Goal: Entertainment & Leisure: Browse casually

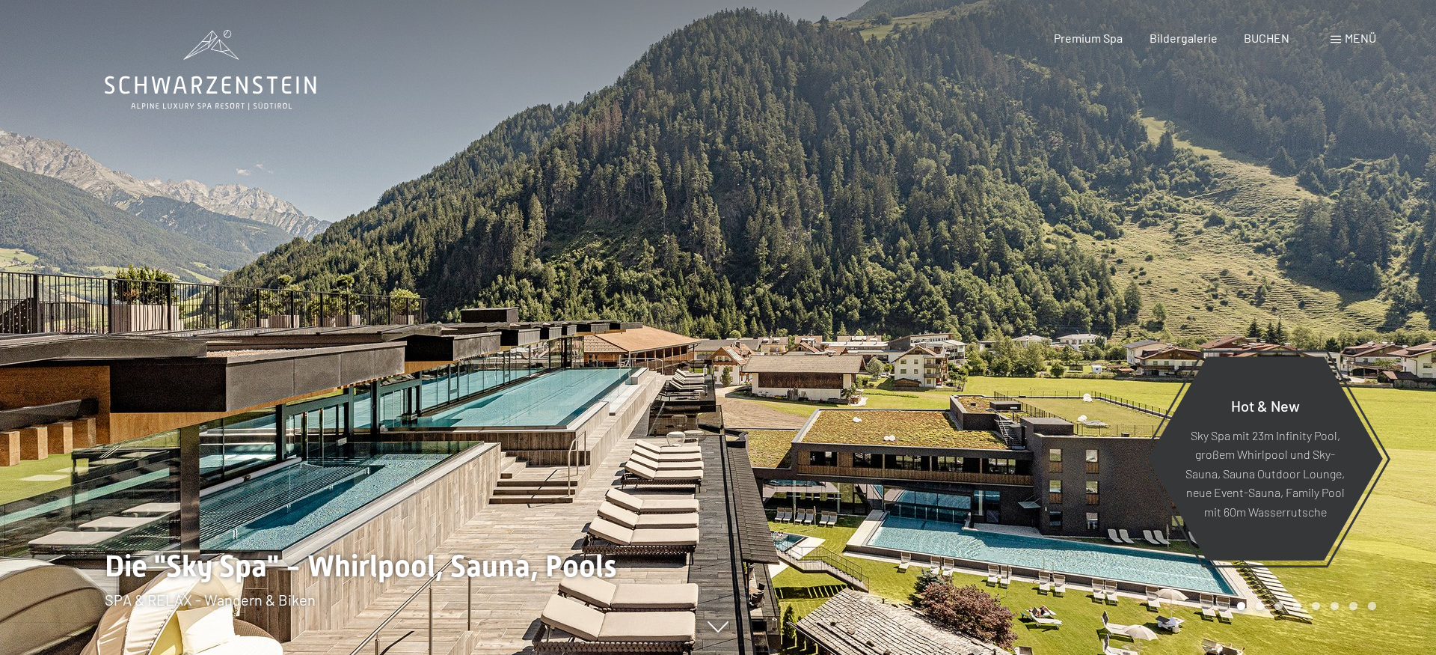
click at [1338, 40] on span at bounding box center [1336, 39] width 10 height 7
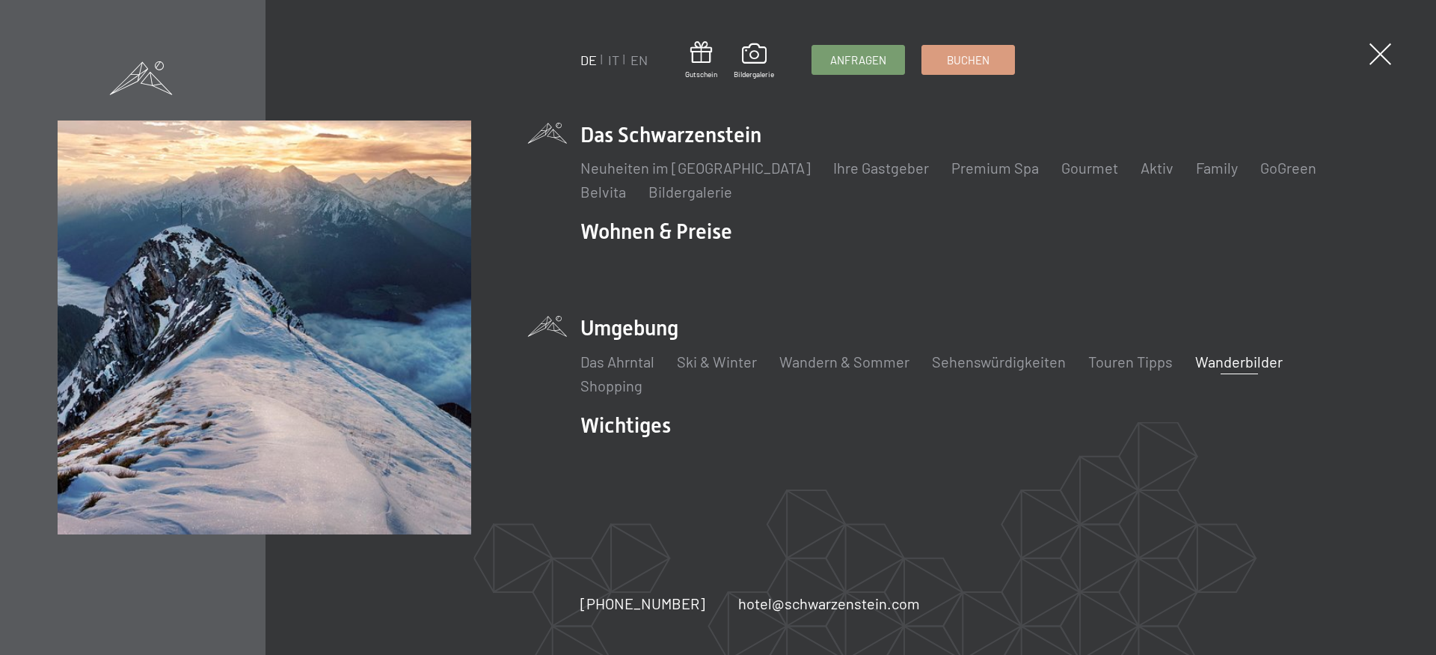
click at [1240, 363] on link "Wanderbilder" at bounding box center [1239, 361] width 88 height 18
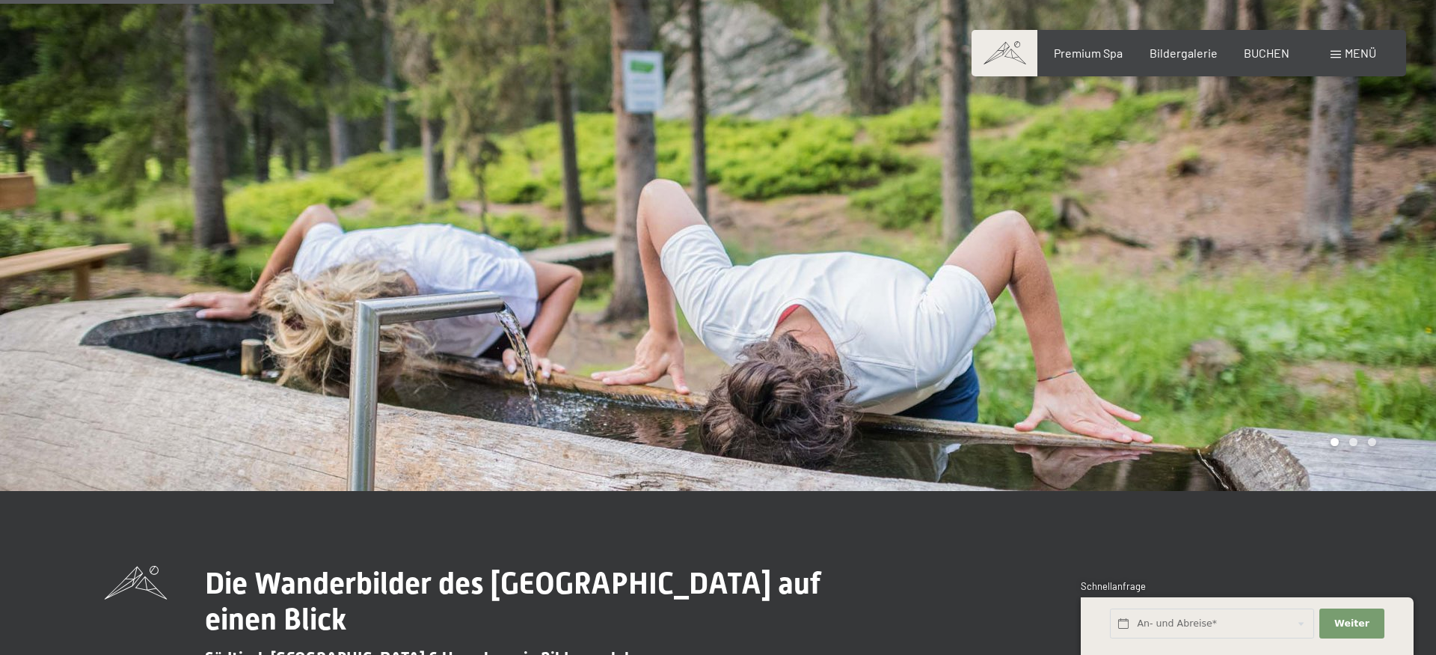
scroll to position [687, 0]
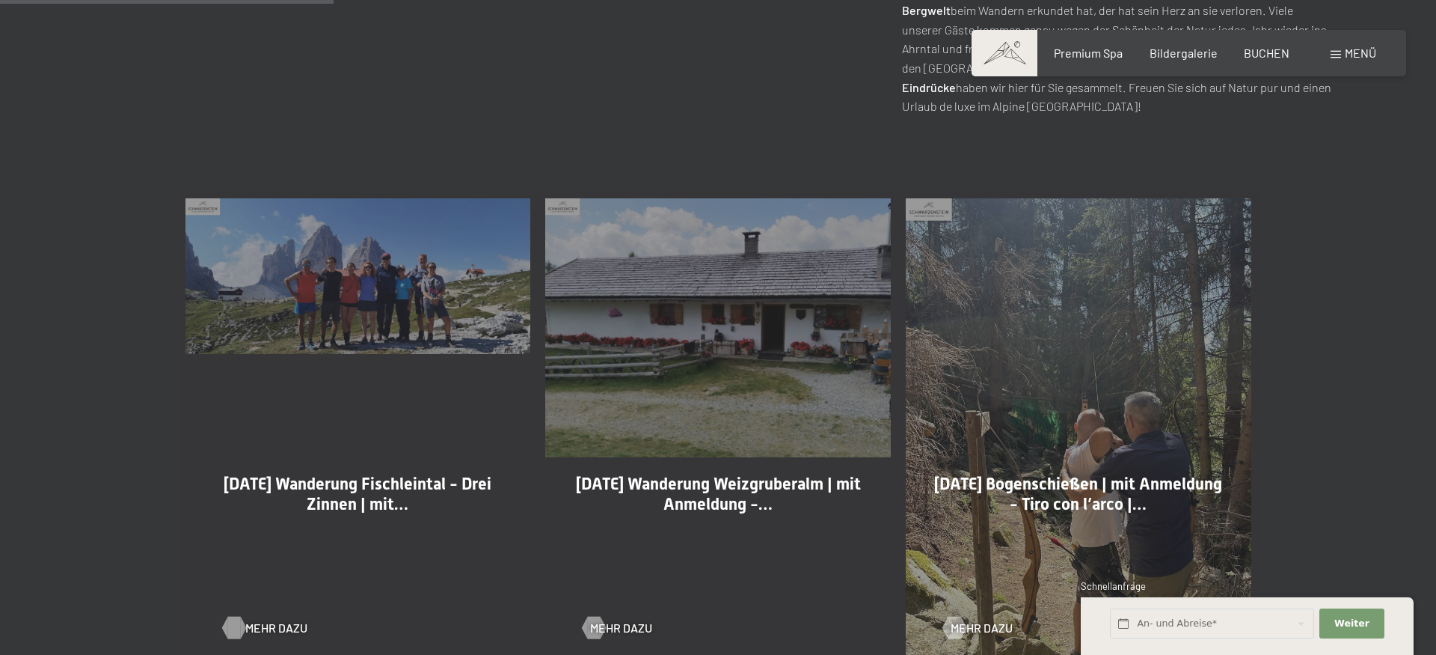
click at [229, 624] on div at bounding box center [233, 627] width 13 height 22
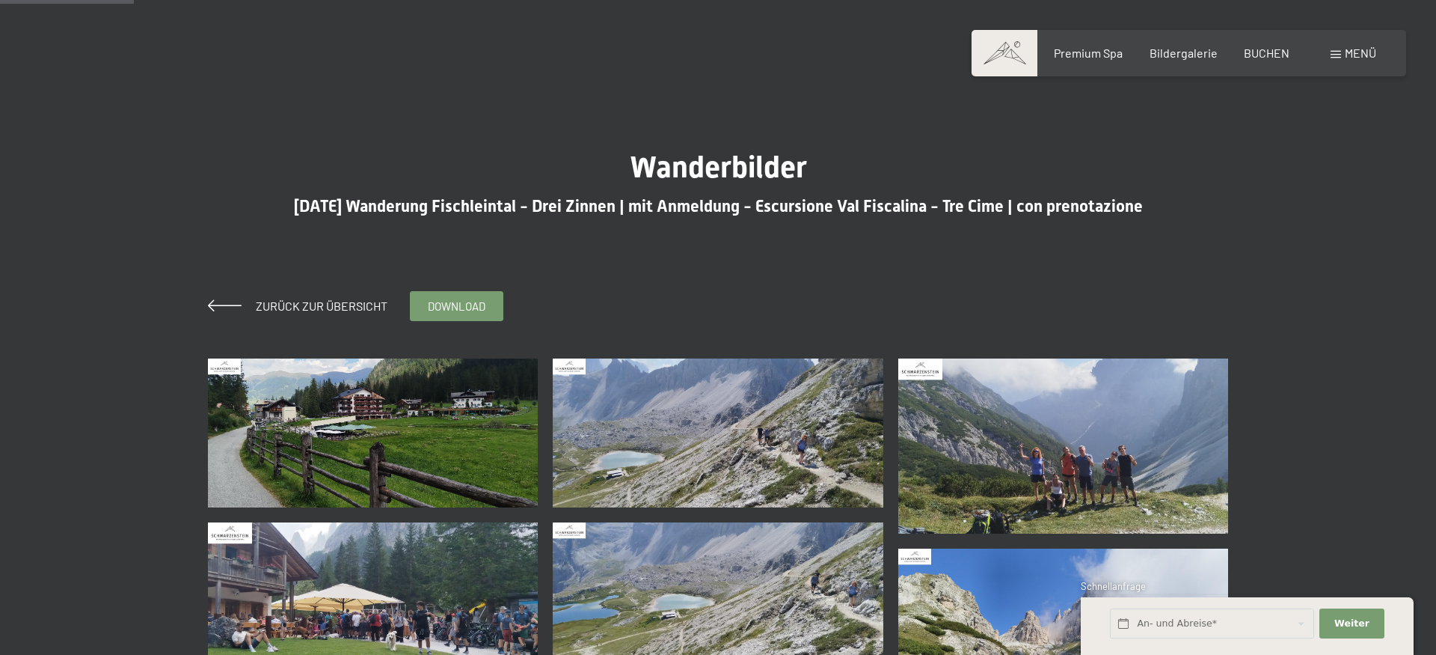
scroll to position [229, 0]
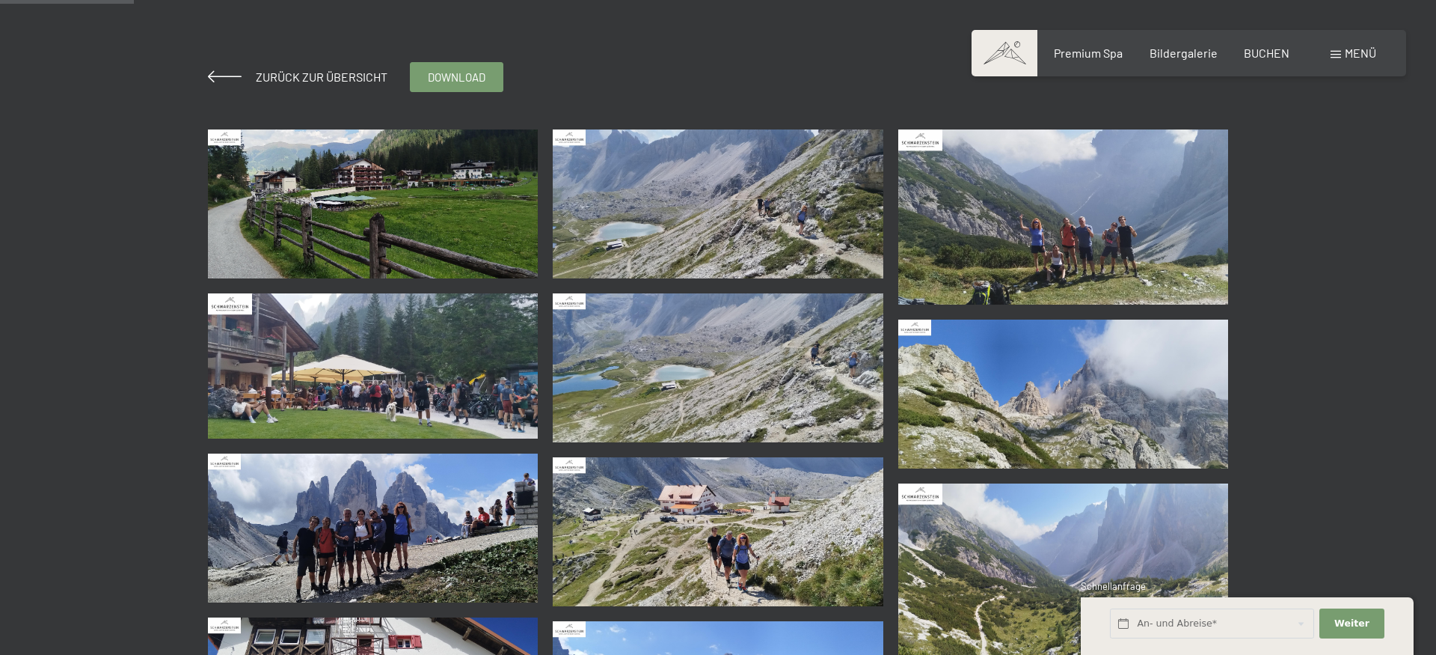
click at [456, 234] on img at bounding box center [373, 203] width 331 height 149
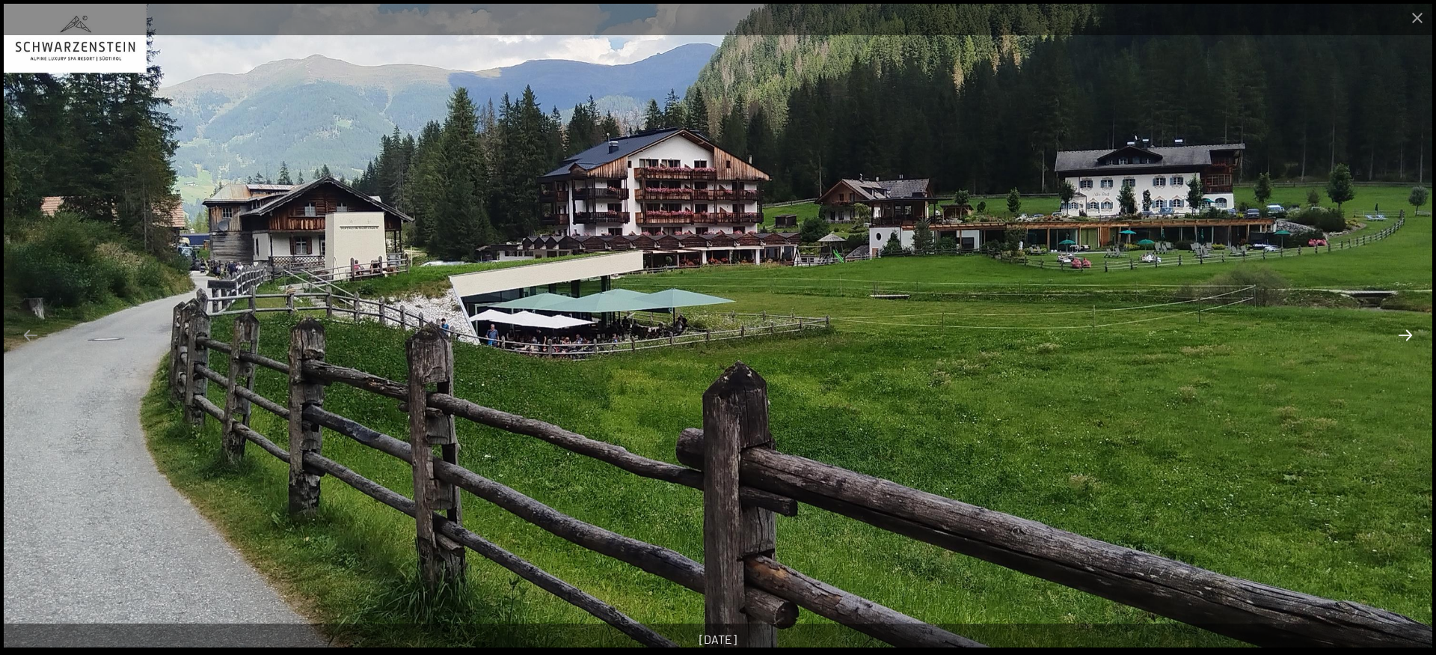
click at [1407, 341] on button "Next slide" at bounding box center [1405, 334] width 31 height 29
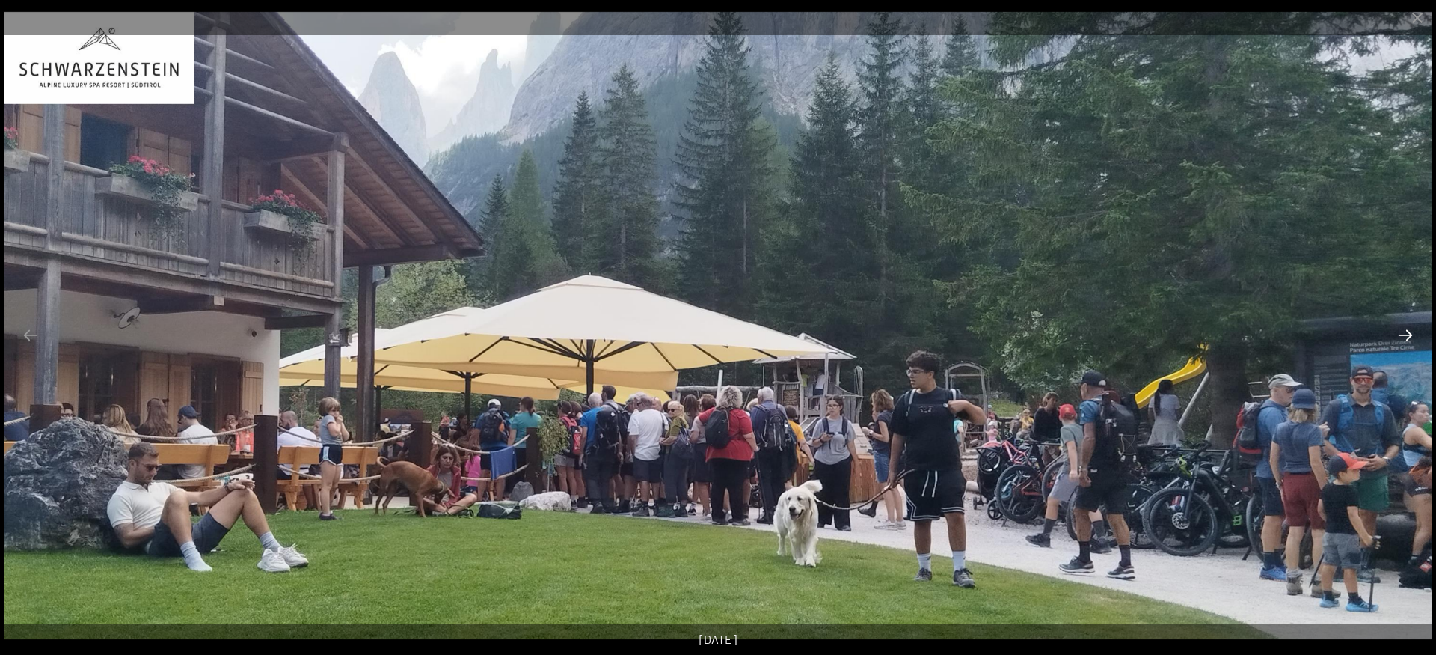
click at [1403, 336] on button "Next slide" at bounding box center [1405, 334] width 31 height 29
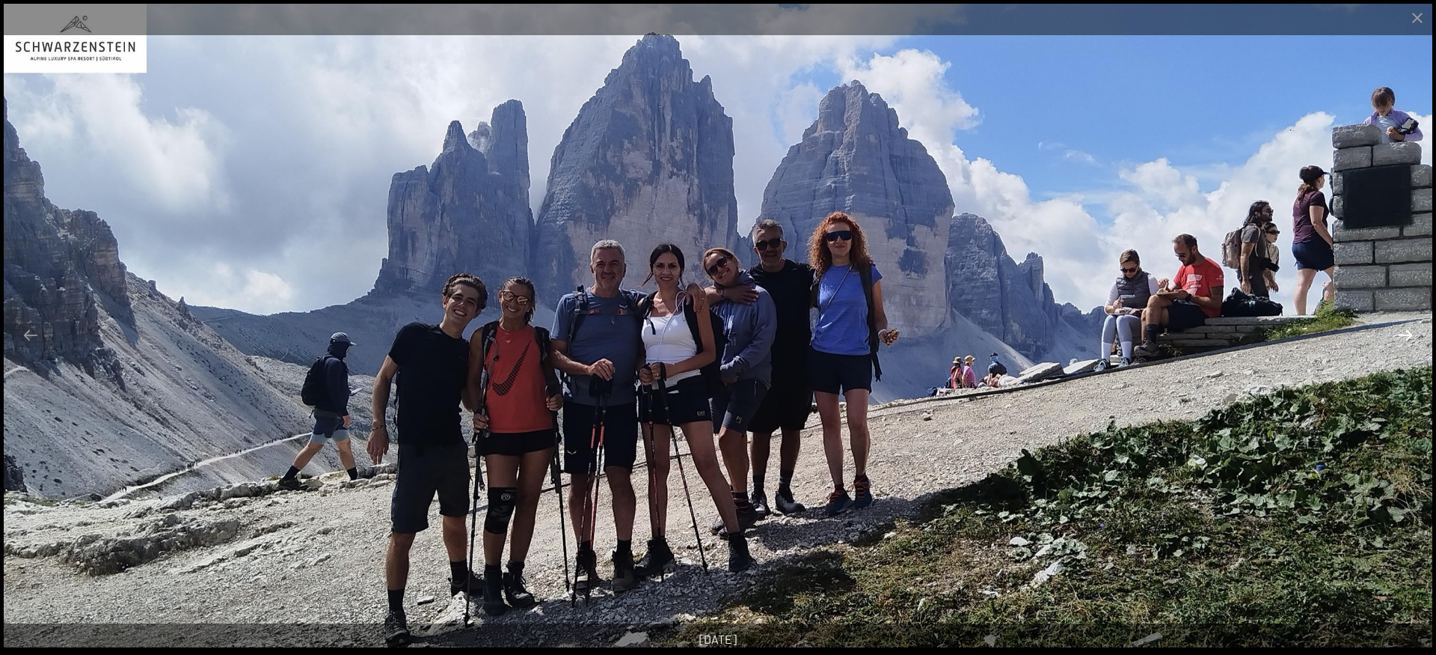
click at [1403, 336] on button "Next slide" at bounding box center [1405, 334] width 31 height 29
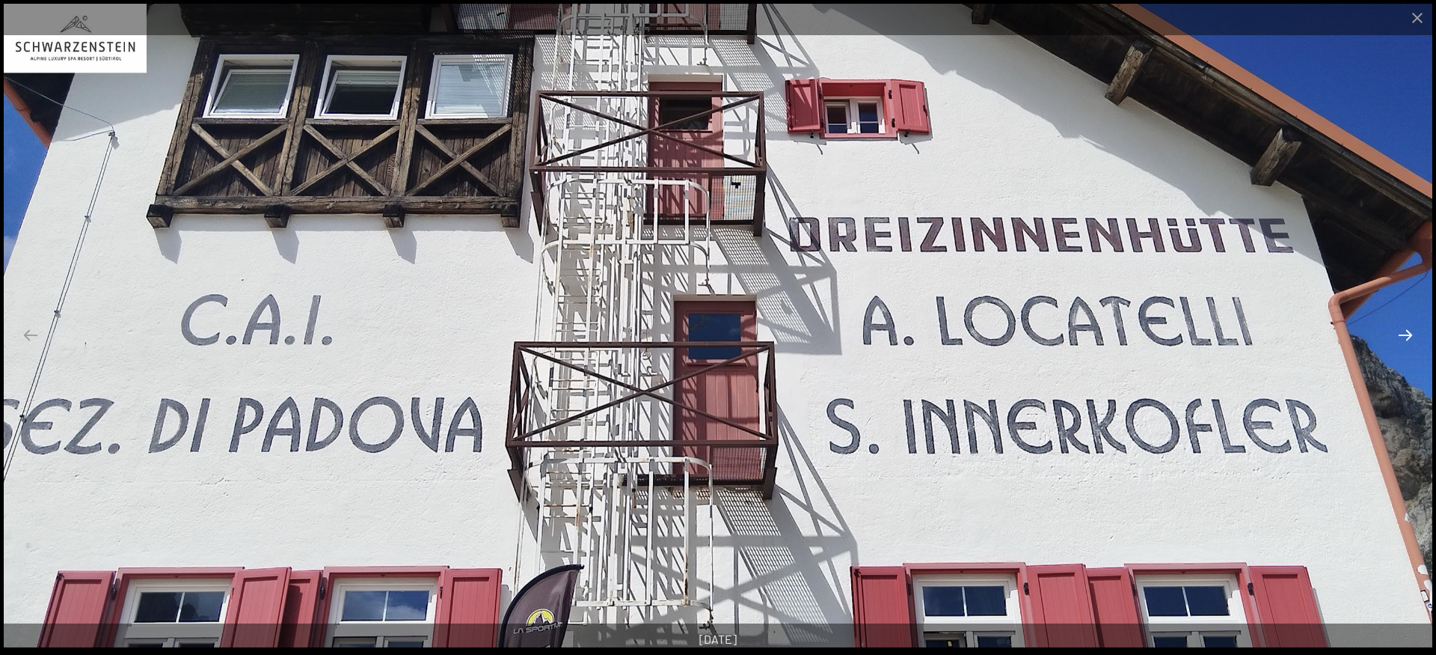
click at [1403, 336] on button "Next slide" at bounding box center [1405, 334] width 31 height 29
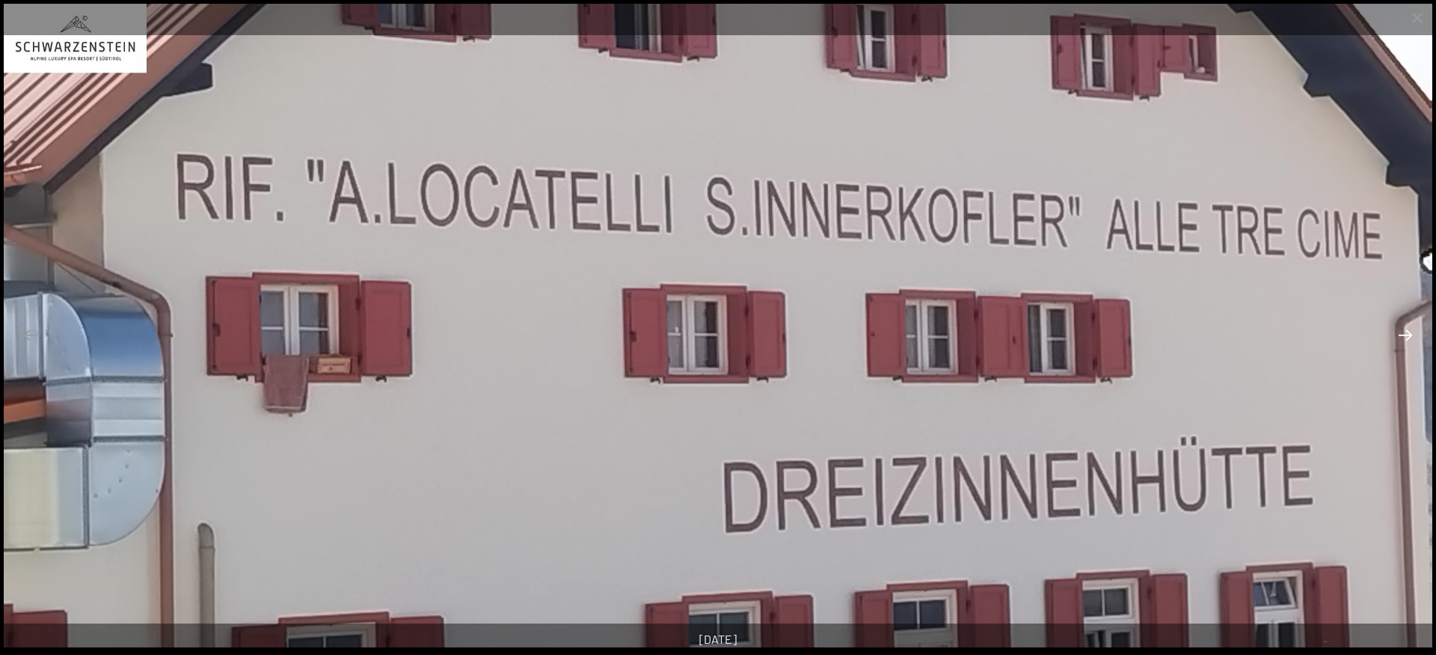
click at [1403, 336] on button "Next slide" at bounding box center [1405, 334] width 31 height 29
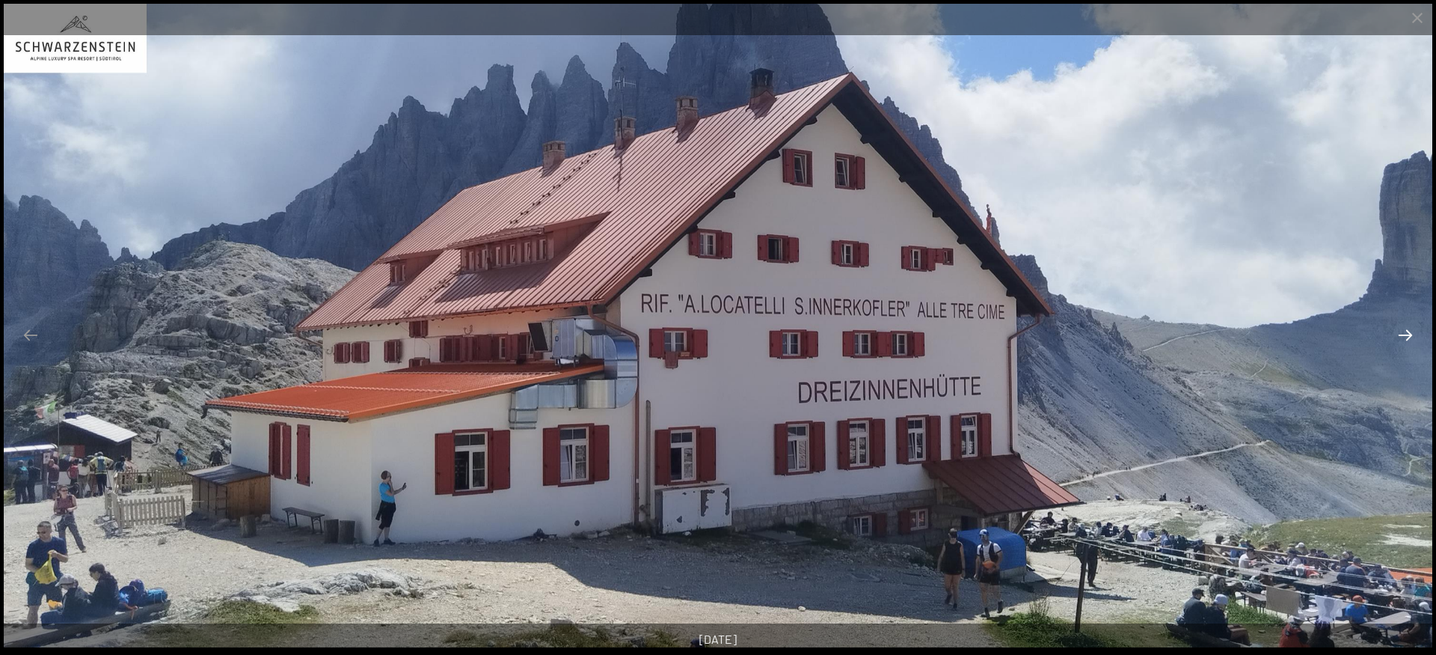
click at [1403, 336] on button "Next slide" at bounding box center [1405, 334] width 31 height 29
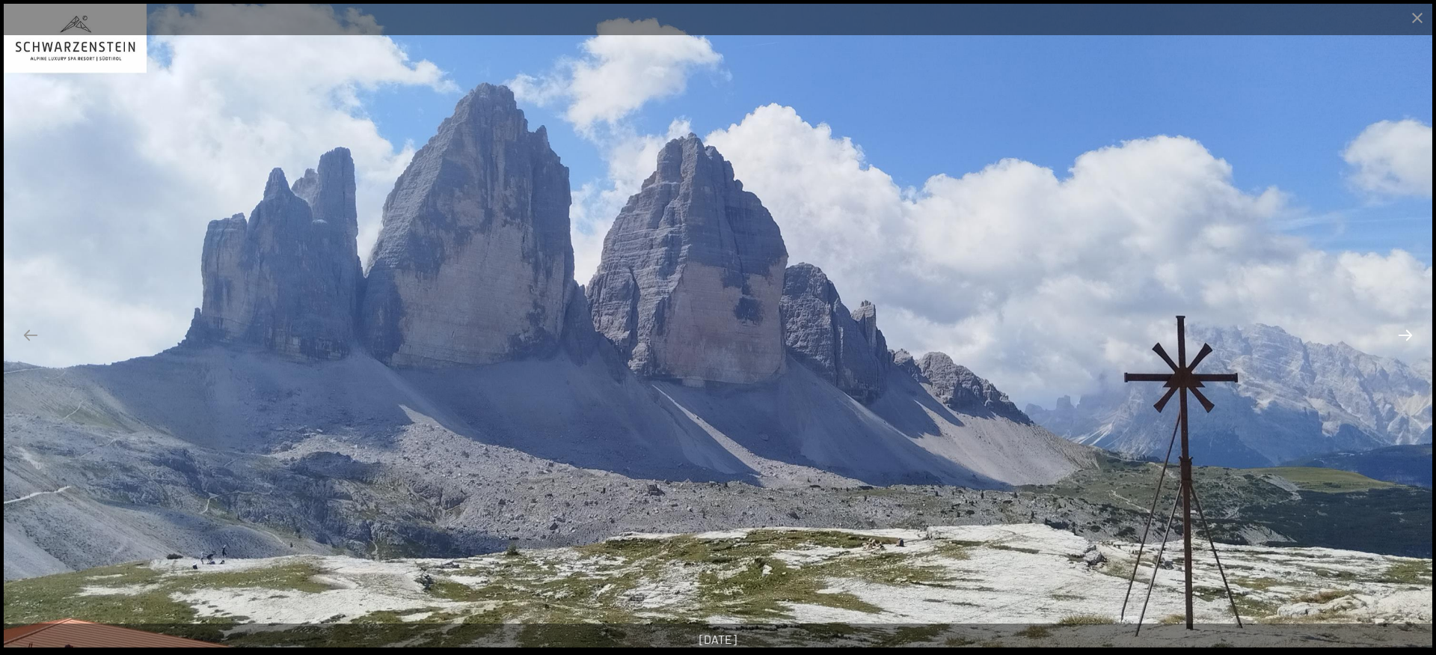
click at [1403, 336] on button "Next slide" at bounding box center [1405, 334] width 31 height 29
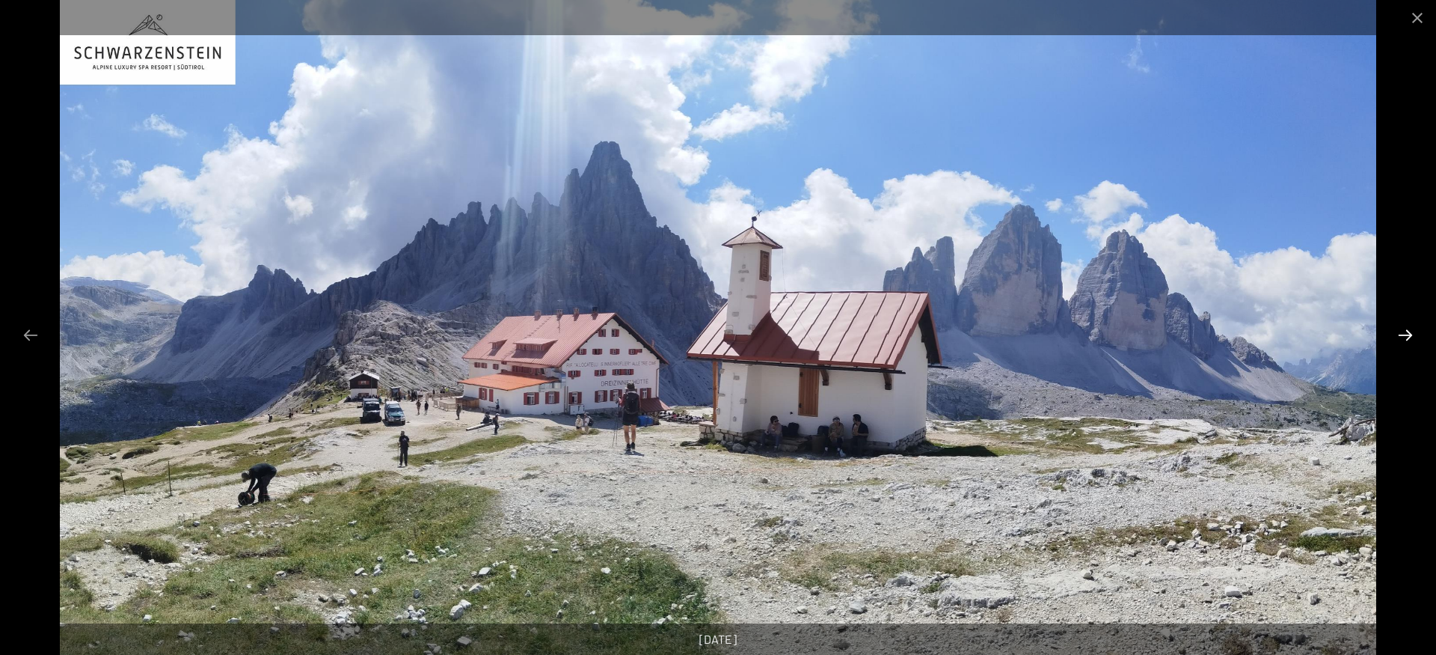
click at [1403, 336] on button "Next slide" at bounding box center [1405, 334] width 31 height 29
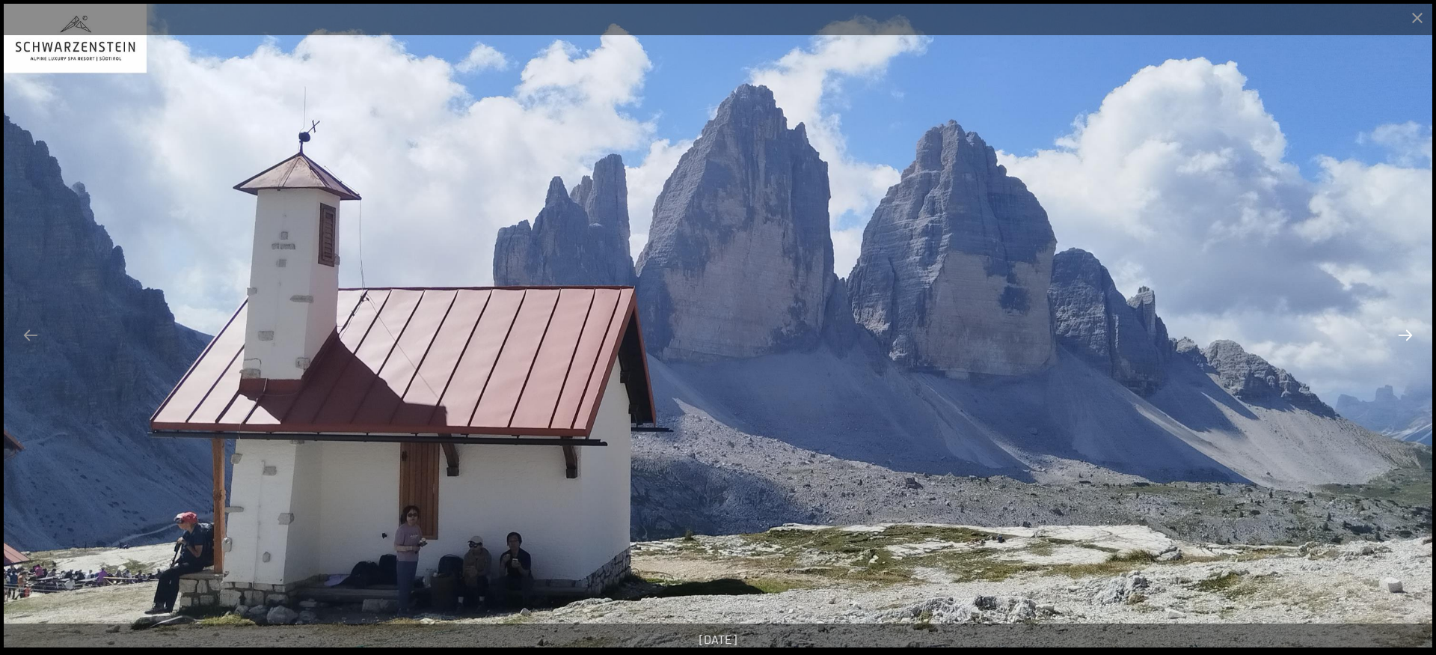
click at [1403, 336] on button "Next slide" at bounding box center [1405, 334] width 31 height 29
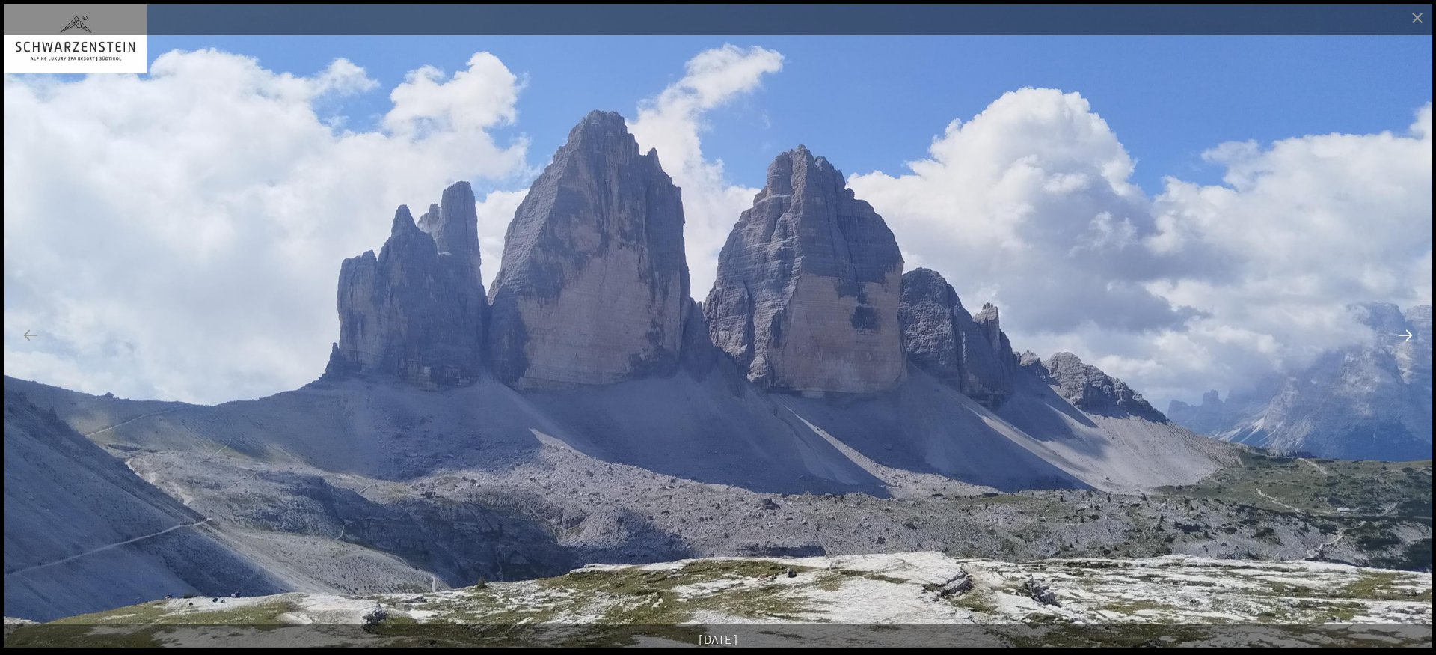
click at [1403, 336] on button "Next slide" at bounding box center [1405, 334] width 31 height 29
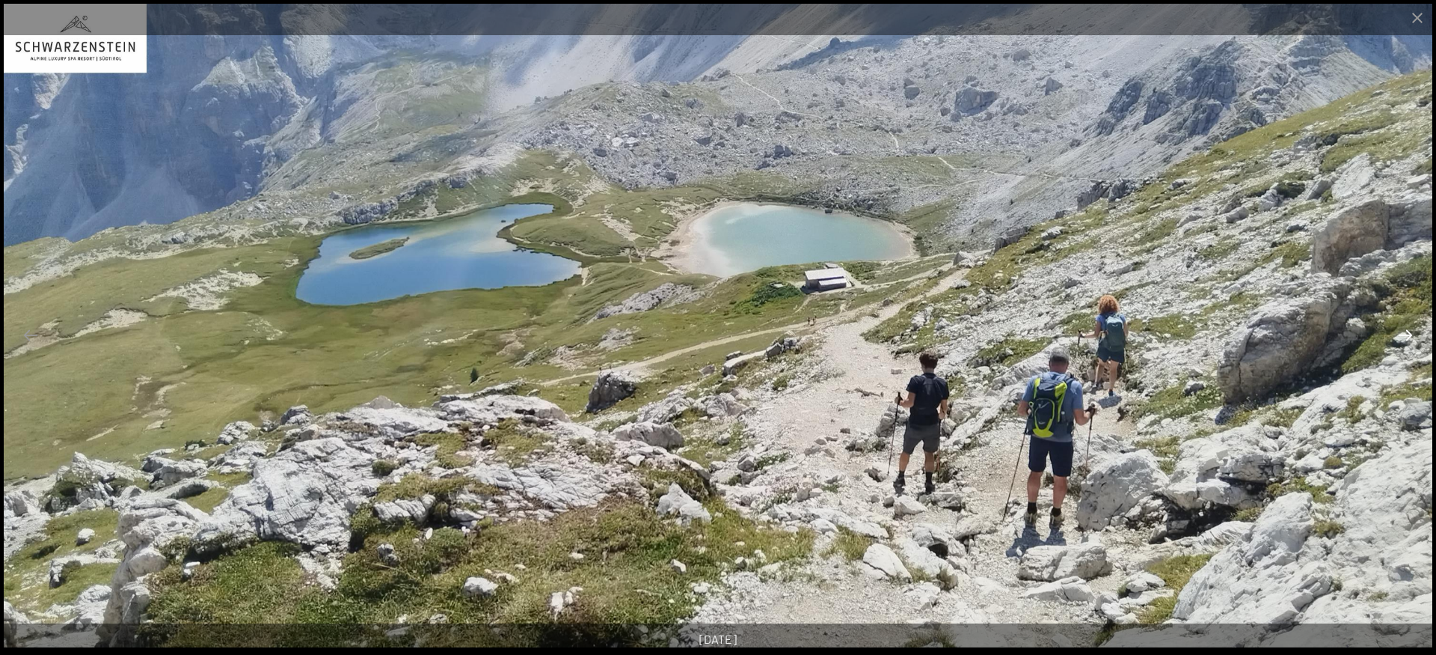
click at [1403, 336] on button "Next slide" at bounding box center [1405, 334] width 31 height 29
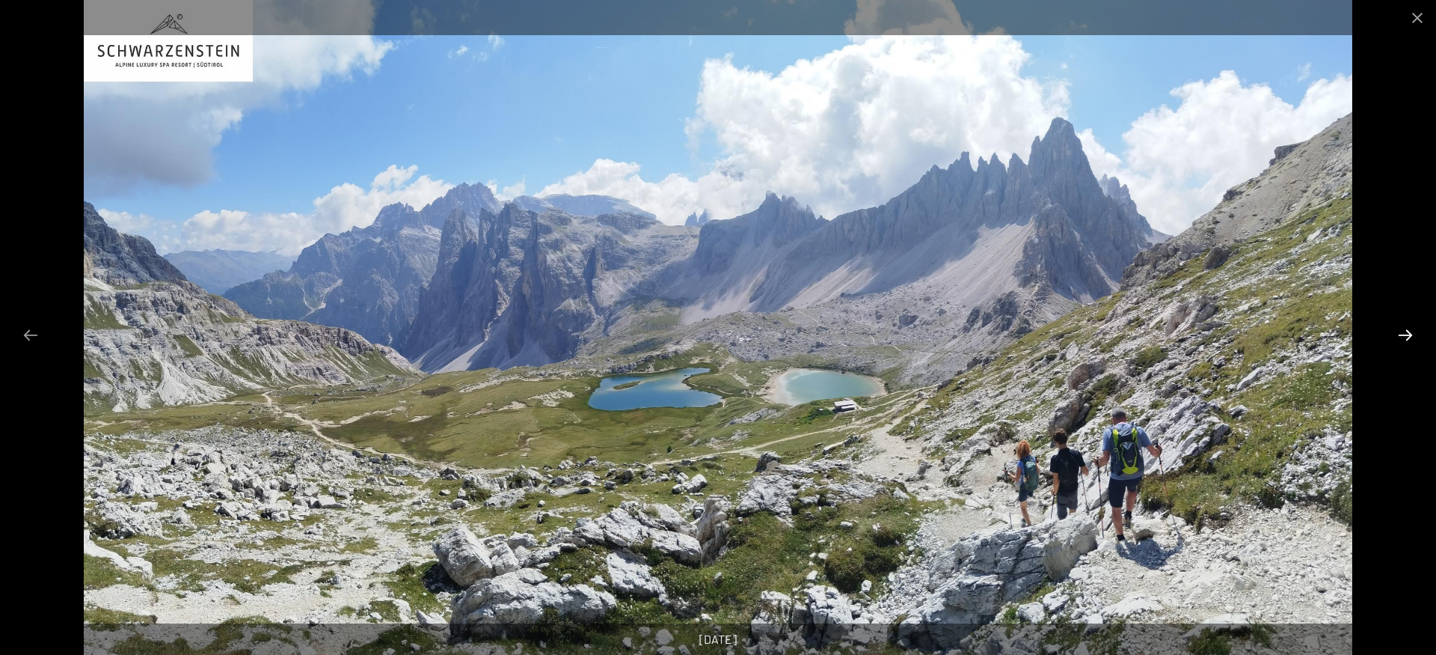
click at [1403, 336] on button "Next slide" at bounding box center [1405, 334] width 31 height 29
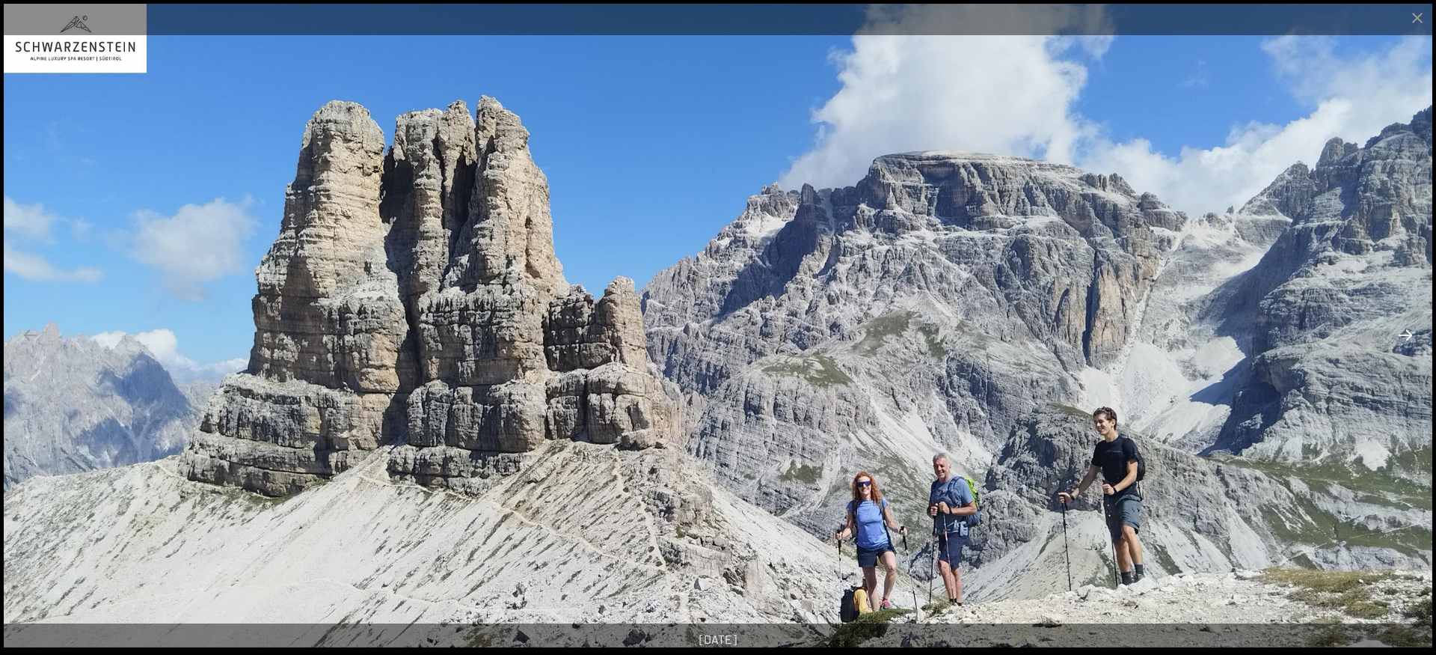
click at [1403, 336] on button "Next slide" at bounding box center [1405, 334] width 31 height 29
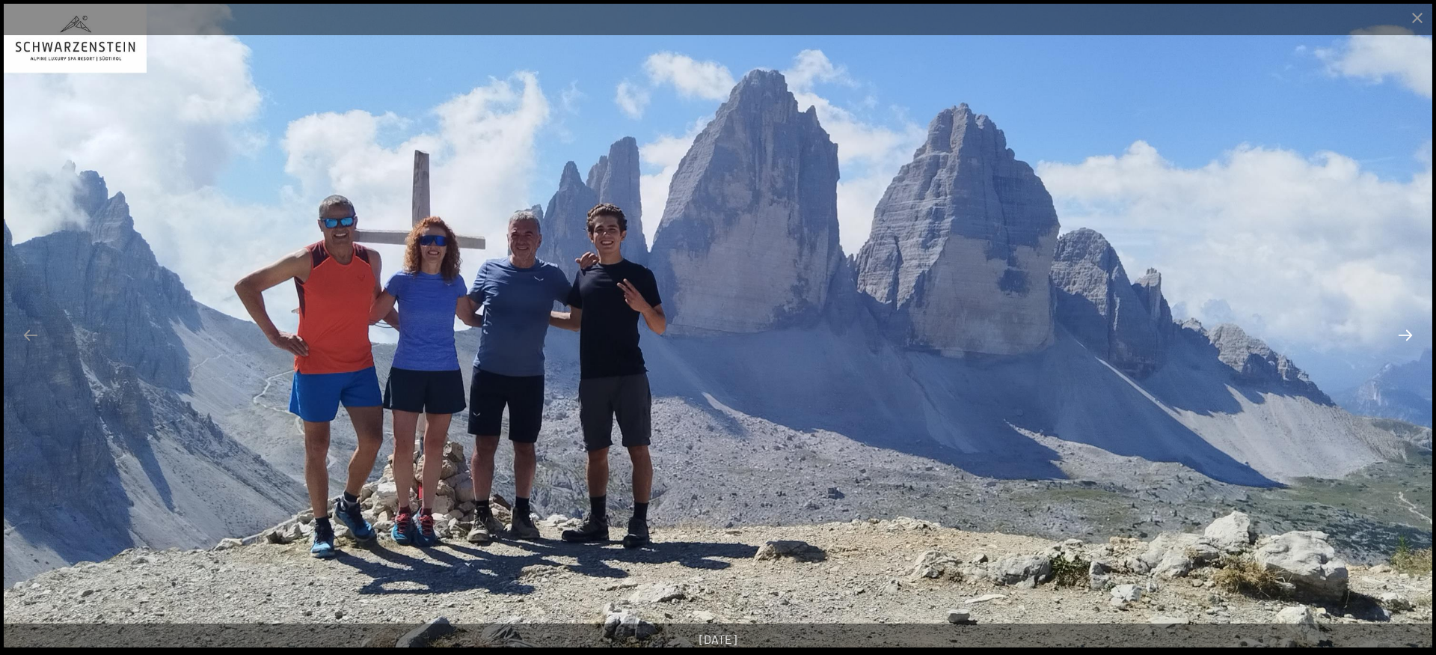
click at [1403, 336] on button "Next slide" at bounding box center [1405, 334] width 31 height 29
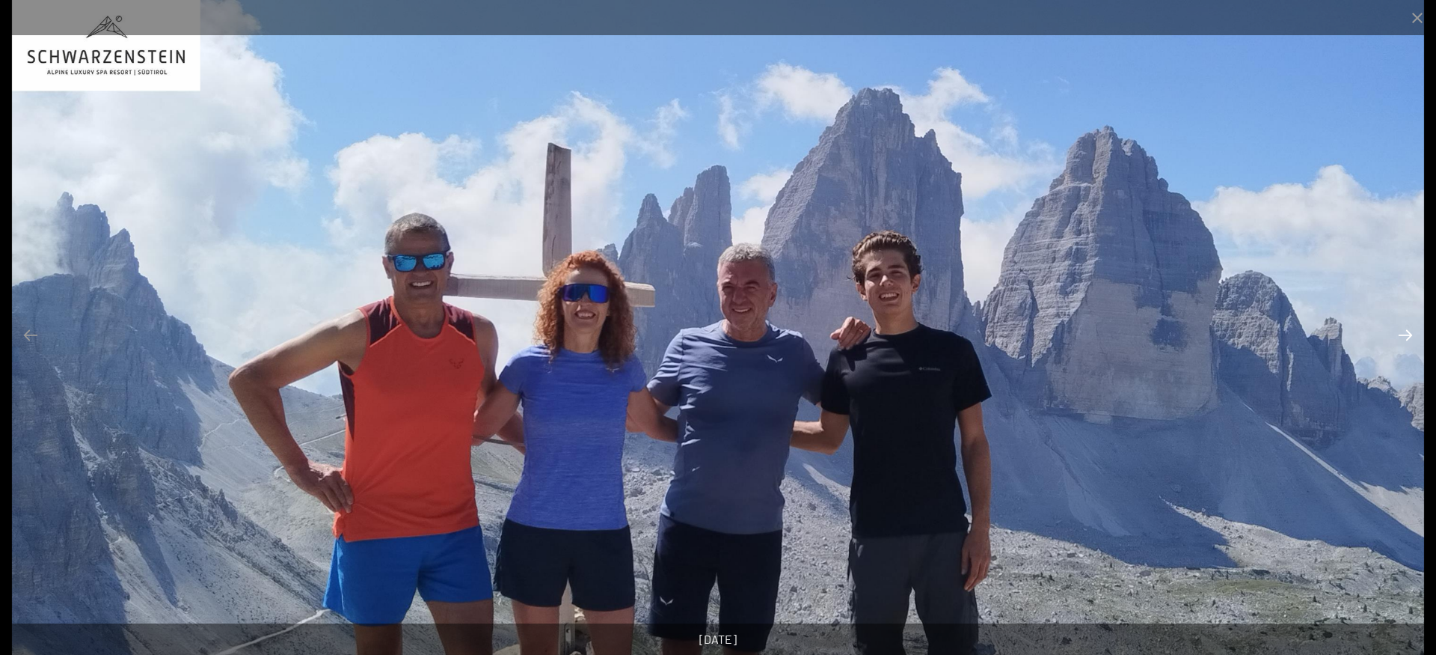
click at [1403, 336] on button "Next slide" at bounding box center [1405, 334] width 31 height 29
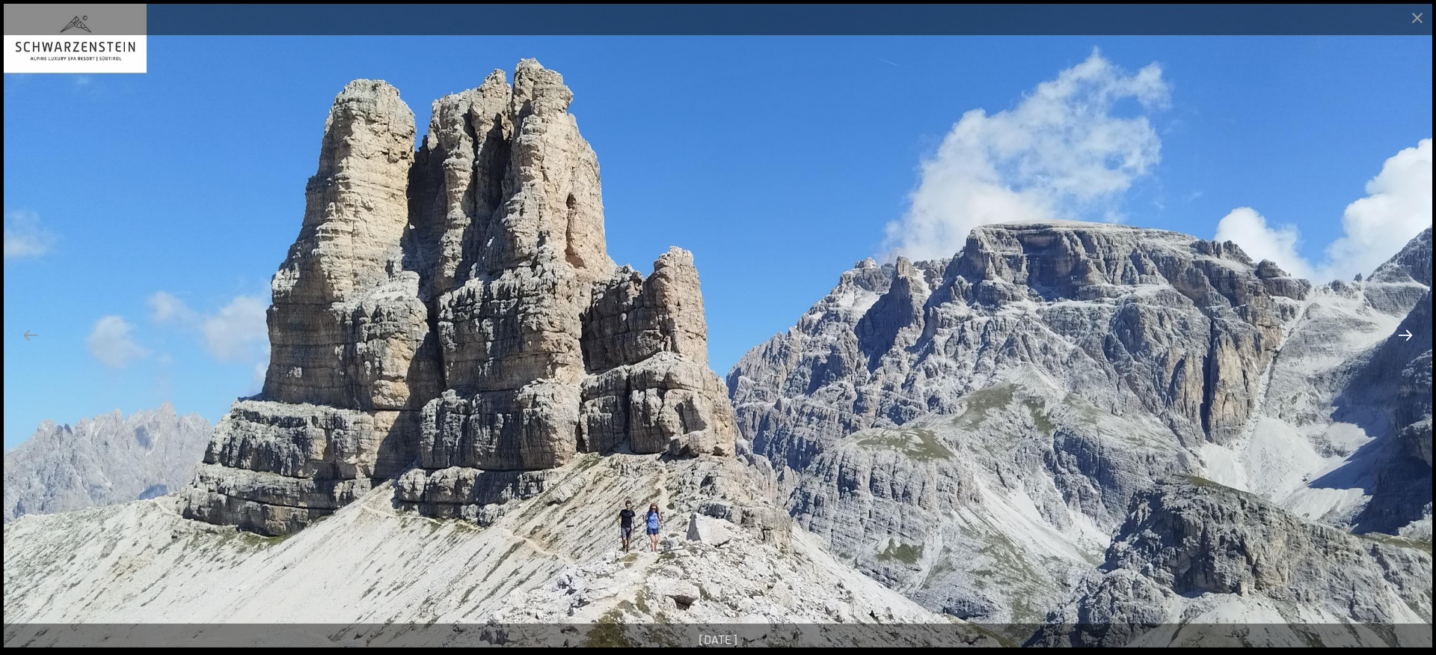
click at [1403, 336] on button "Next slide" at bounding box center [1405, 334] width 31 height 29
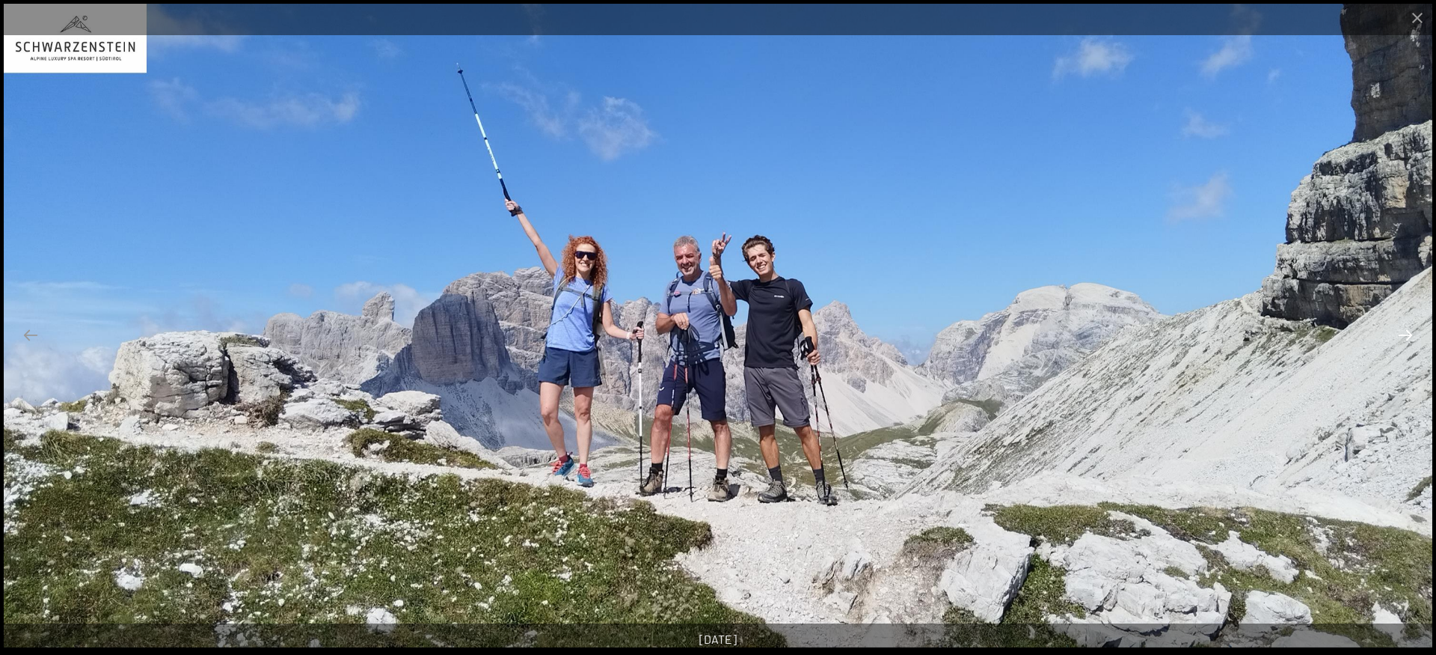
click at [1403, 336] on button "Next slide" at bounding box center [1405, 334] width 31 height 29
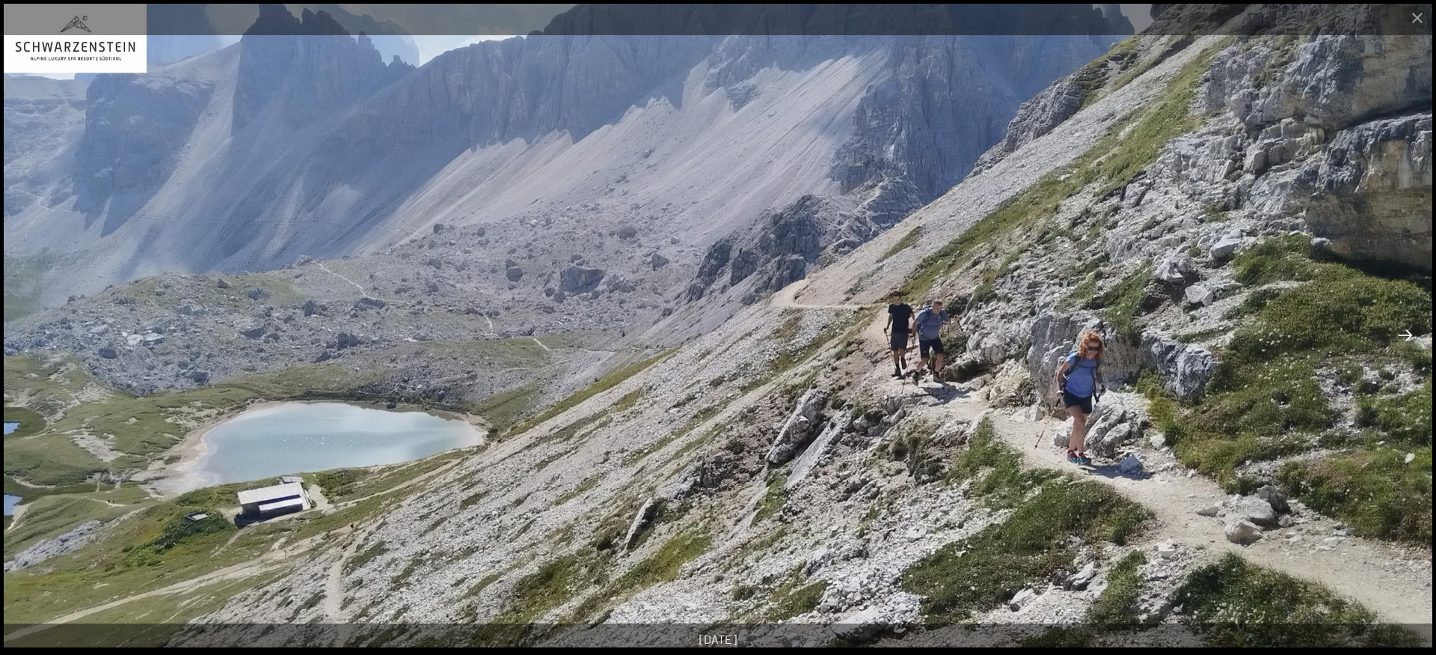
click at [1403, 336] on button "Next slide" at bounding box center [1405, 334] width 31 height 29
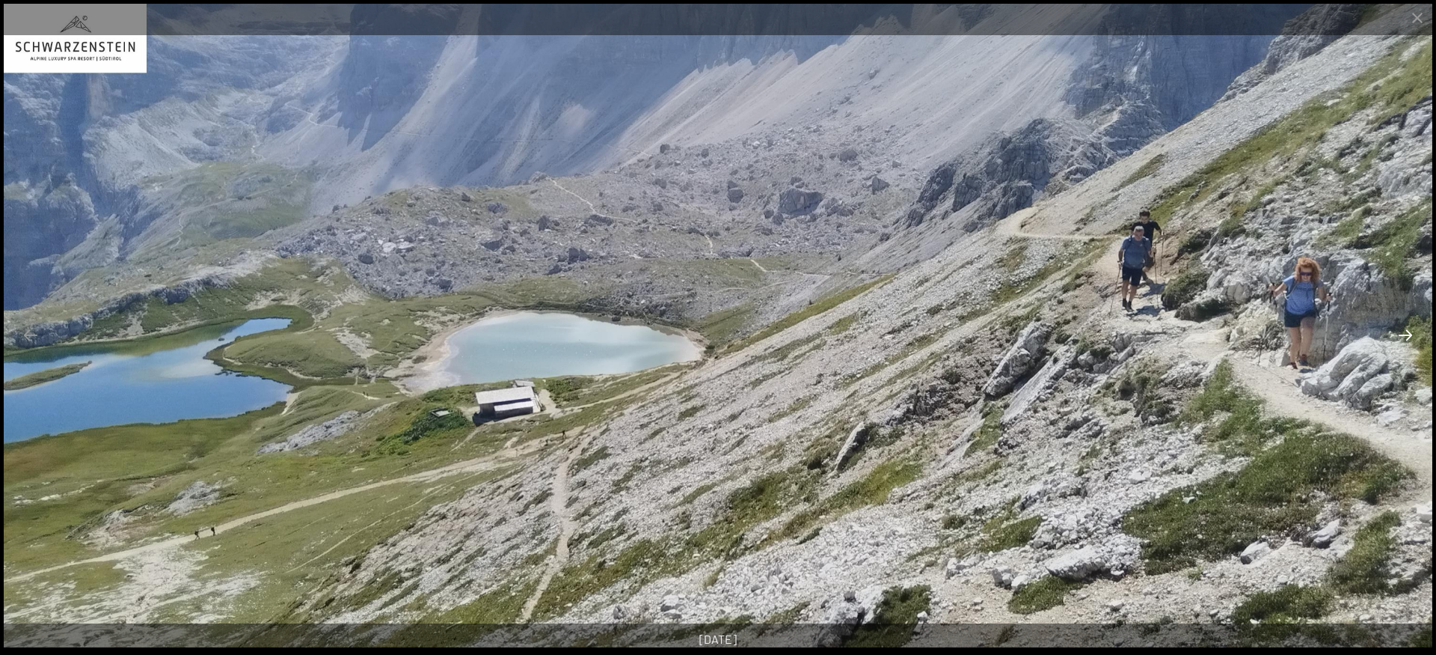
click at [1403, 336] on button "Next slide" at bounding box center [1405, 334] width 31 height 29
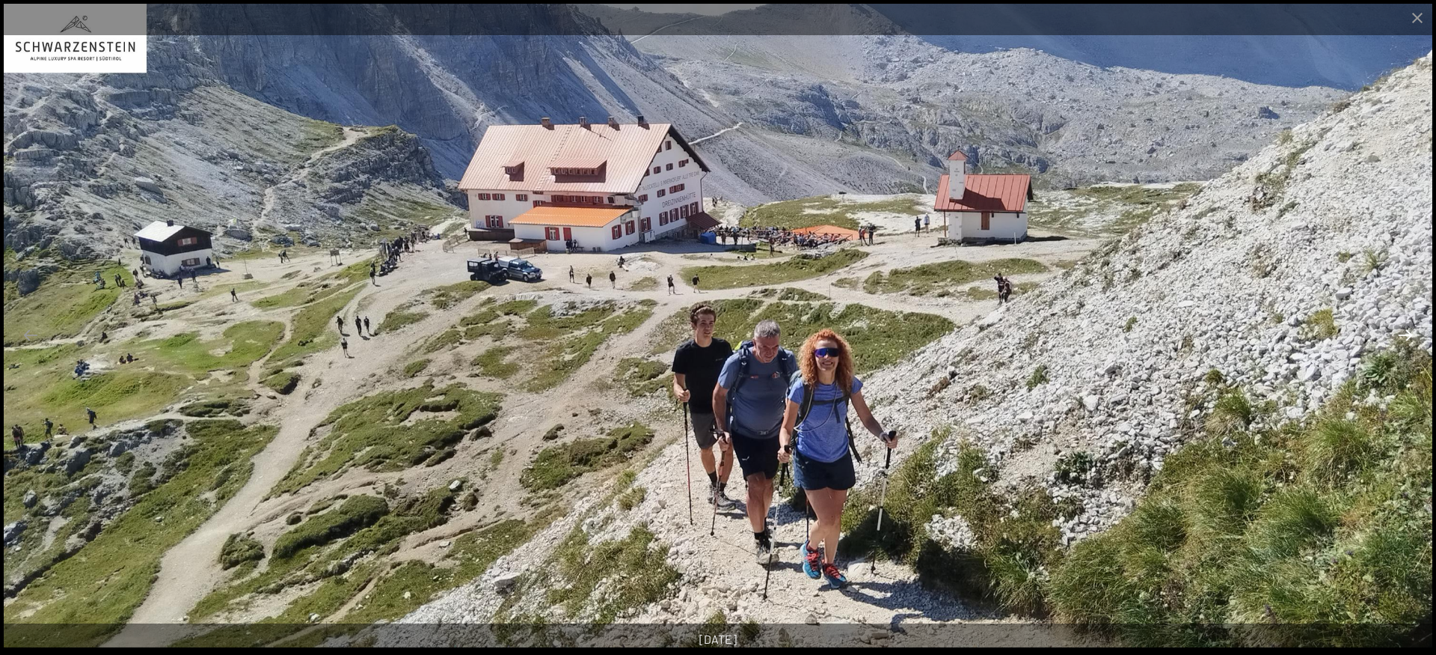
click at [1403, 336] on button "Next slide" at bounding box center [1405, 334] width 31 height 29
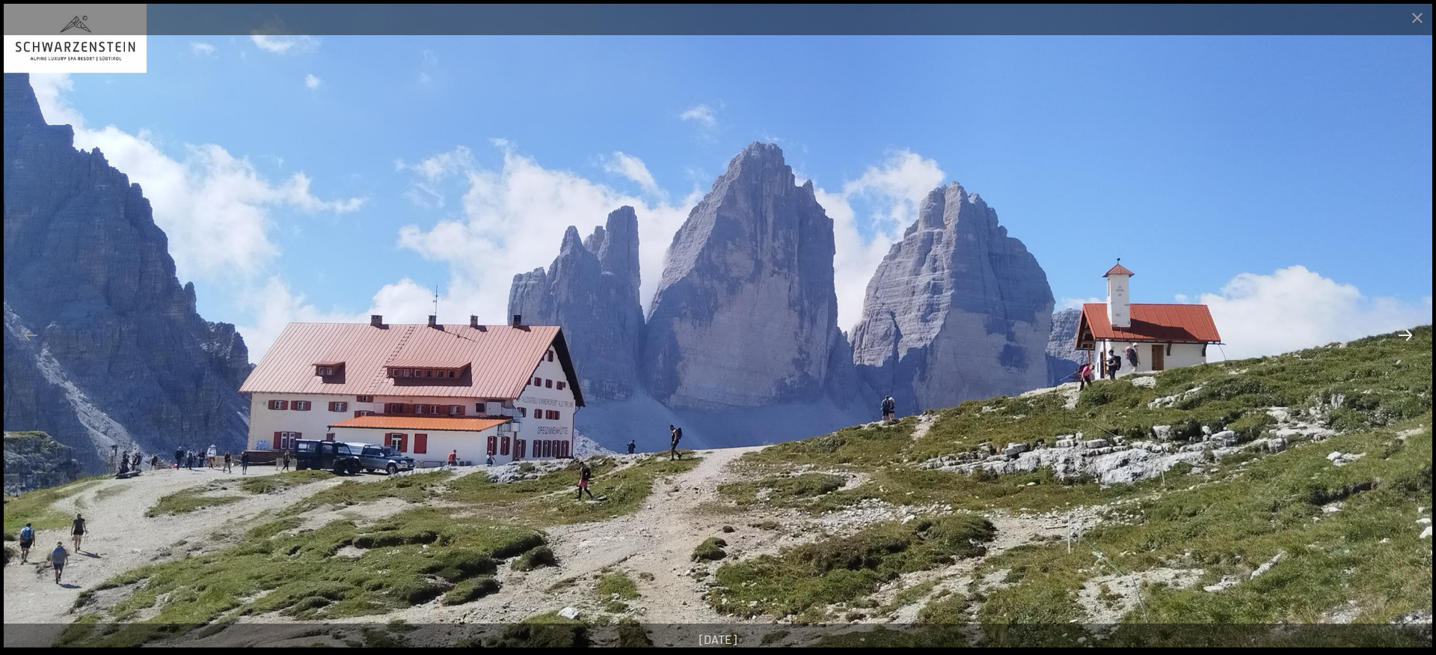
click at [1403, 336] on button "Next slide" at bounding box center [1405, 334] width 31 height 29
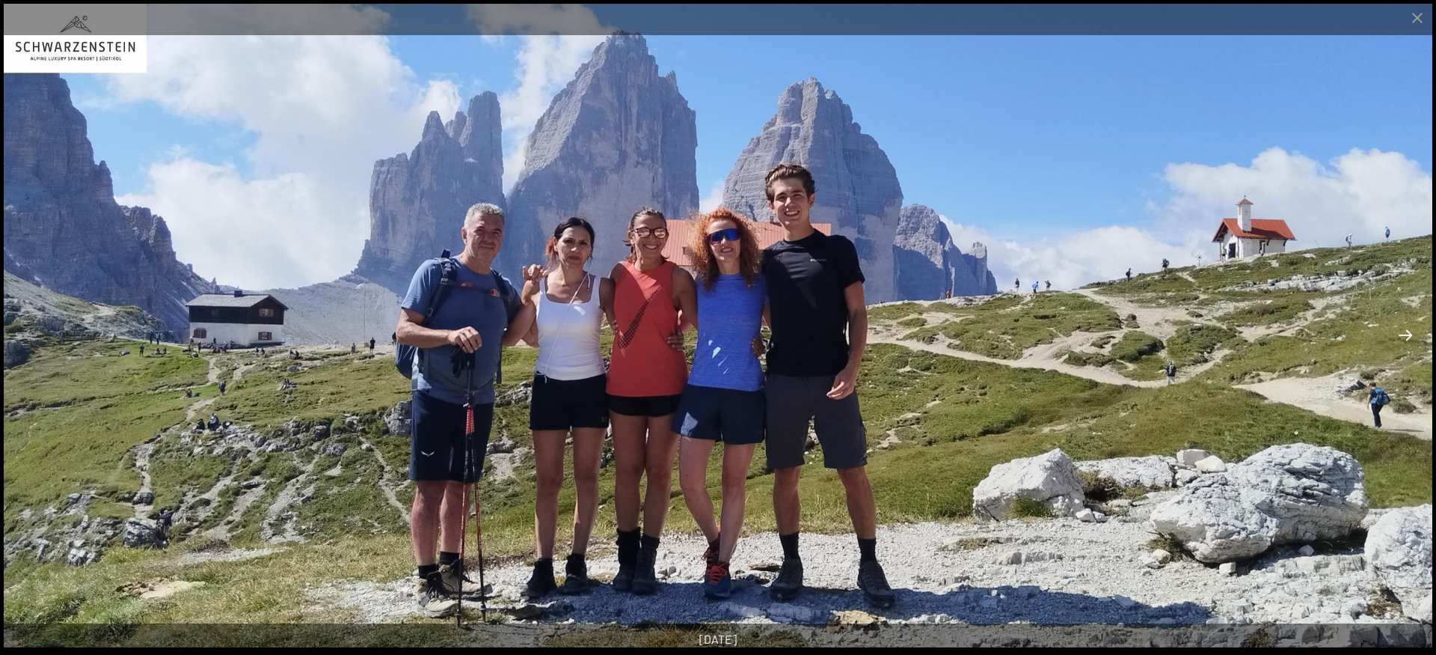
click at [1403, 336] on button "Next slide" at bounding box center [1405, 334] width 31 height 29
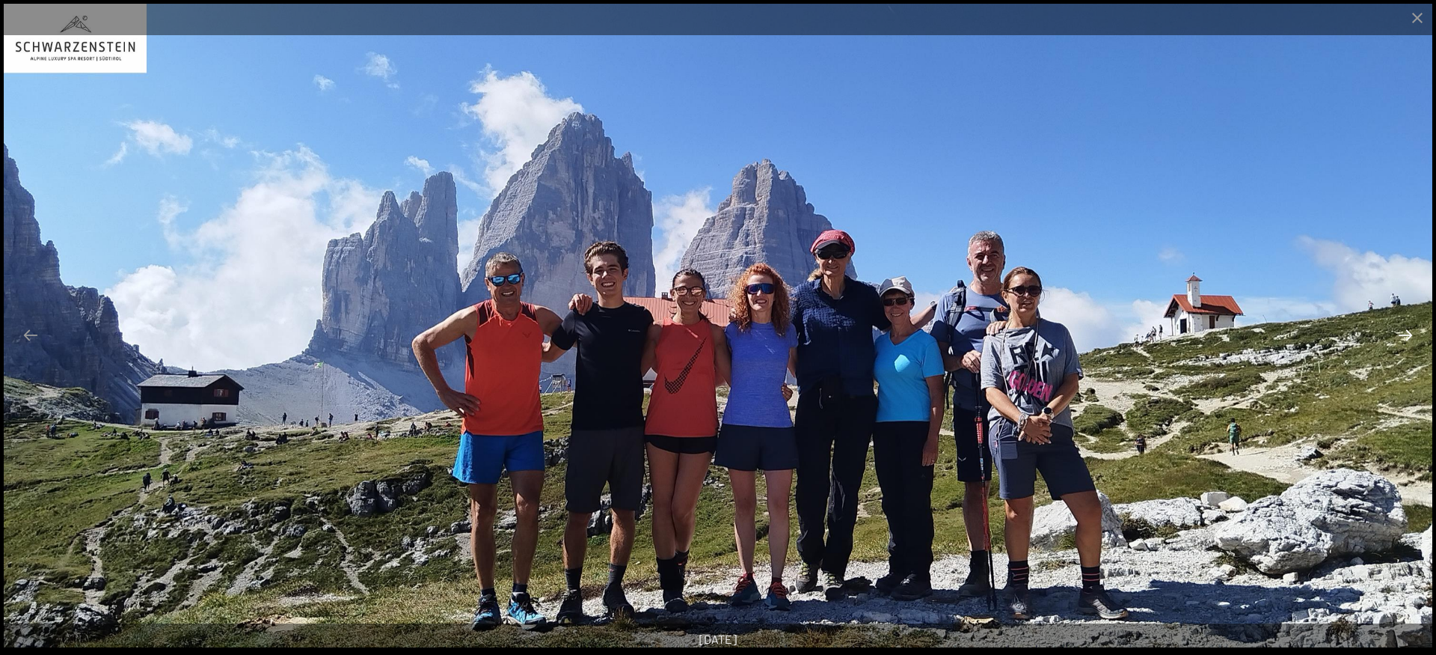
click at [1403, 336] on button "Next slide" at bounding box center [1405, 334] width 31 height 29
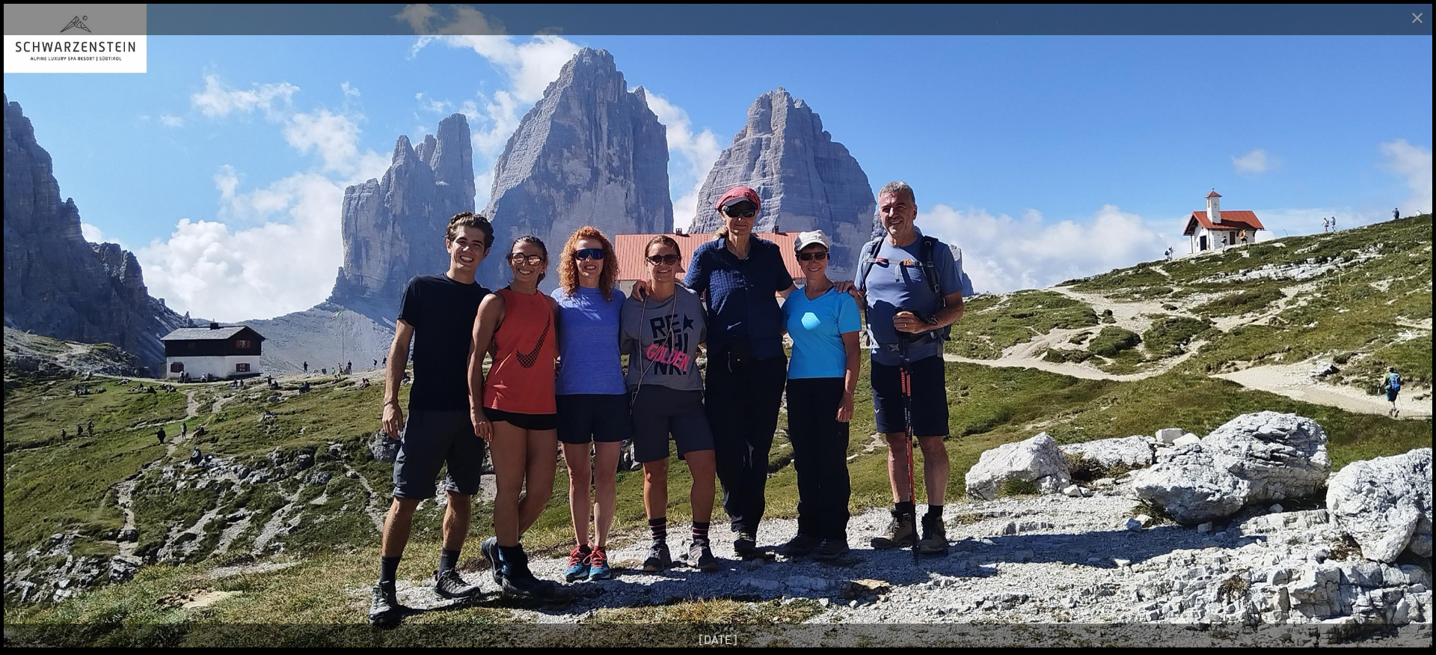
click at [1403, 336] on button "Next slide" at bounding box center [1405, 334] width 31 height 29
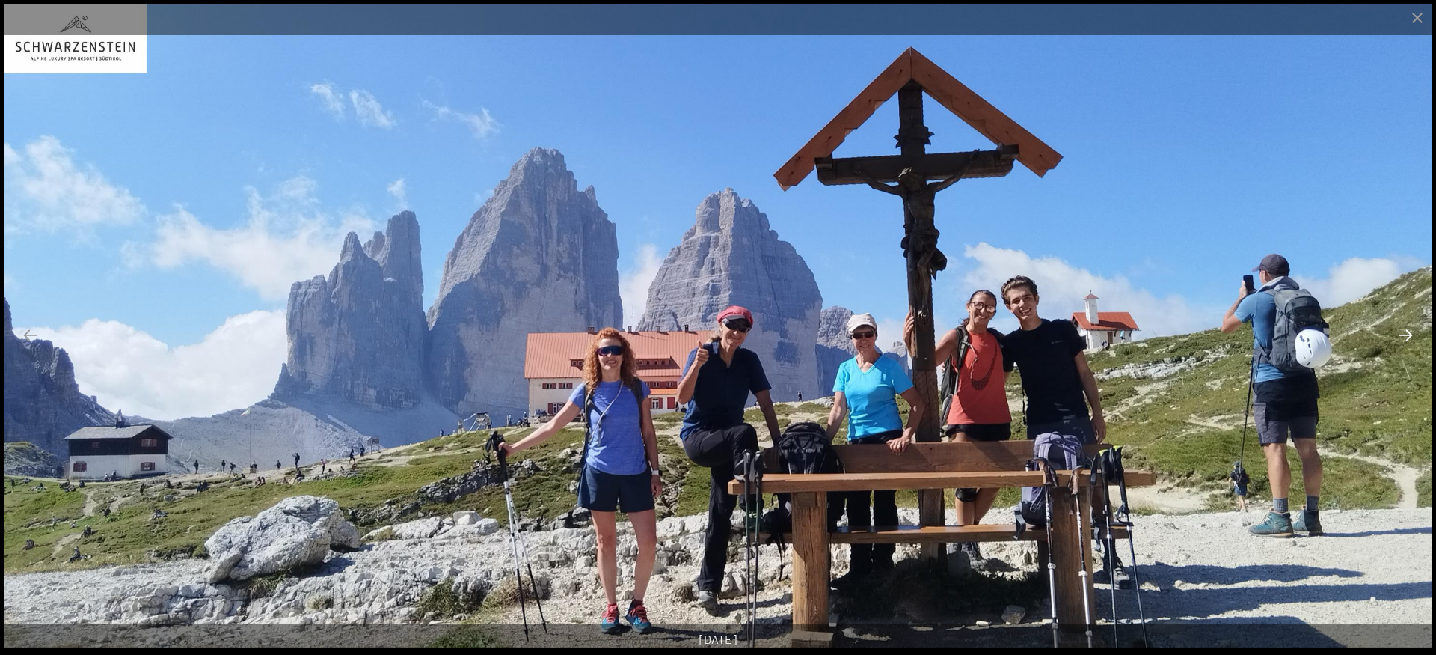
click at [1403, 336] on button "Next slide" at bounding box center [1405, 334] width 31 height 29
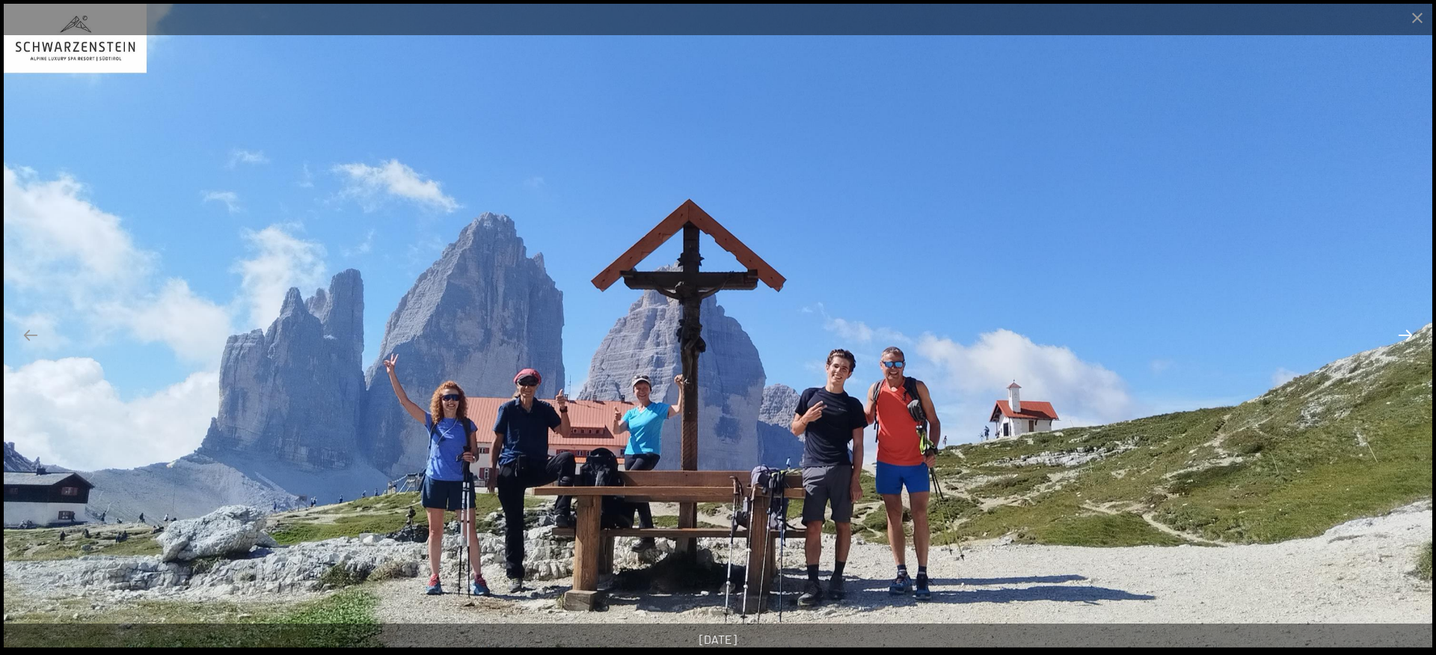
click at [1403, 336] on button "Next slide" at bounding box center [1405, 334] width 31 height 29
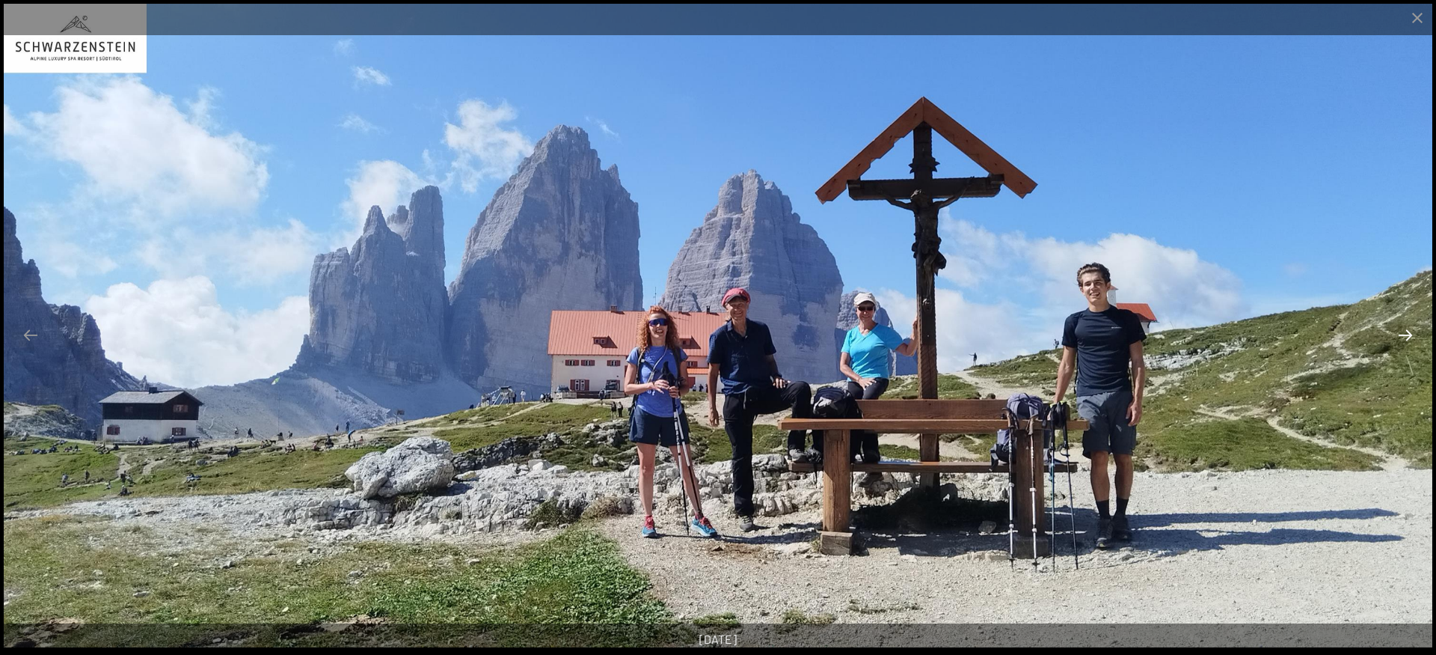
click at [1403, 336] on button "Next slide" at bounding box center [1405, 334] width 31 height 29
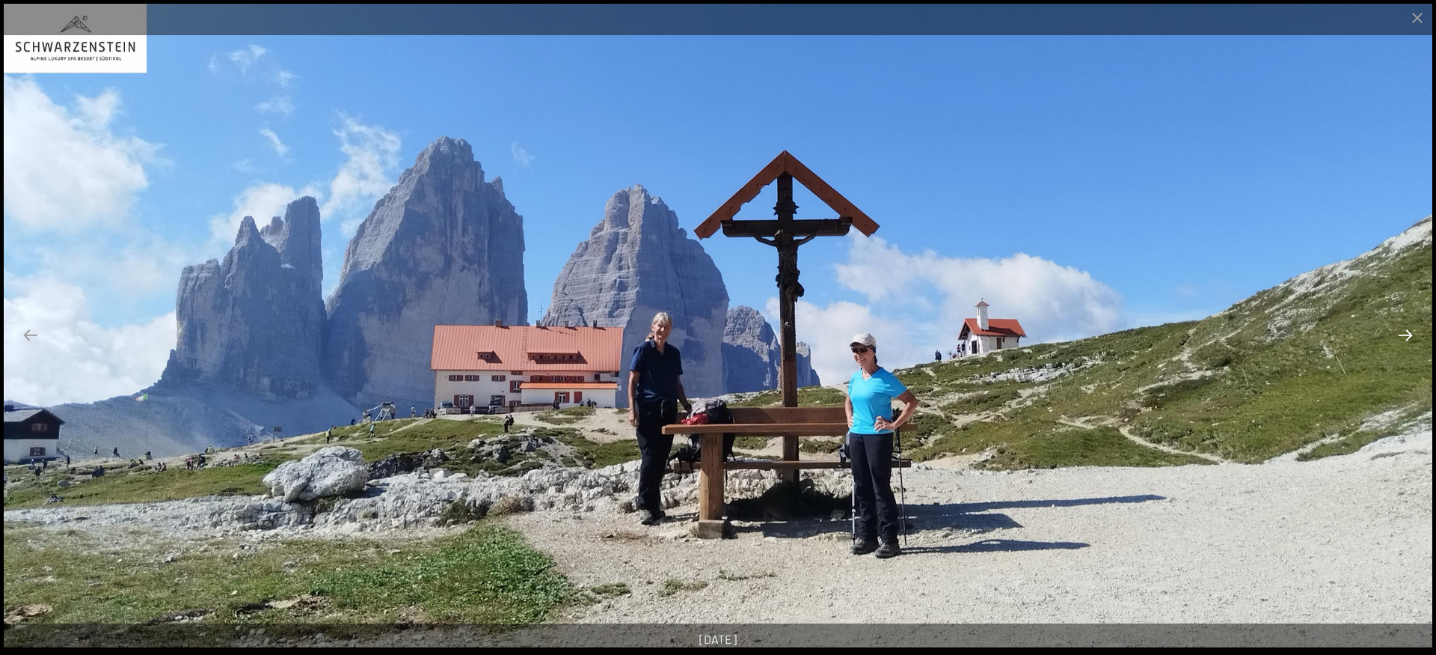
click at [1403, 336] on button "Next slide" at bounding box center [1405, 334] width 31 height 29
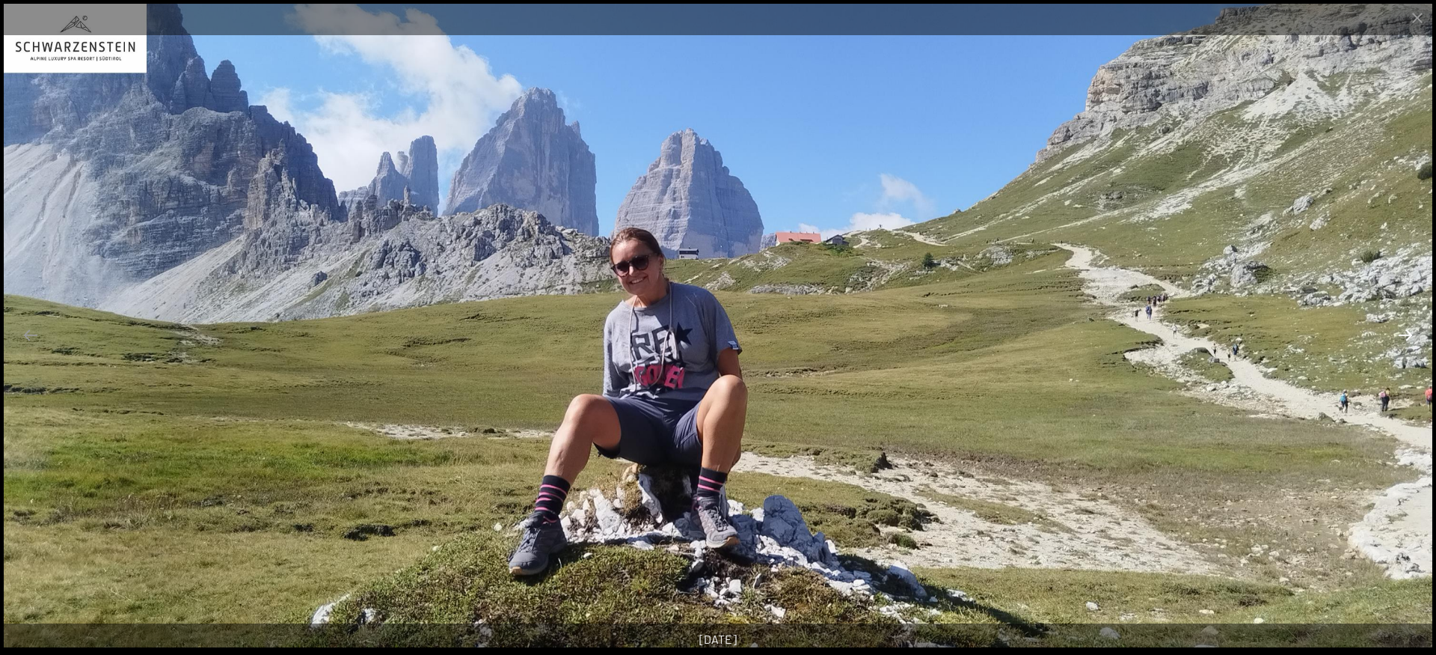
click at [1403, 336] on button "Next slide" at bounding box center [1405, 334] width 31 height 29
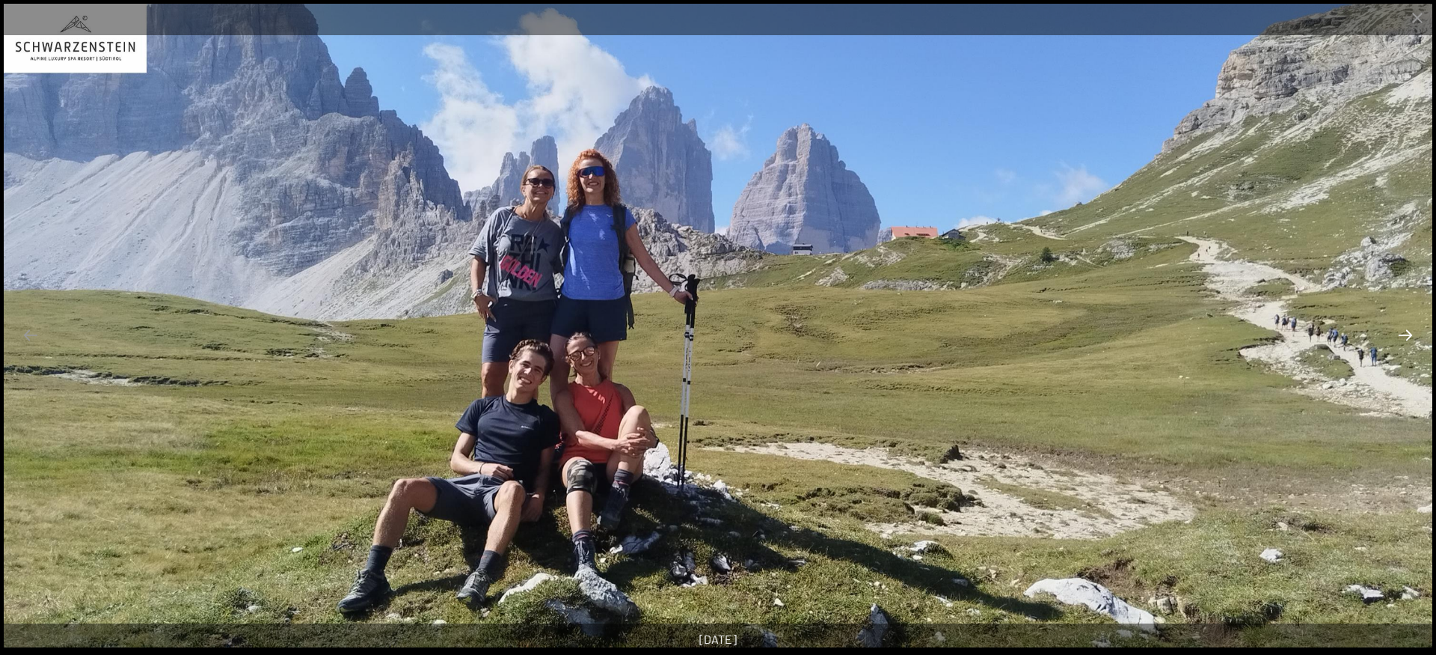
click at [1403, 336] on button "Next slide" at bounding box center [1405, 334] width 31 height 29
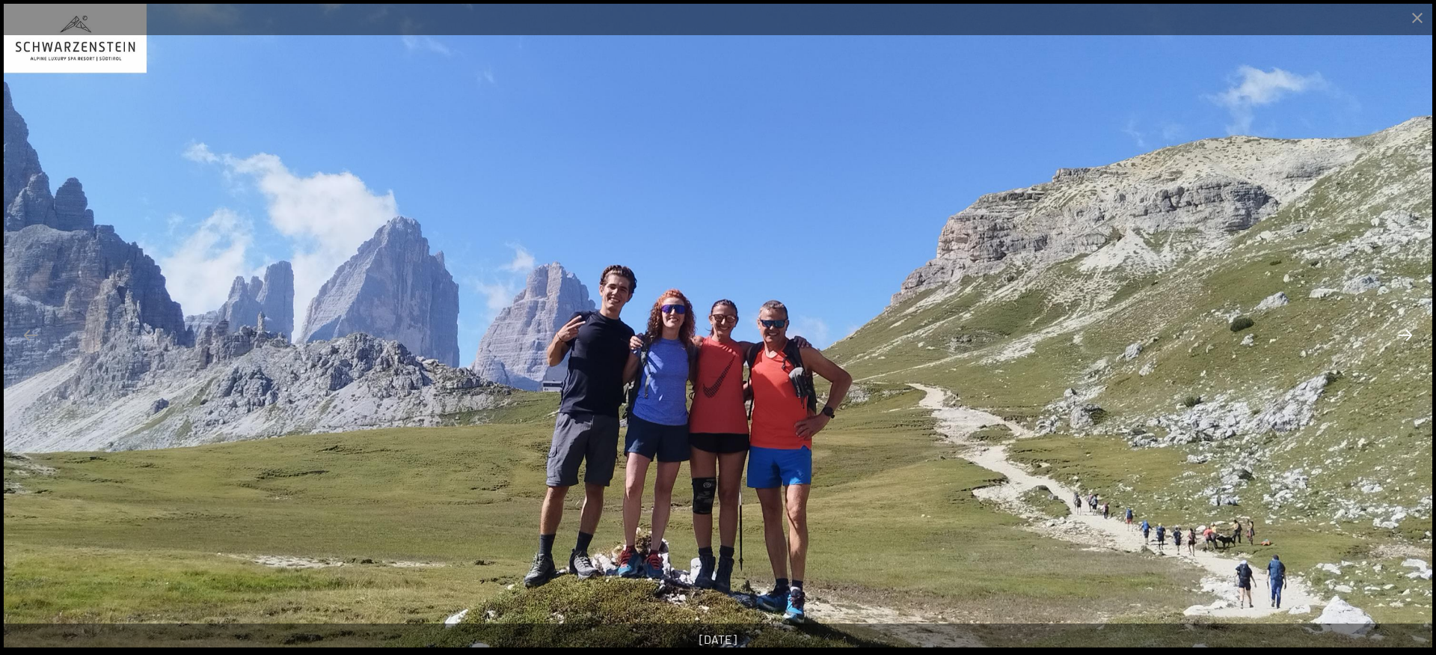
click at [1403, 336] on button "Next slide" at bounding box center [1405, 334] width 31 height 29
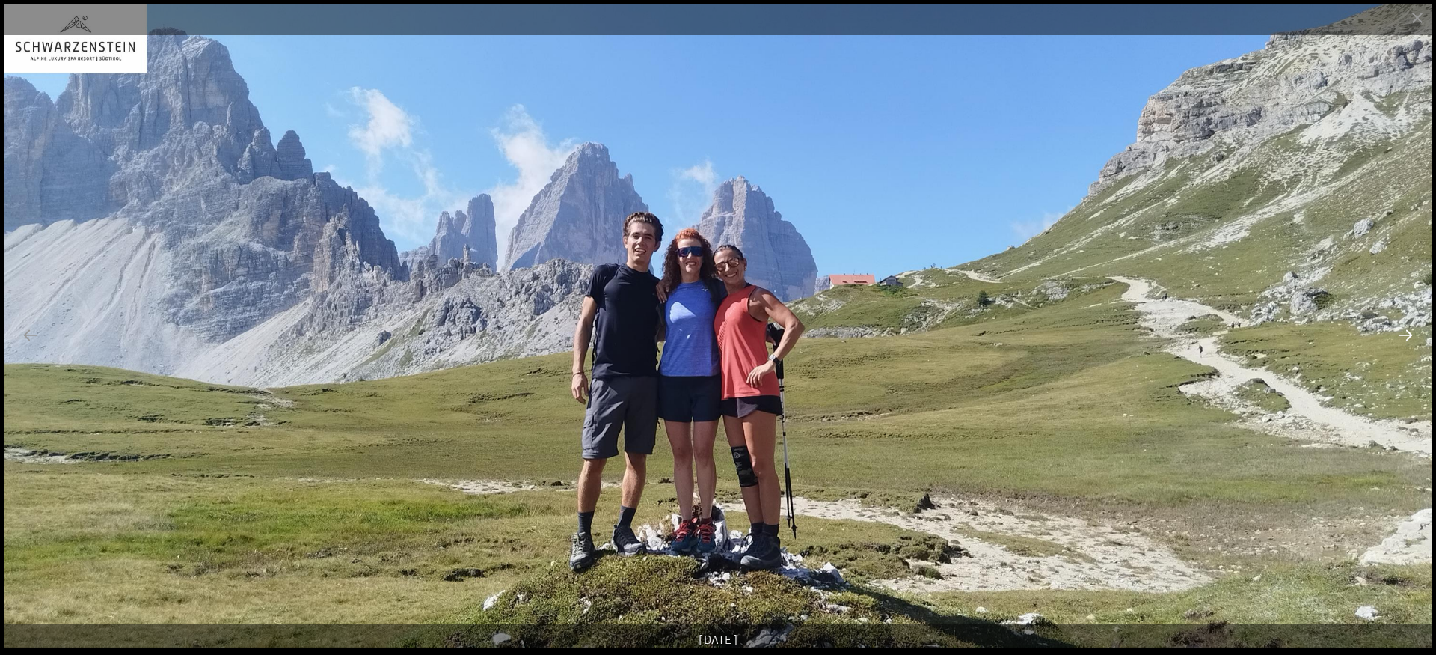
click at [1403, 336] on button "Next slide" at bounding box center [1405, 334] width 31 height 29
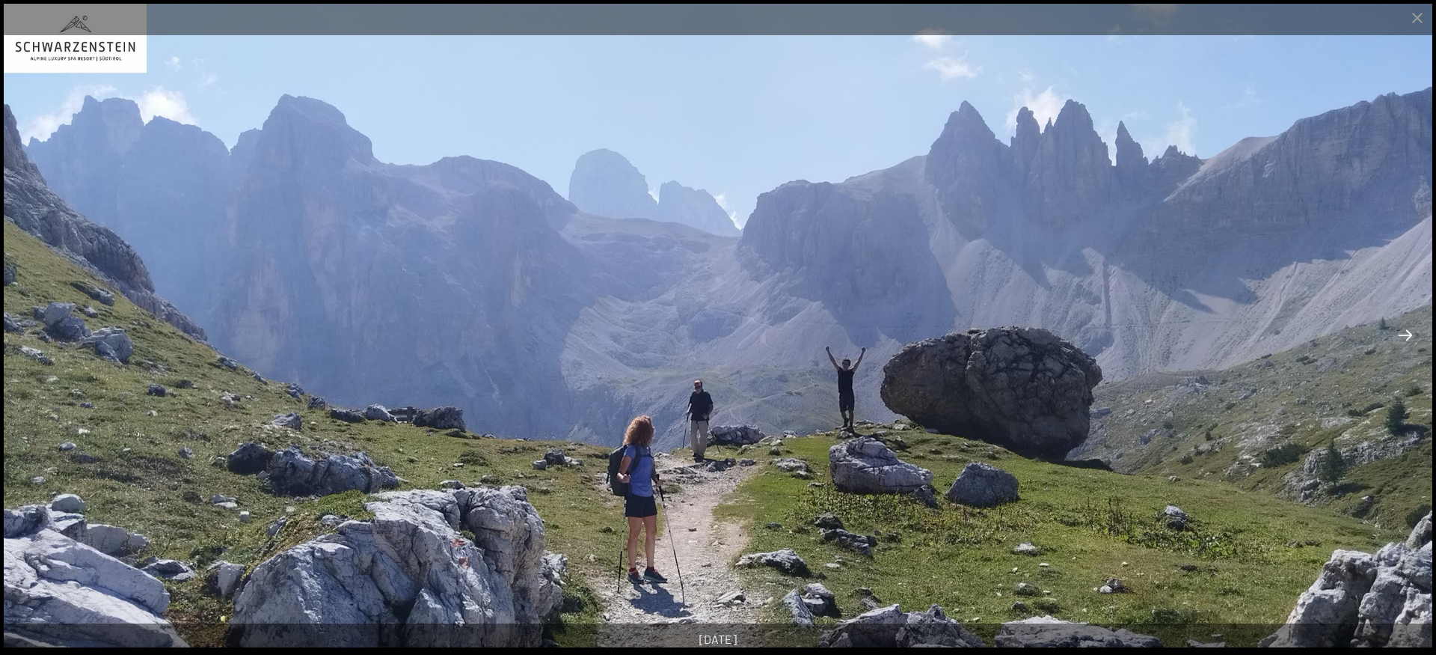
click at [1403, 336] on button "Next slide" at bounding box center [1405, 334] width 31 height 29
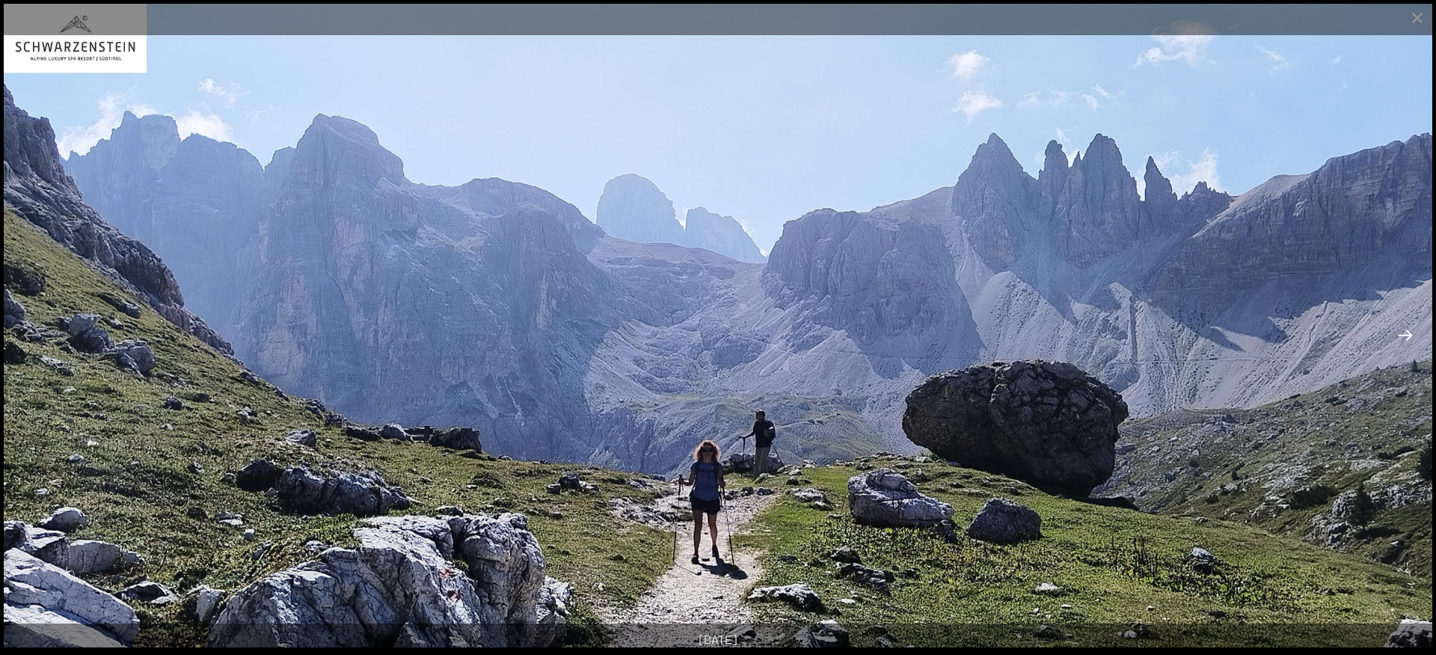
click at [1403, 336] on button "Next slide" at bounding box center [1405, 334] width 31 height 29
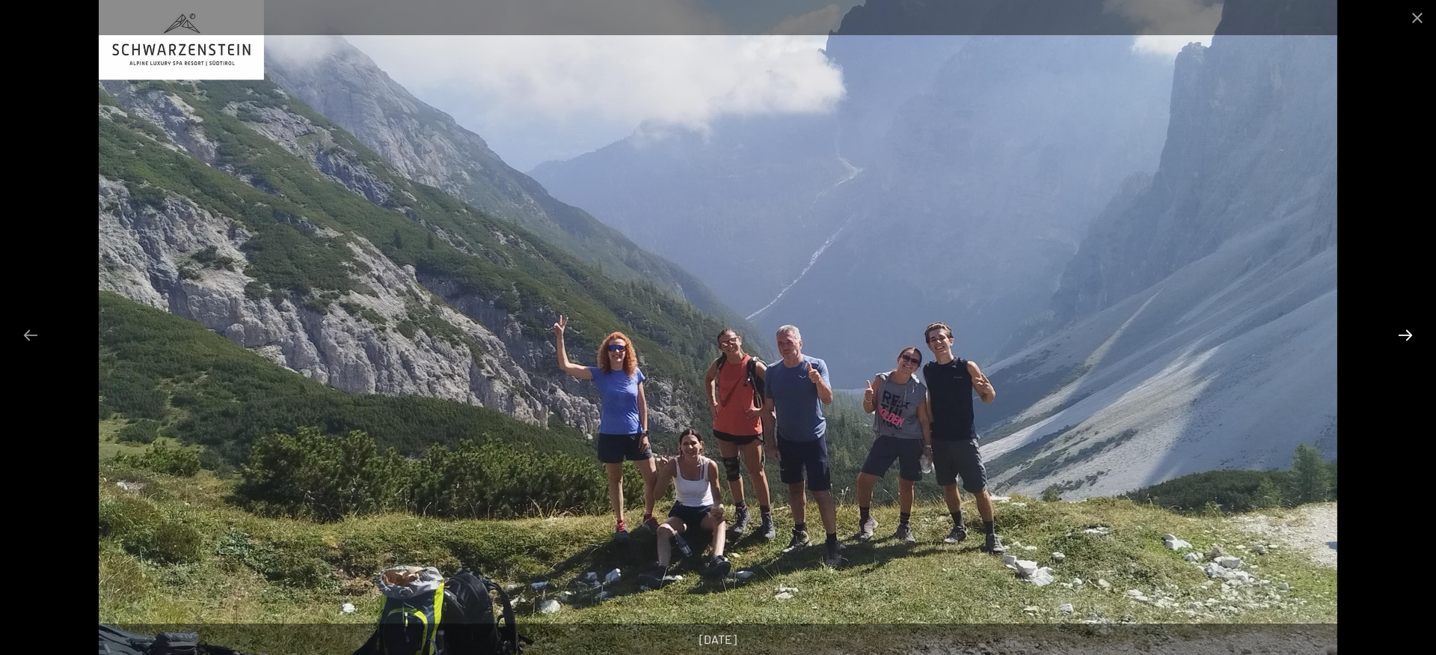
click at [1403, 336] on button "Next slide" at bounding box center [1405, 334] width 31 height 29
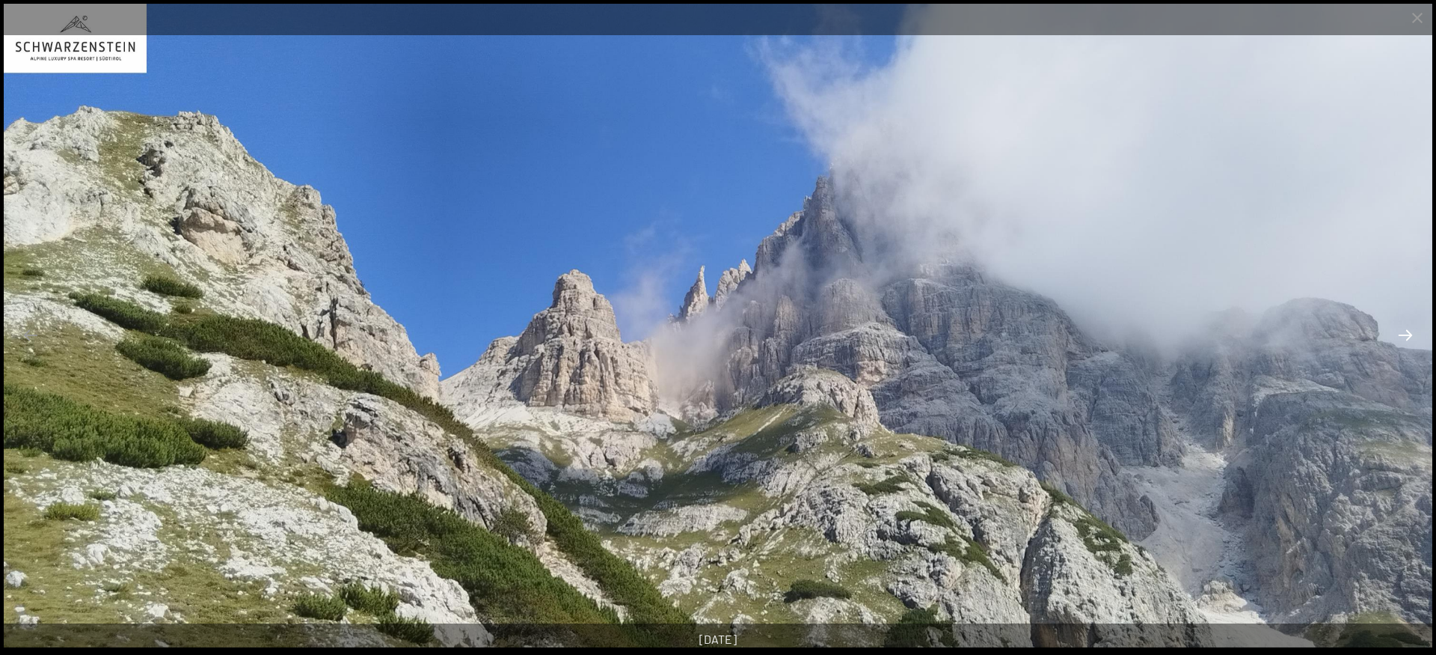
click at [1403, 336] on button "Next slide" at bounding box center [1405, 334] width 31 height 29
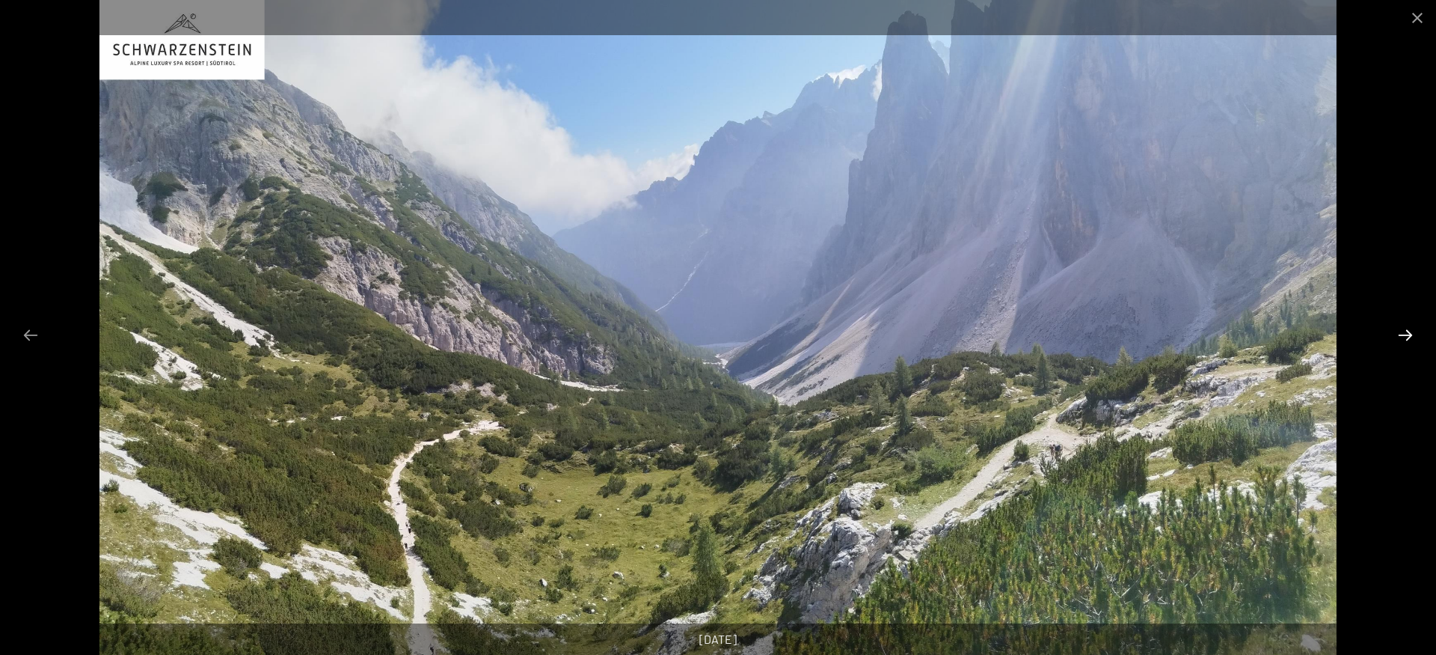
click at [1403, 336] on button "Next slide" at bounding box center [1405, 334] width 31 height 29
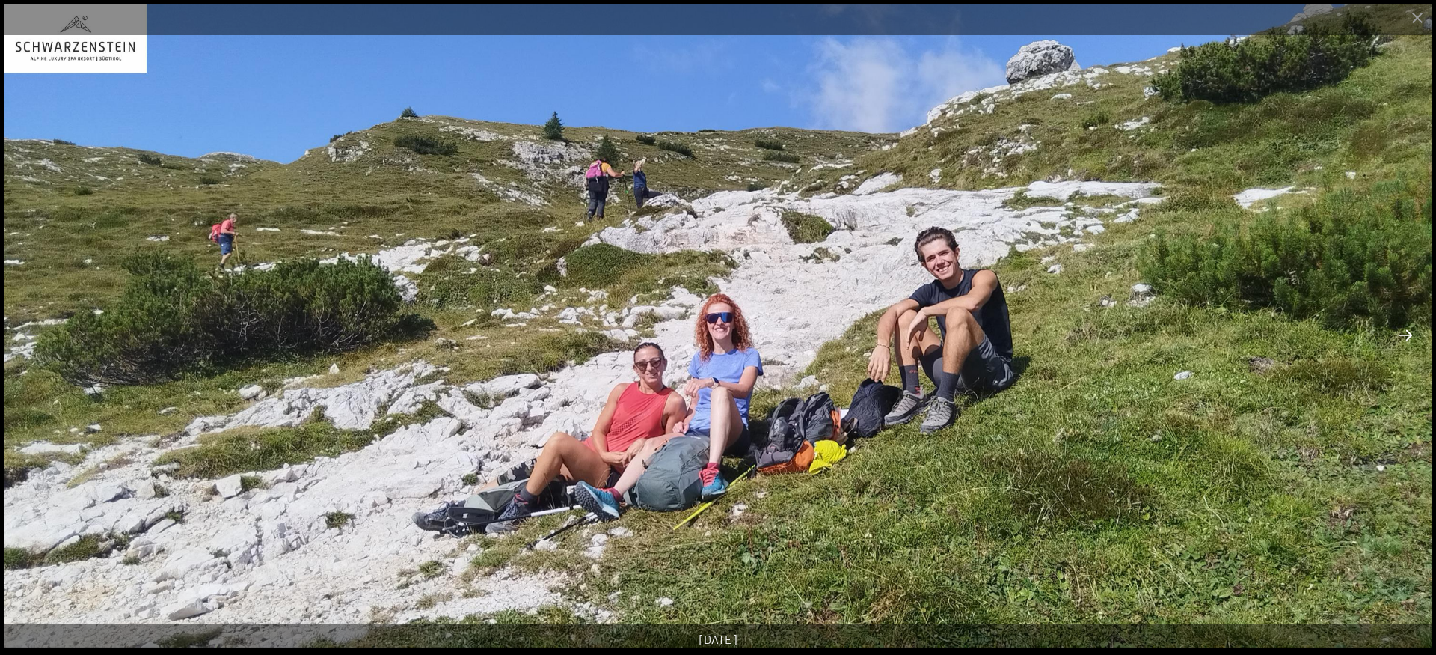
click at [1403, 336] on button "Next slide" at bounding box center [1405, 334] width 31 height 29
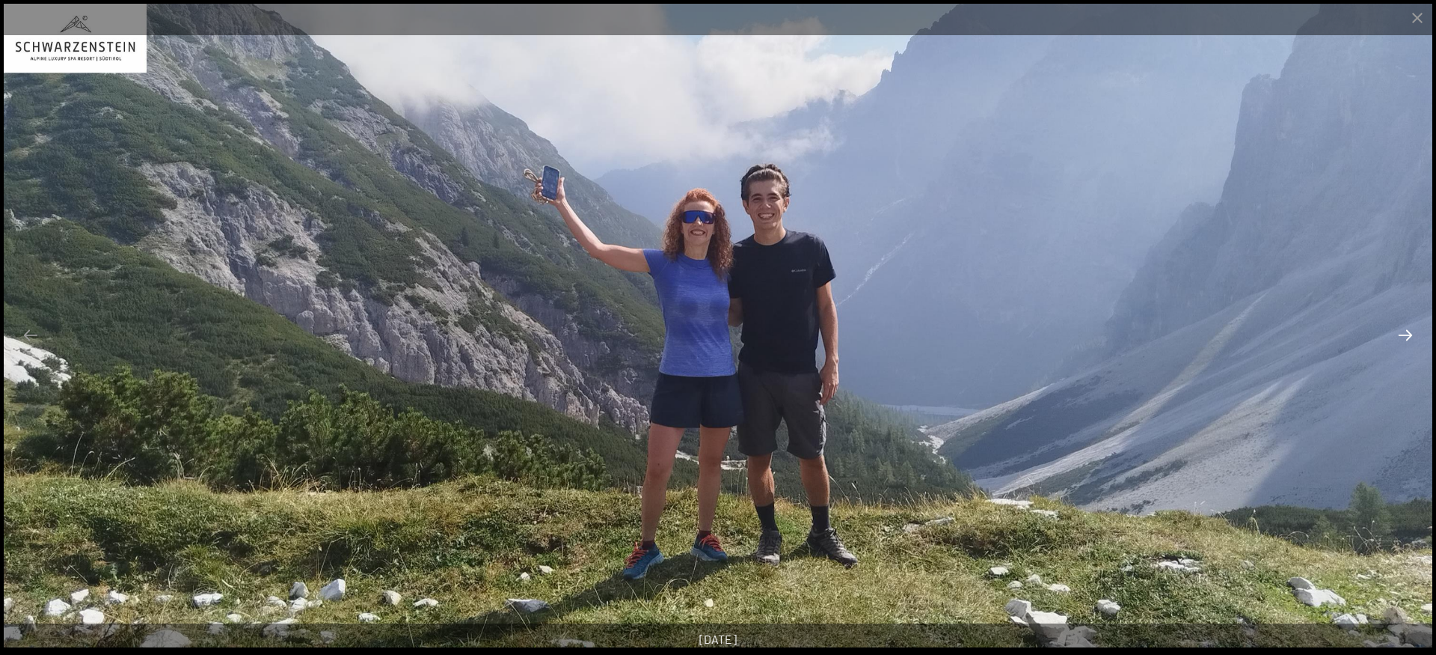
click at [1403, 336] on button "Next slide" at bounding box center [1405, 334] width 31 height 29
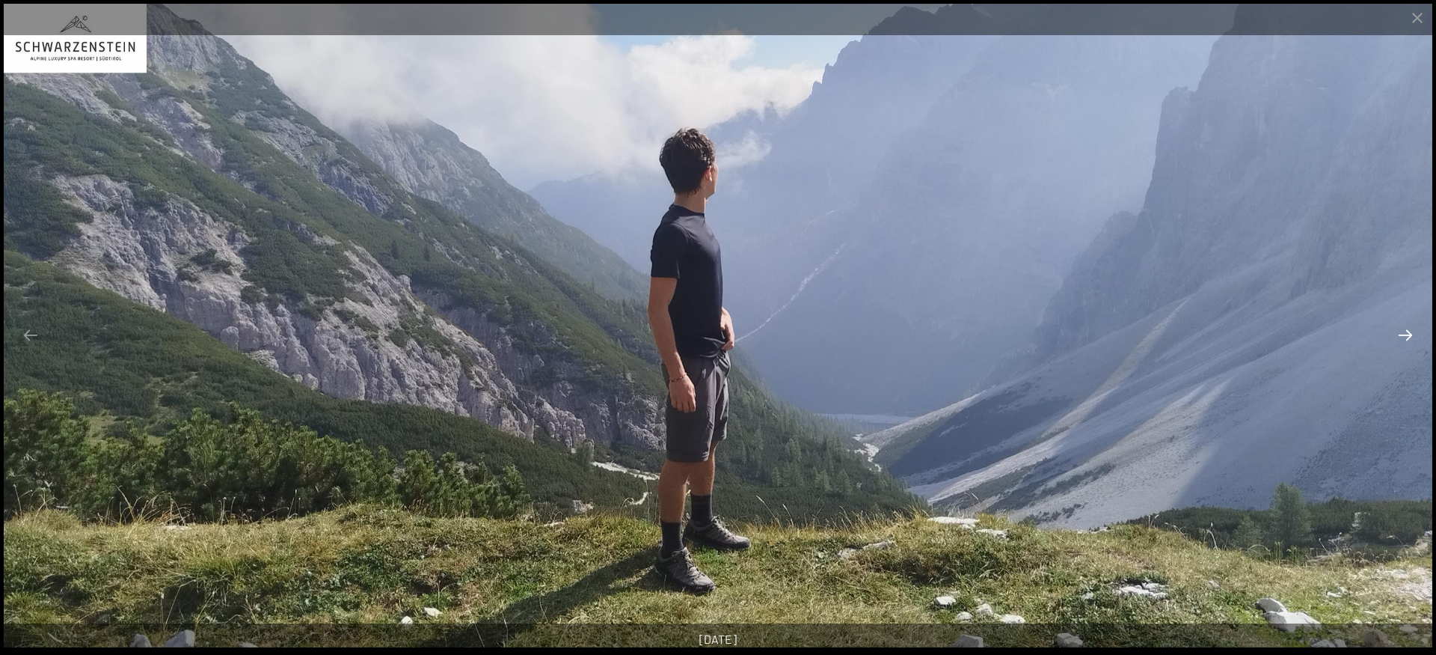
click at [1403, 336] on button "Next slide" at bounding box center [1405, 334] width 31 height 29
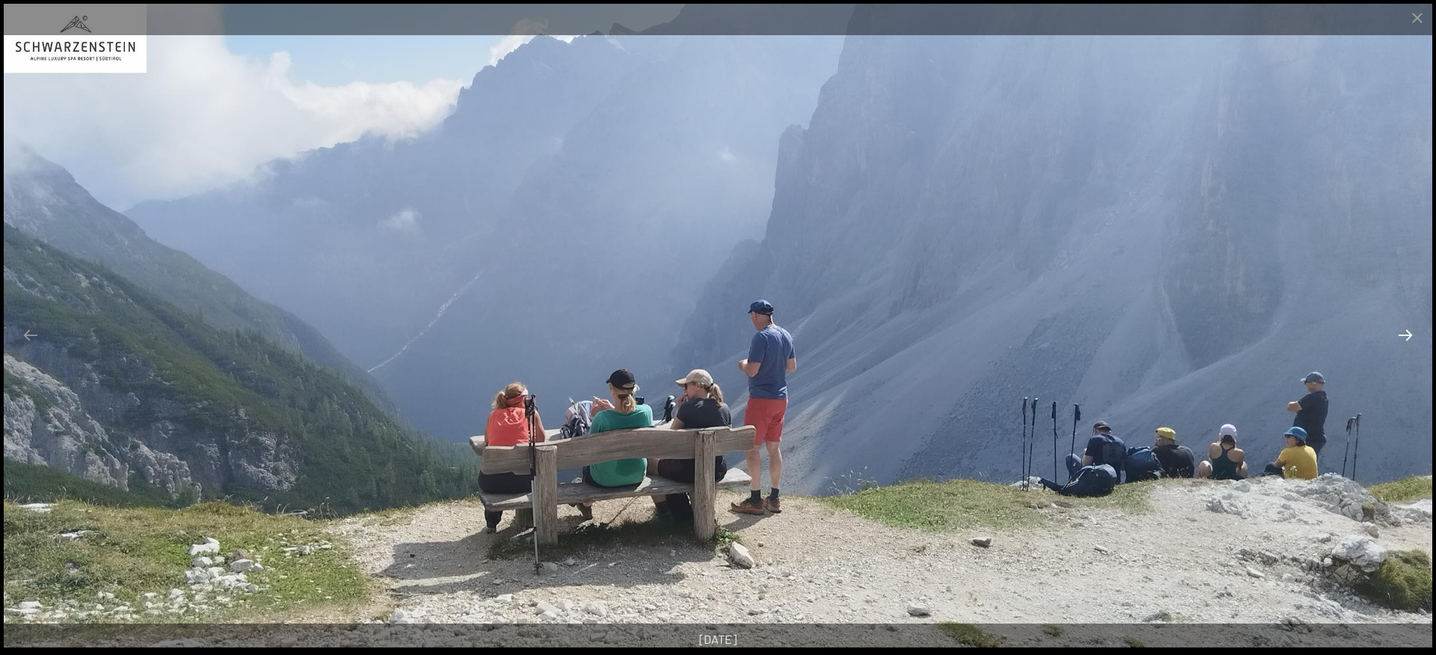
click at [1403, 336] on button "Next slide" at bounding box center [1405, 334] width 31 height 29
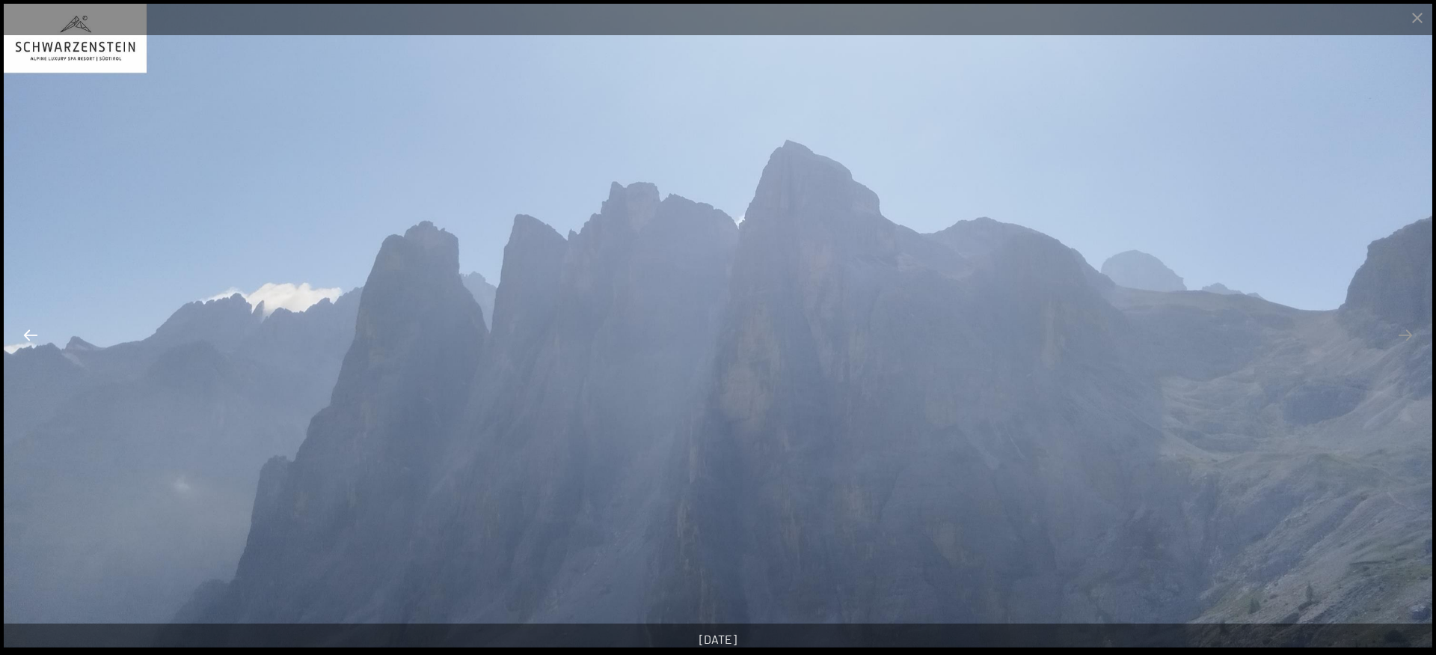
click at [37, 344] on button "Previous slide" at bounding box center [30, 334] width 31 height 29
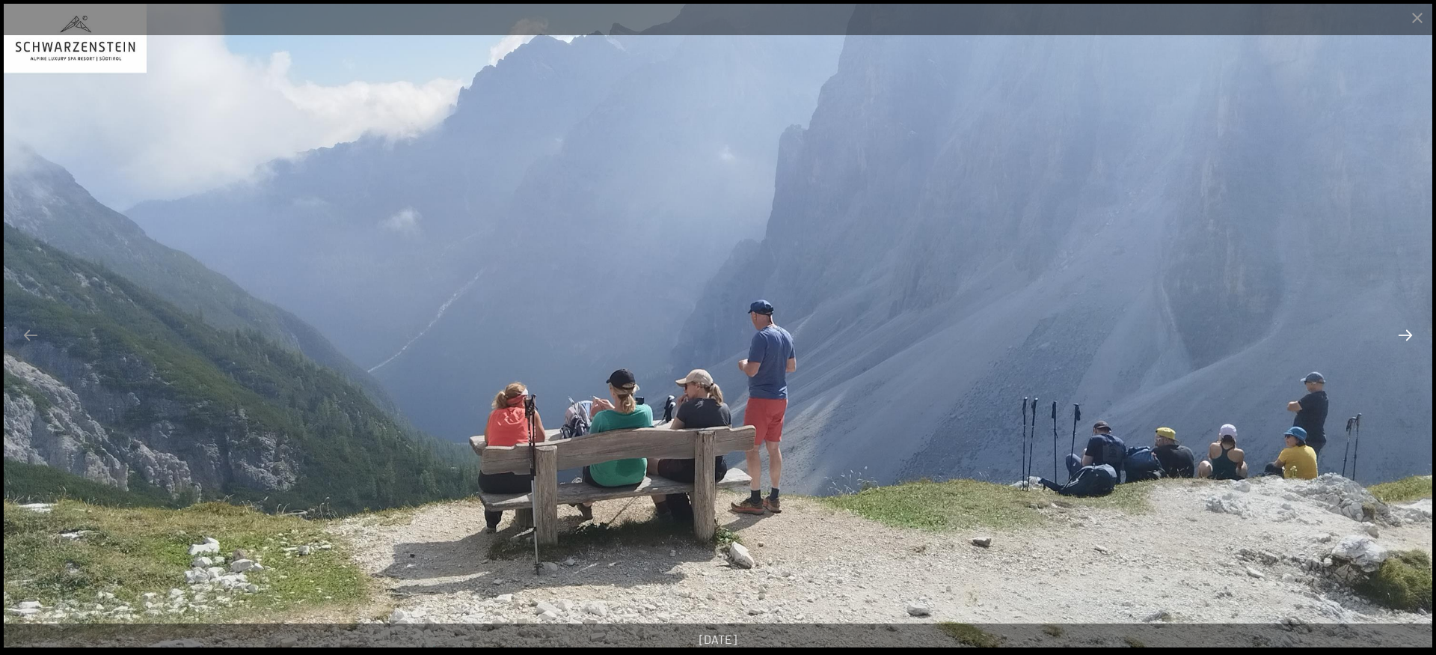
click at [1406, 345] on button "Next slide" at bounding box center [1405, 334] width 31 height 29
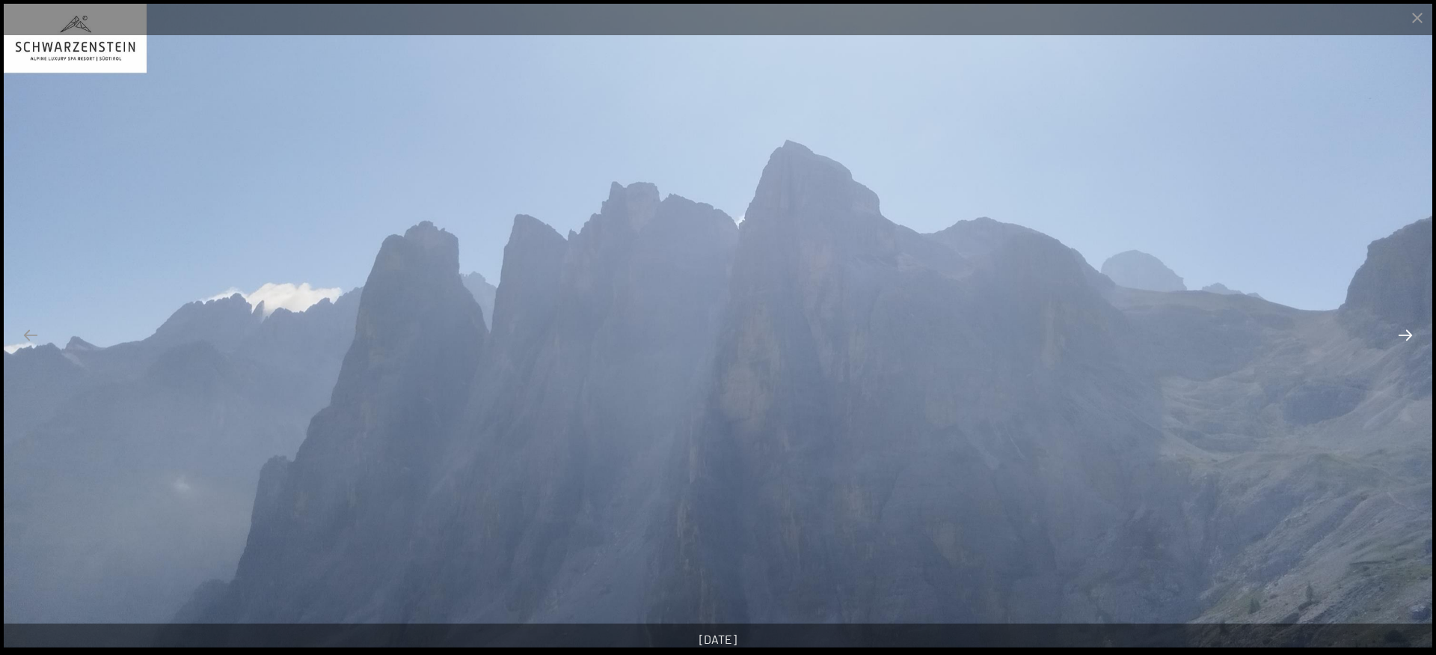
click at [1406, 344] on button "Next slide" at bounding box center [1405, 334] width 31 height 29
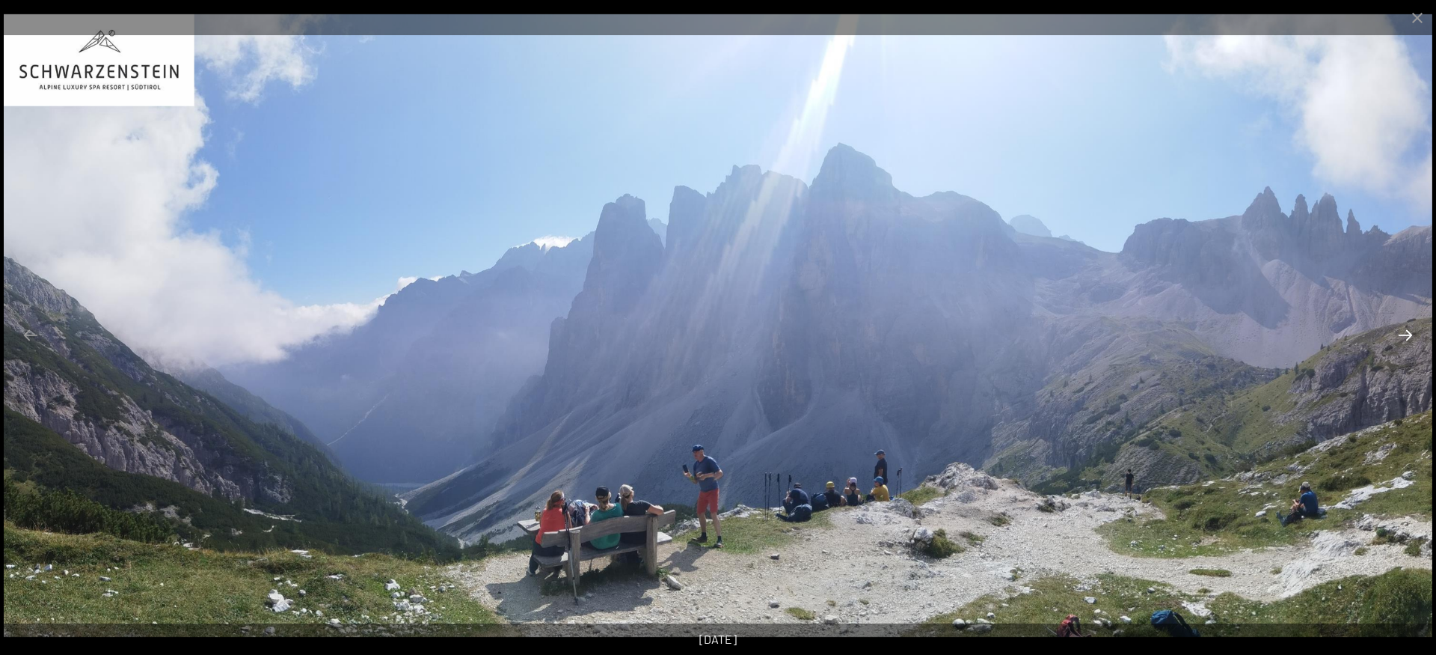
click at [1406, 344] on button "Next slide" at bounding box center [1405, 334] width 31 height 29
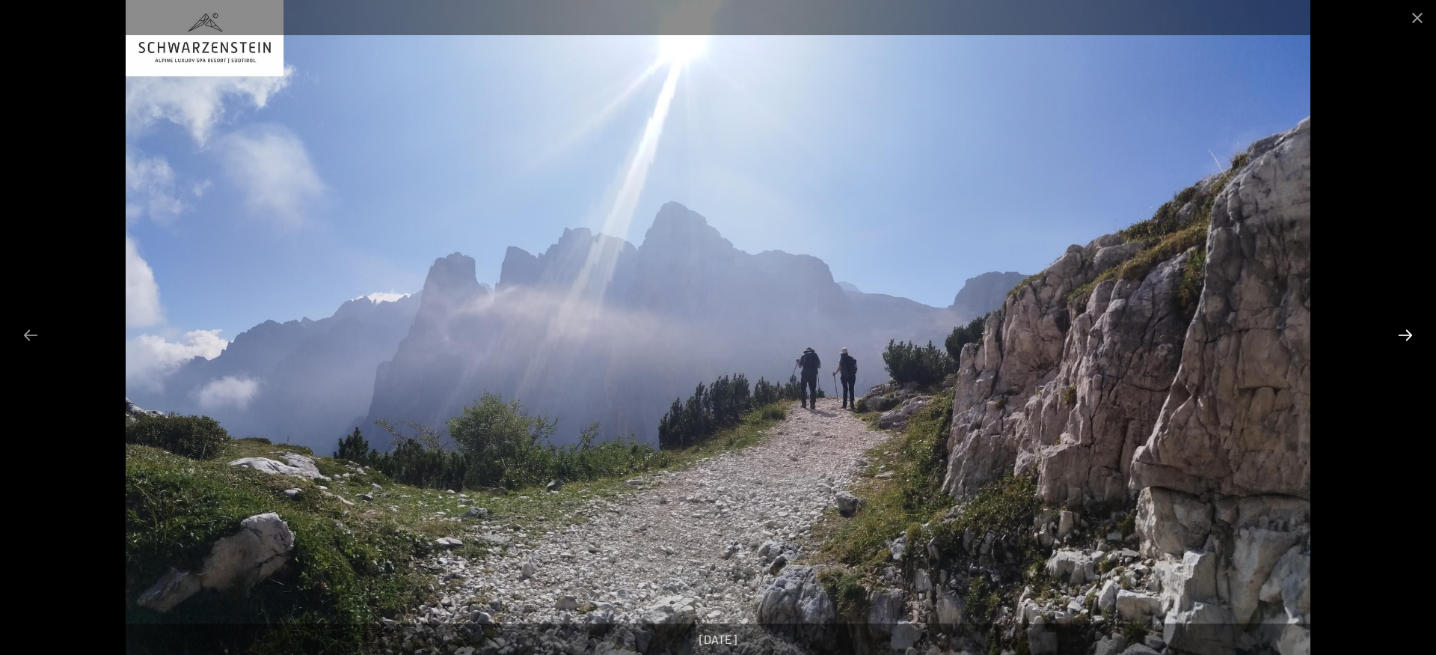
click at [1406, 344] on button "Next slide" at bounding box center [1405, 334] width 31 height 29
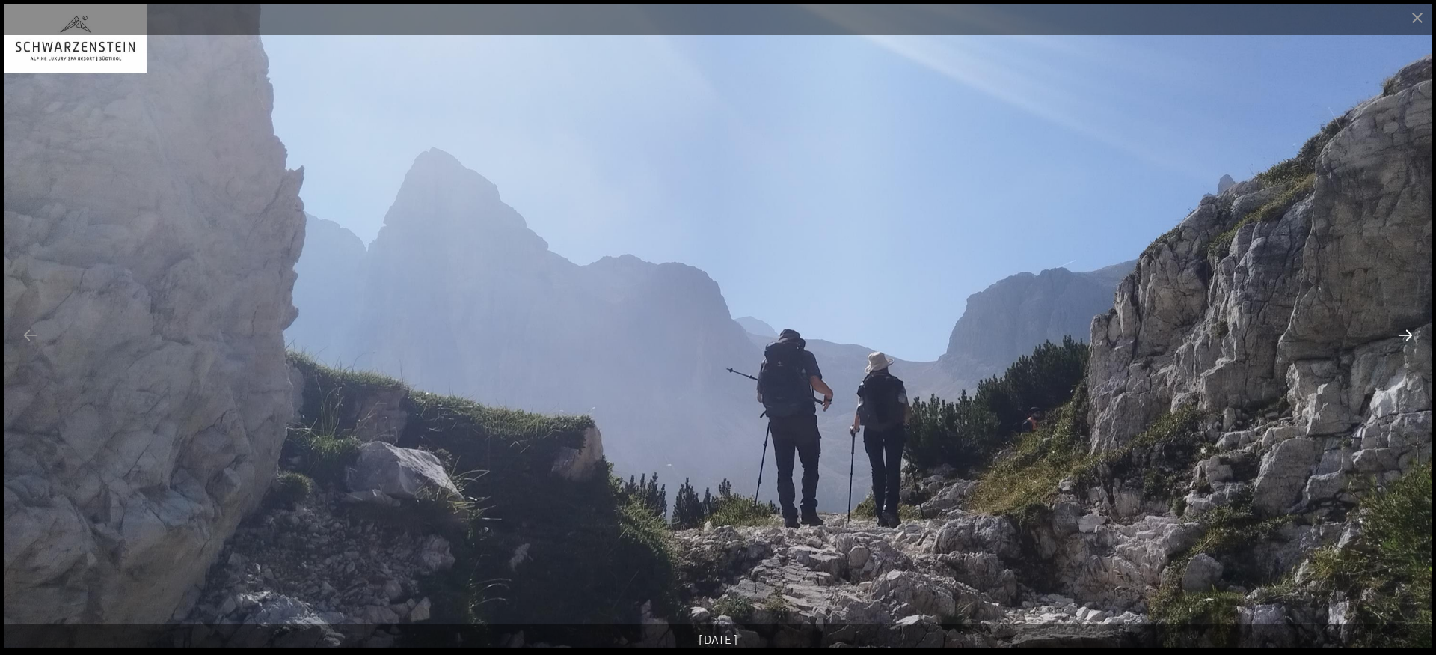
click at [1406, 344] on button "Next slide" at bounding box center [1405, 334] width 31 height 29
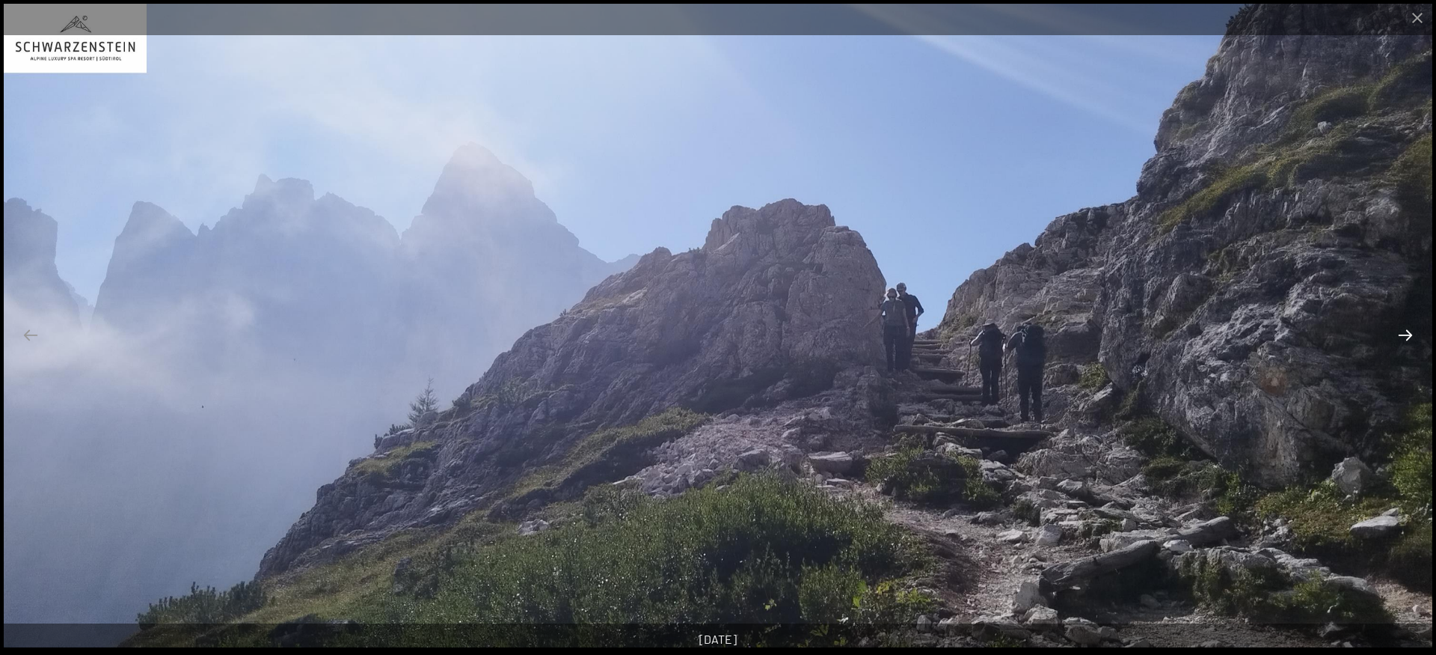
click at [1406, 344] on button "Next slide" at bounding box center [1405, 334] width 31 height 29
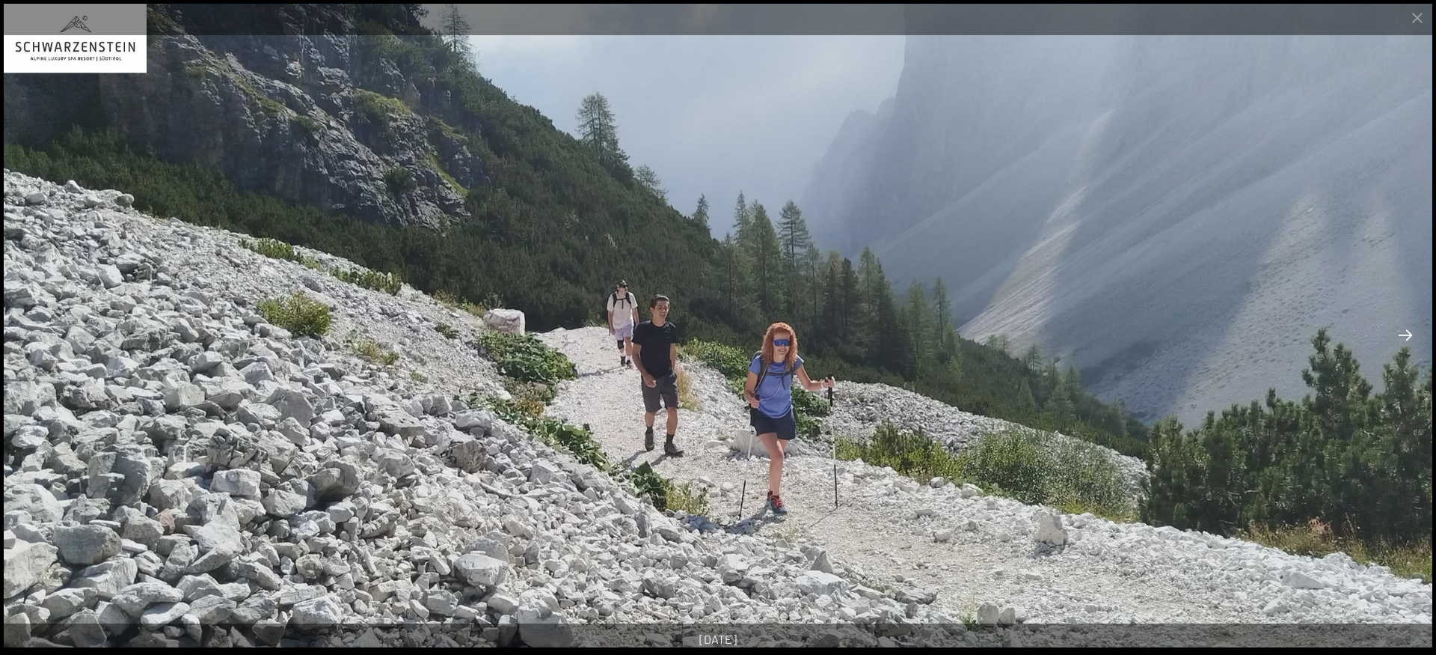
click at [1406, 344] on button "Next slide" at bounding box center [1405, 334] width 31 height 29
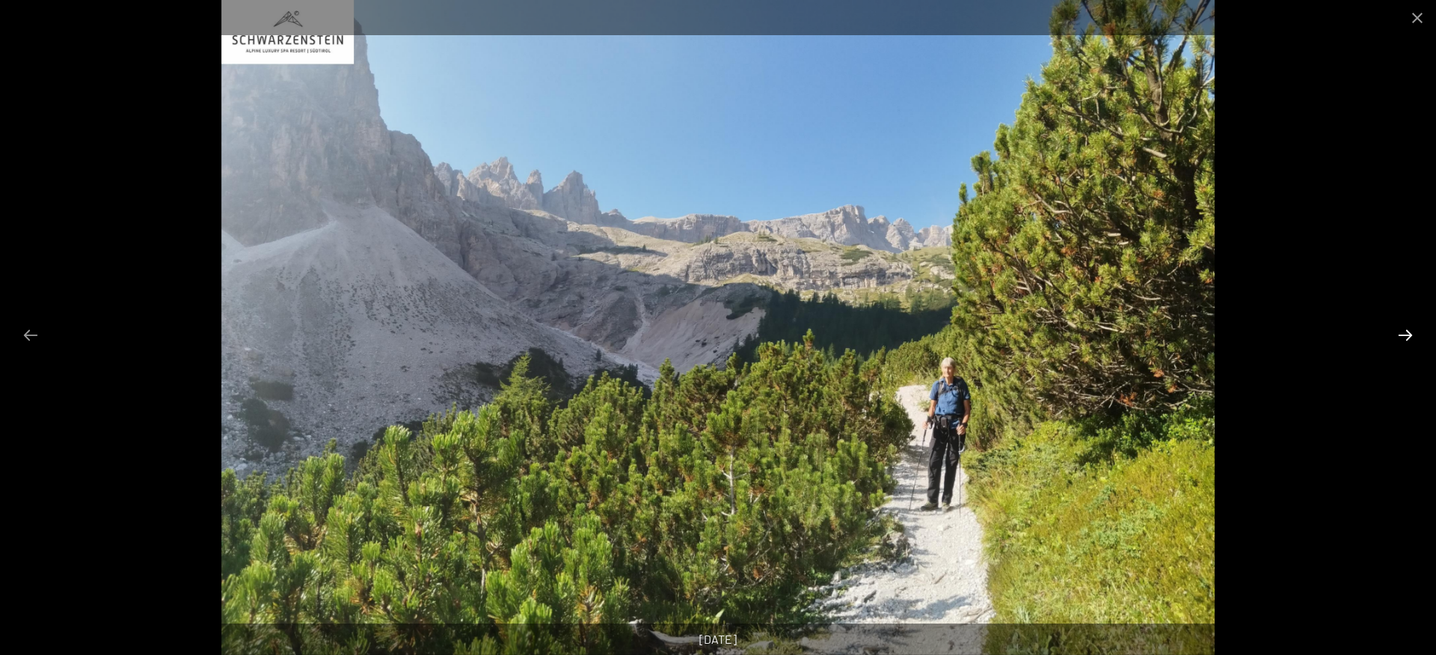
click at [1406, 344] on button "Next slide" at bounding box center [1405, 334] width 31 height 29
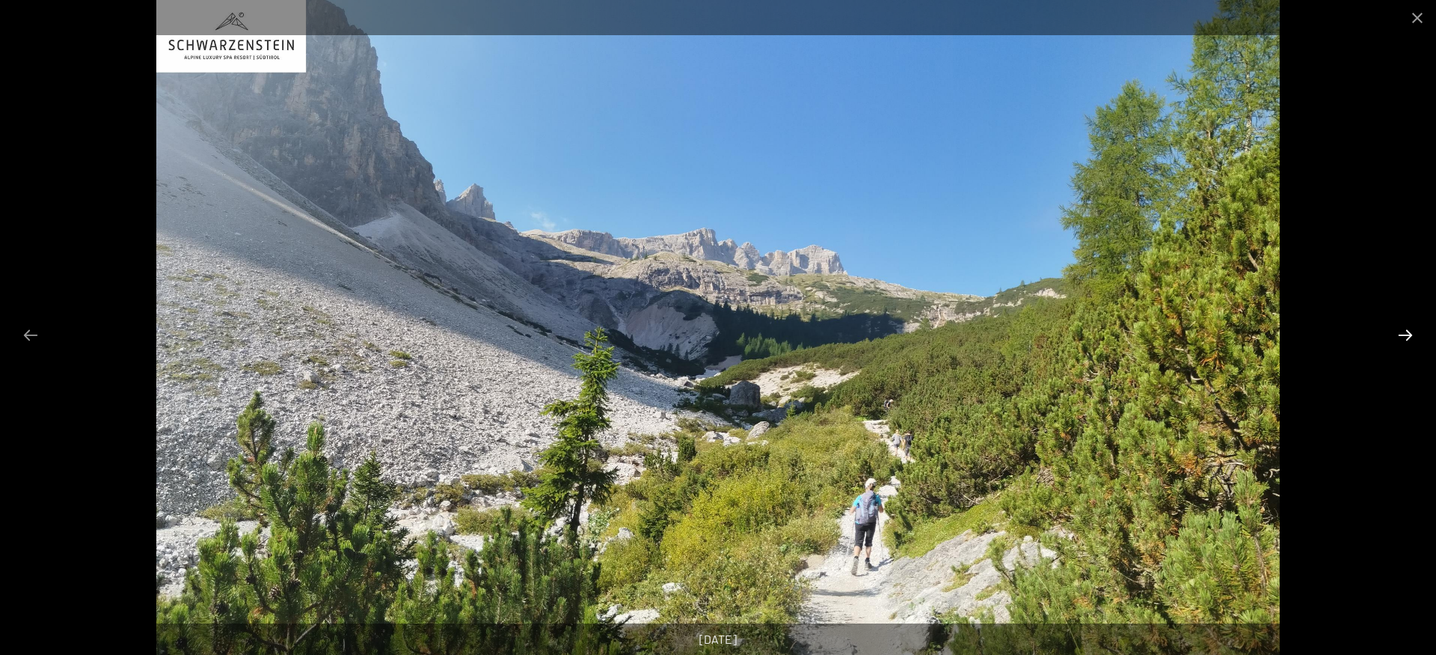
click at [1406, 344] on button "Next slide" at bounding box center [1405, 334] width 31 height 29
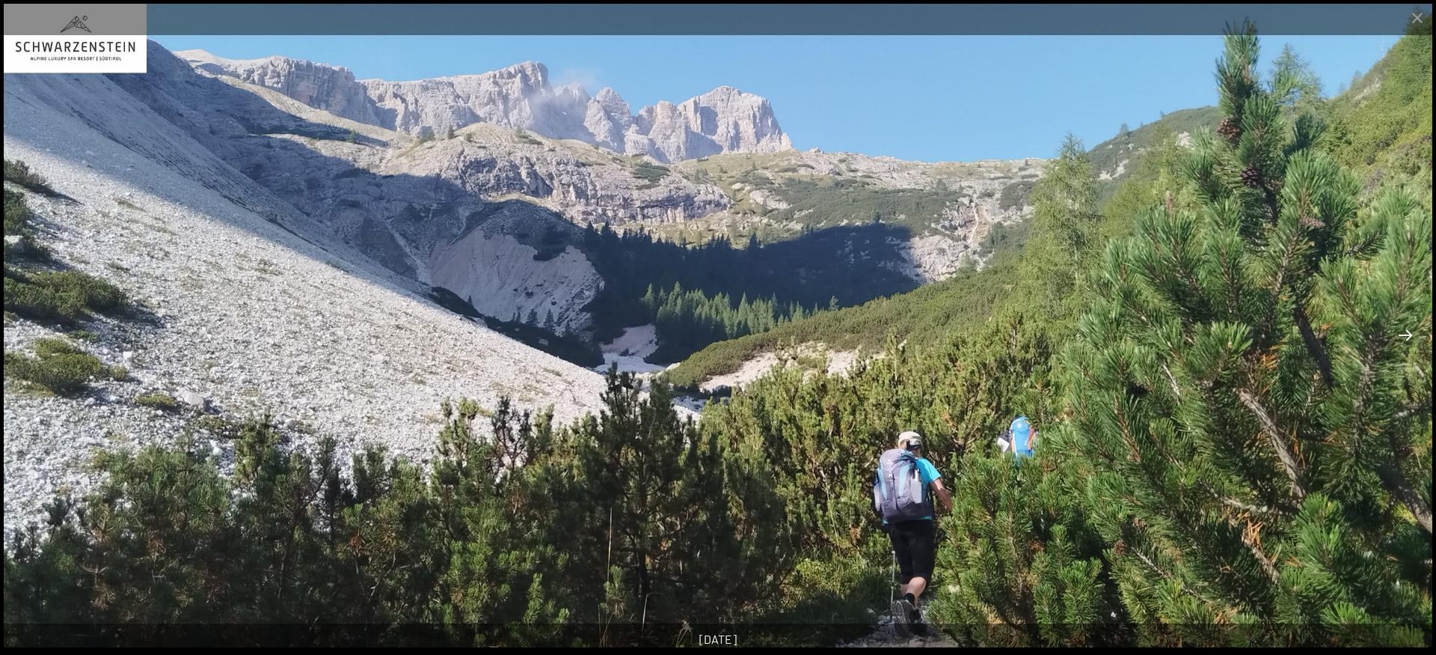
click at [1406, 344] on button "Next slide" at bounding box center [1405, 334] width 31 height 29
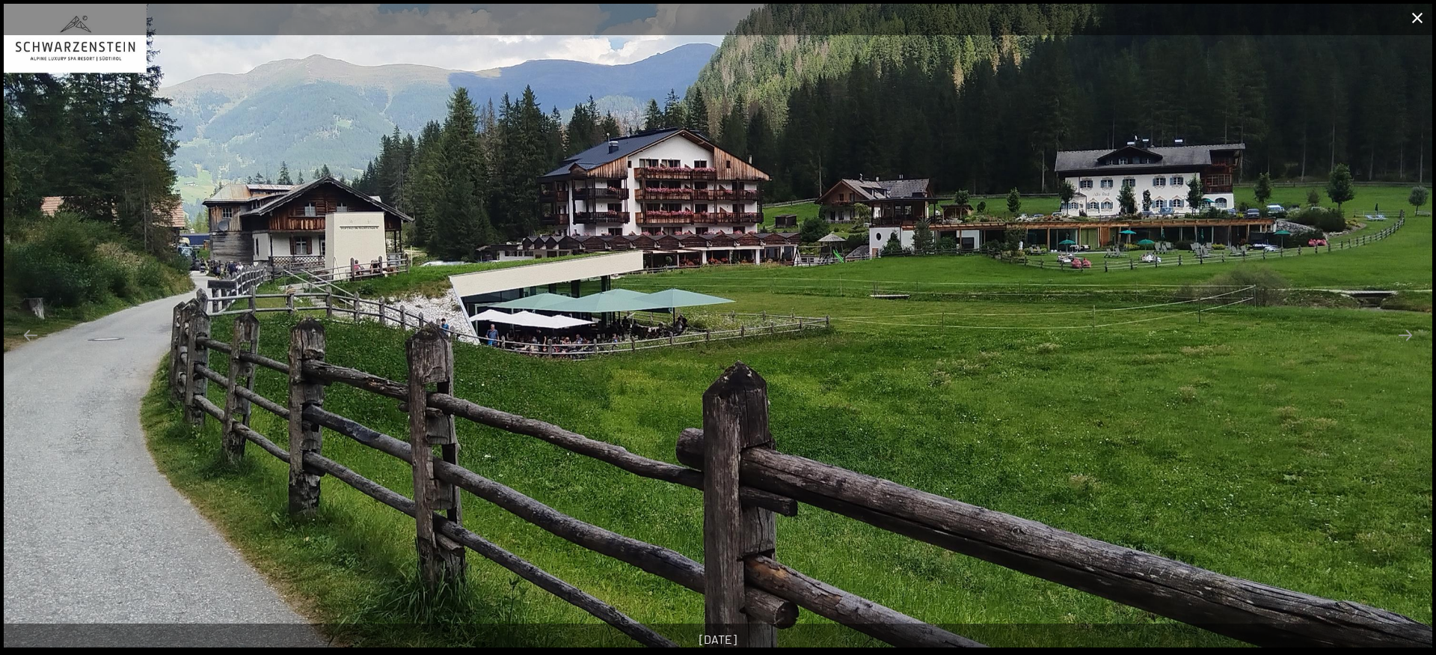
click at [1413, 16] on button "Close gallery" at bounding box center [1417, 17] width 37 height 35
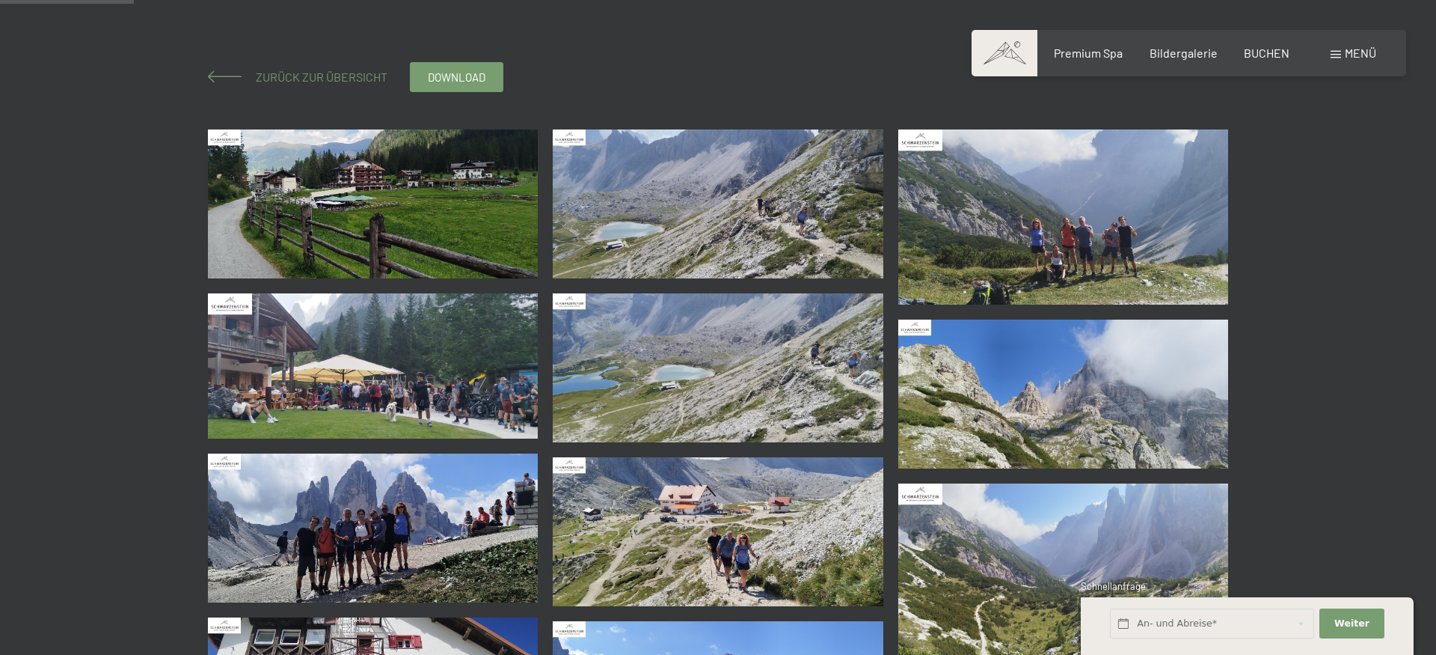
click at [366, 73] on span "Zurück zur Übersicht" at bounding box center [316, 77] width 144 height 14
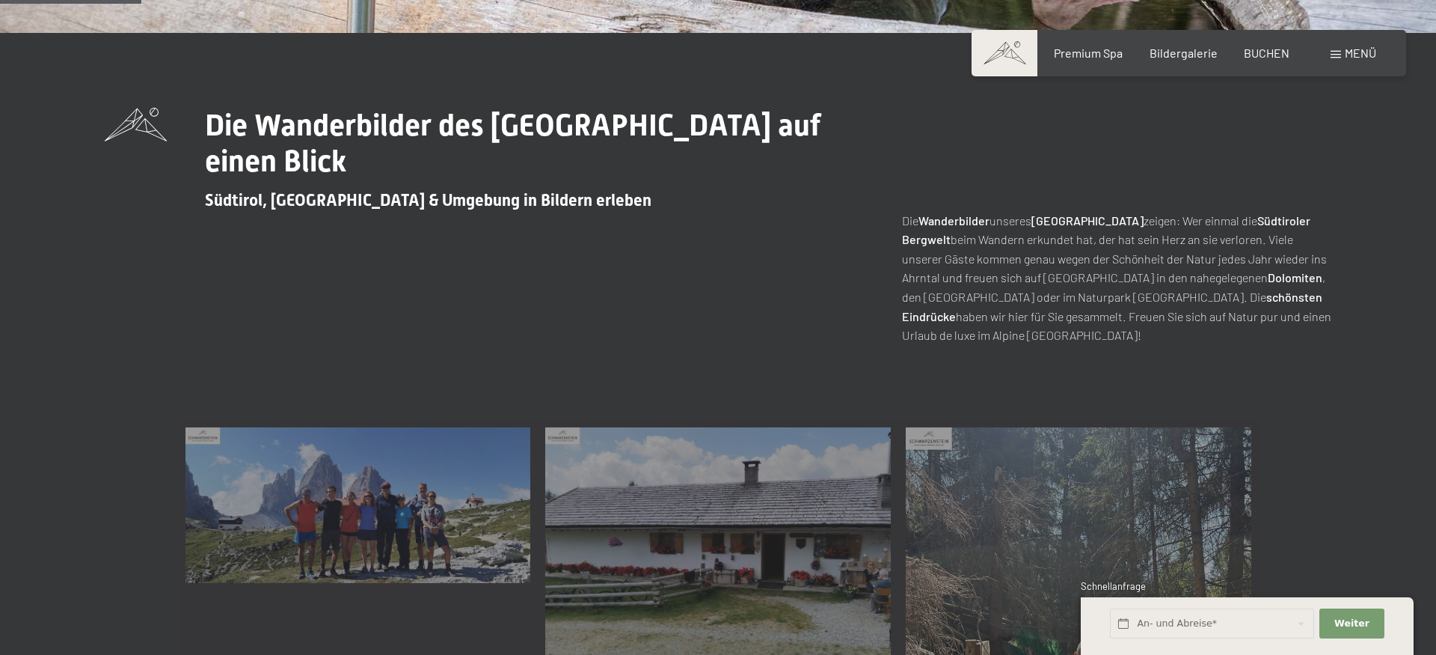
scroll to position [763, 0]
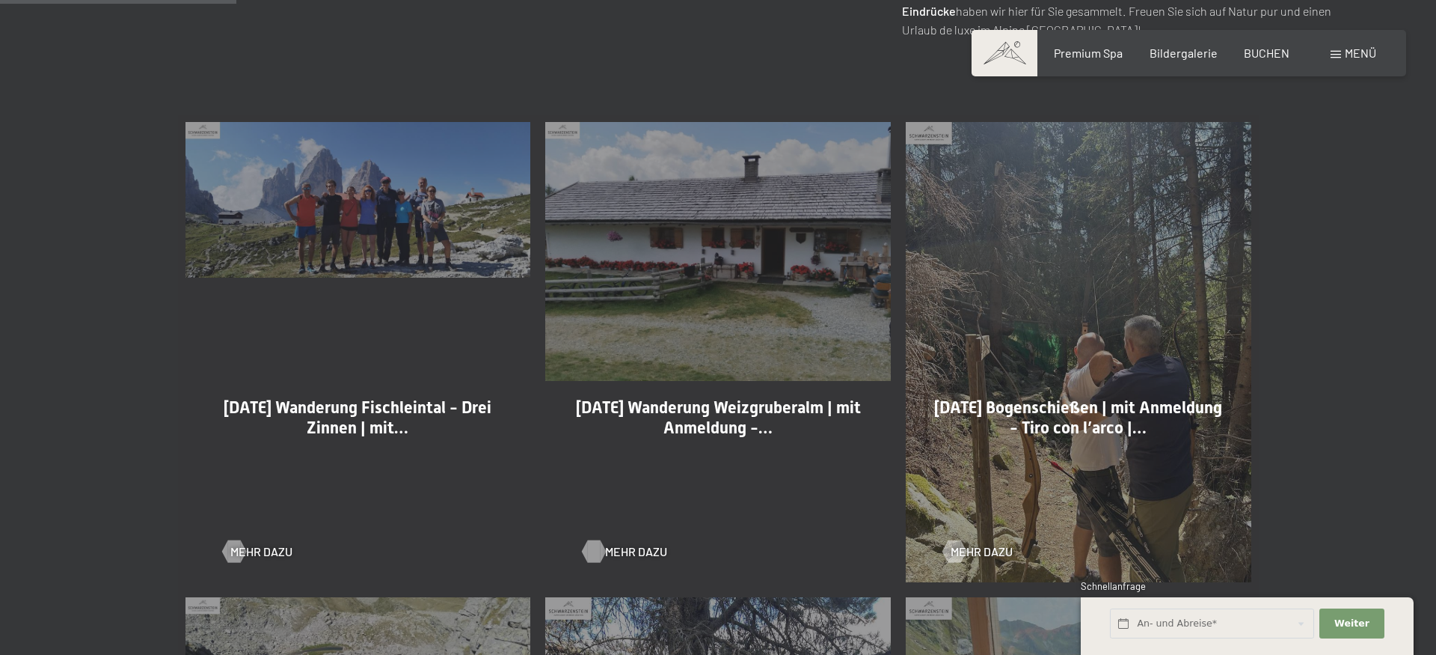
click at [595, 550] on div at bounding box center [594, 551] width 13 height 22
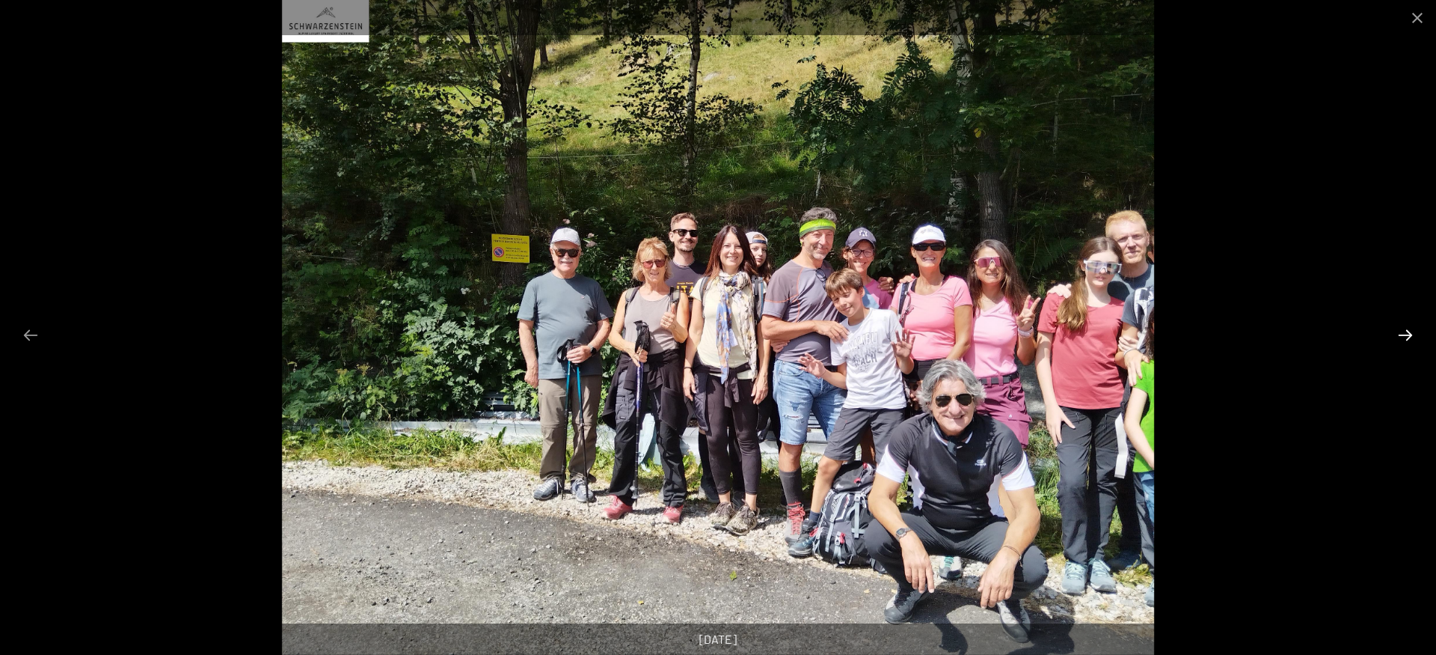
click at [1412, 334] on button "Next slide" at bounding box center [1405, 334] width 31 height 29
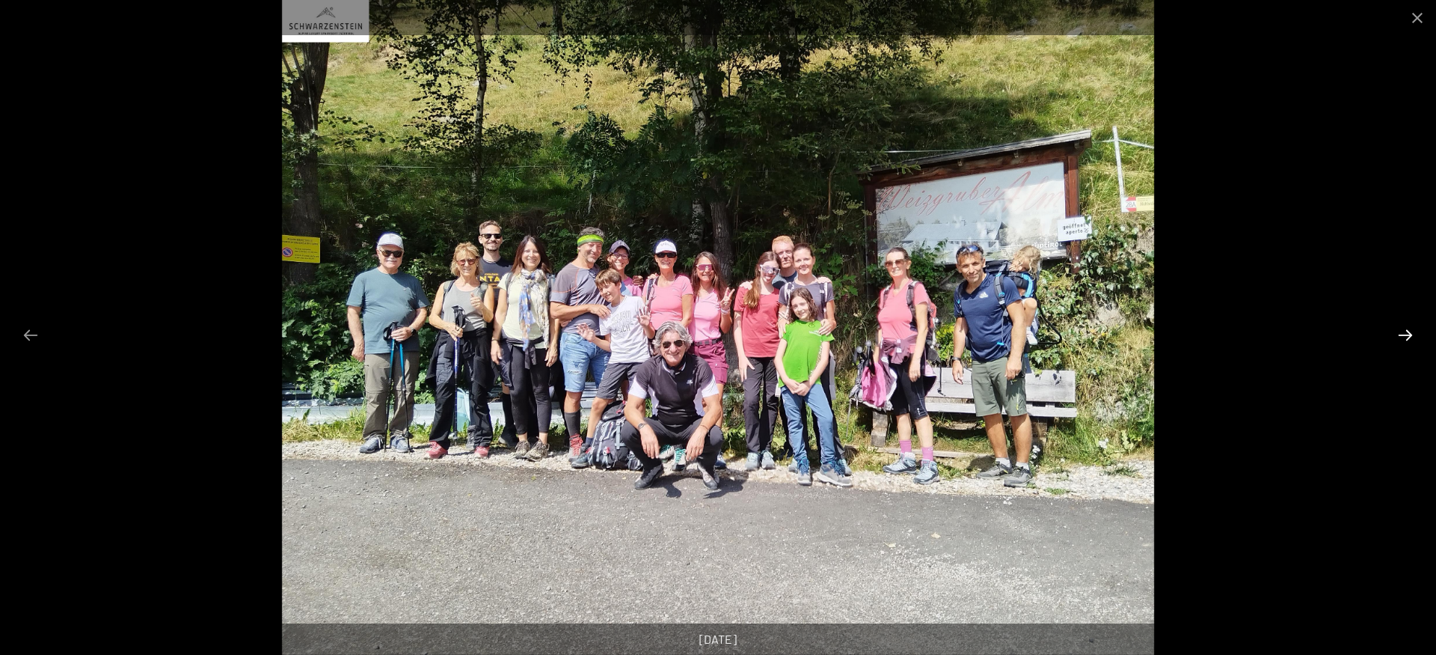
click at [1406, 331] on button "Next slide" at bounding box center [1405, 334] width 31 height 29
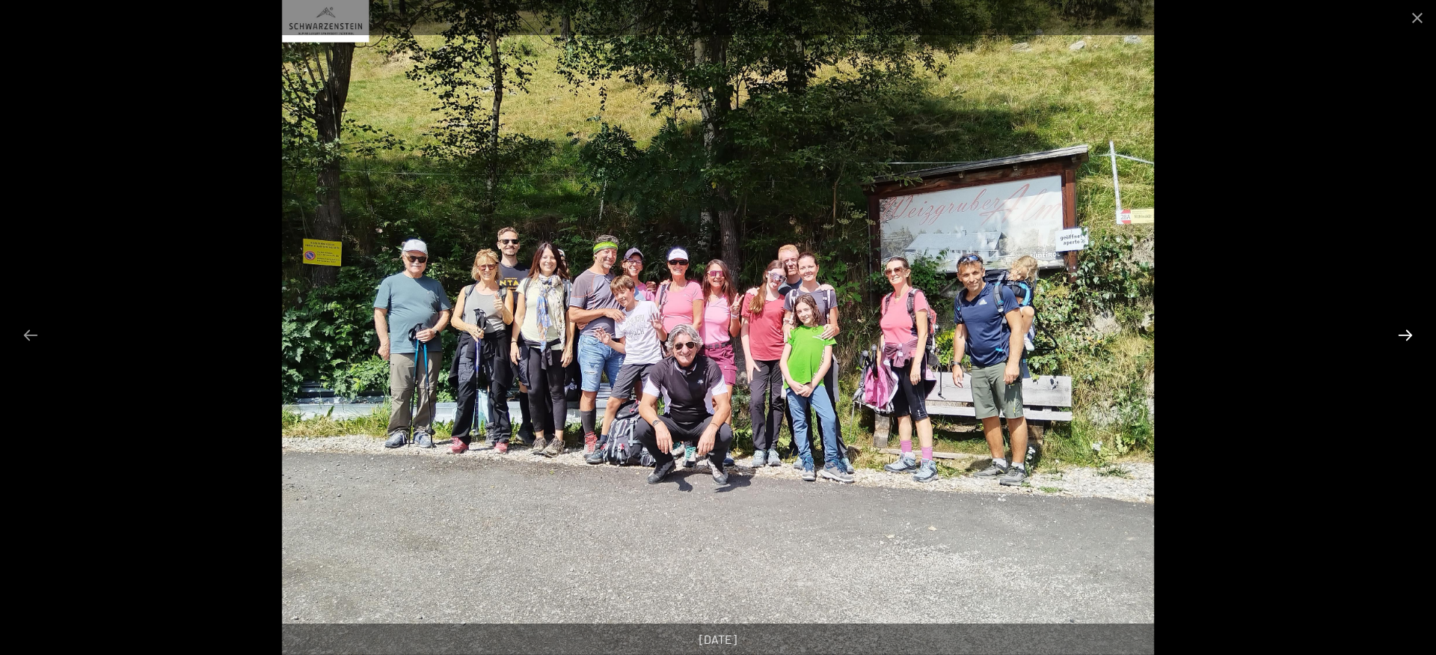
click at [1406, 331] on button "Next slide" at bounding box center [1405, 334] width 31 height 29
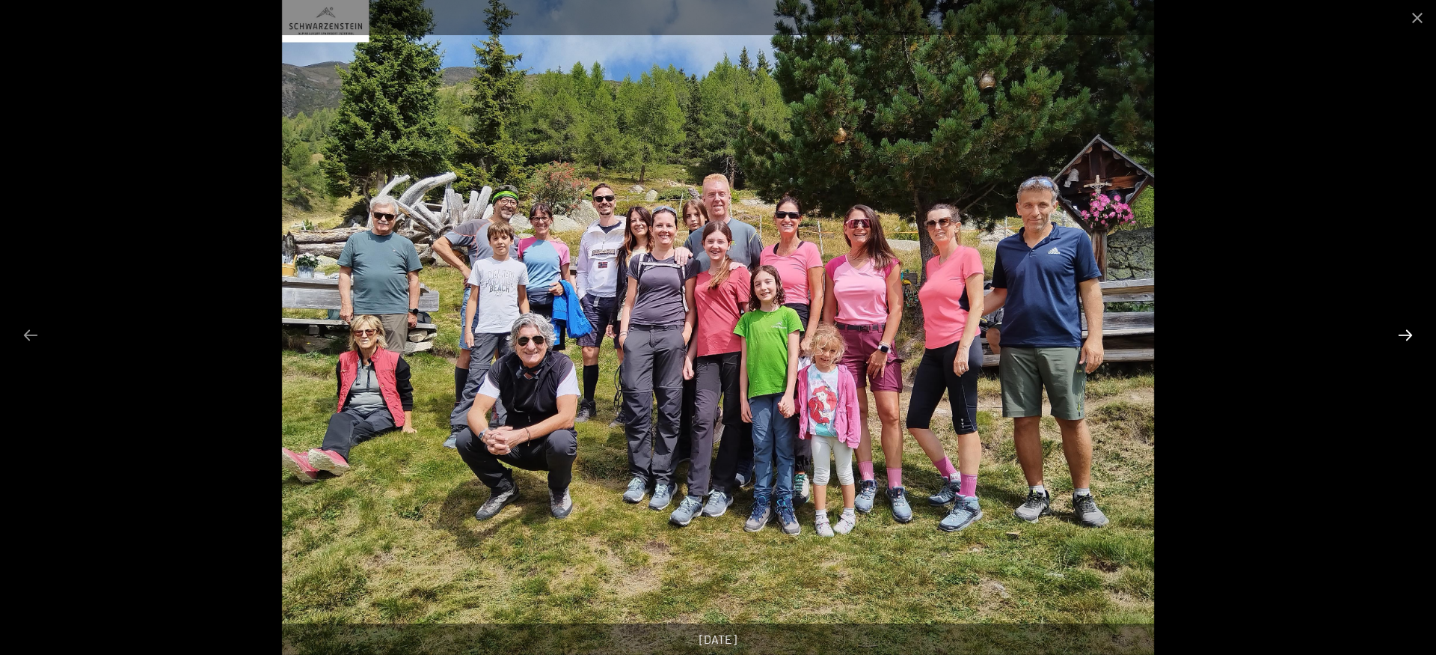
click at [1406, 331] on button "Next slide" at bounding box center [1405, 334] width 31 height 29
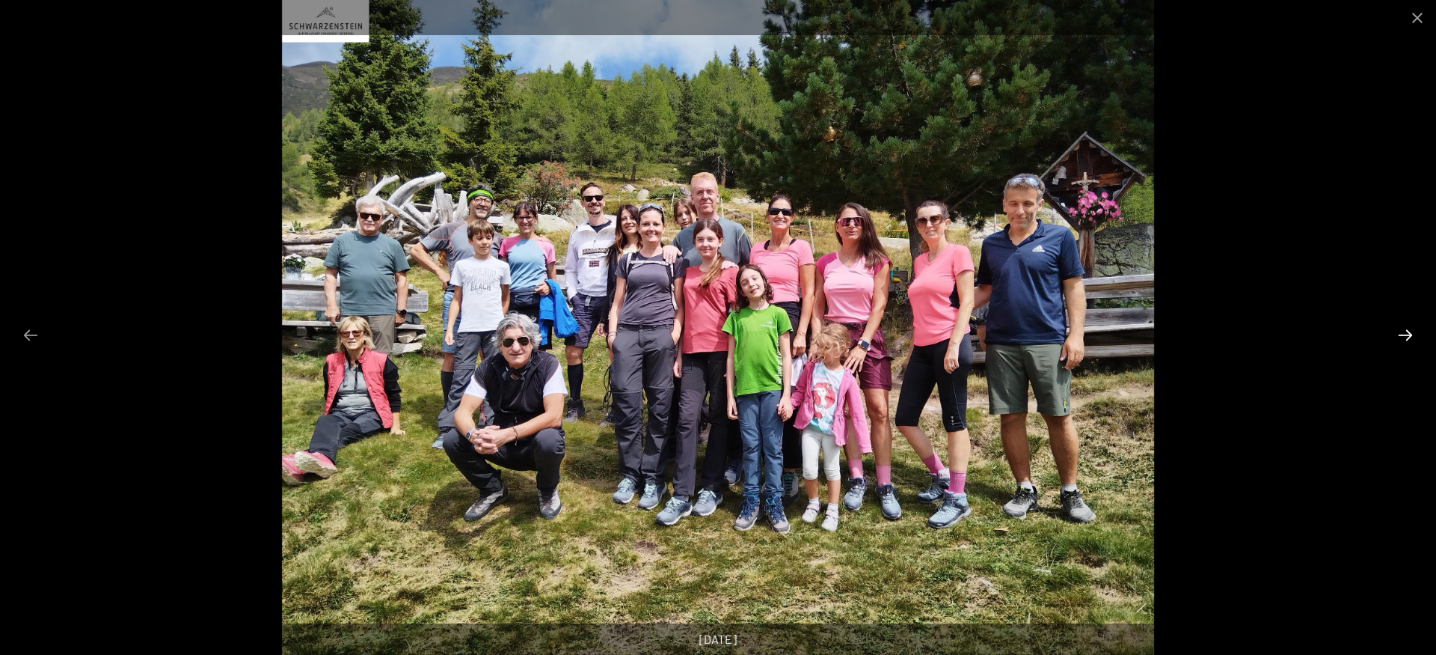
click at [1406, 331] on button "Next slide" at bounding box center [1405, 334] width 31 height 29
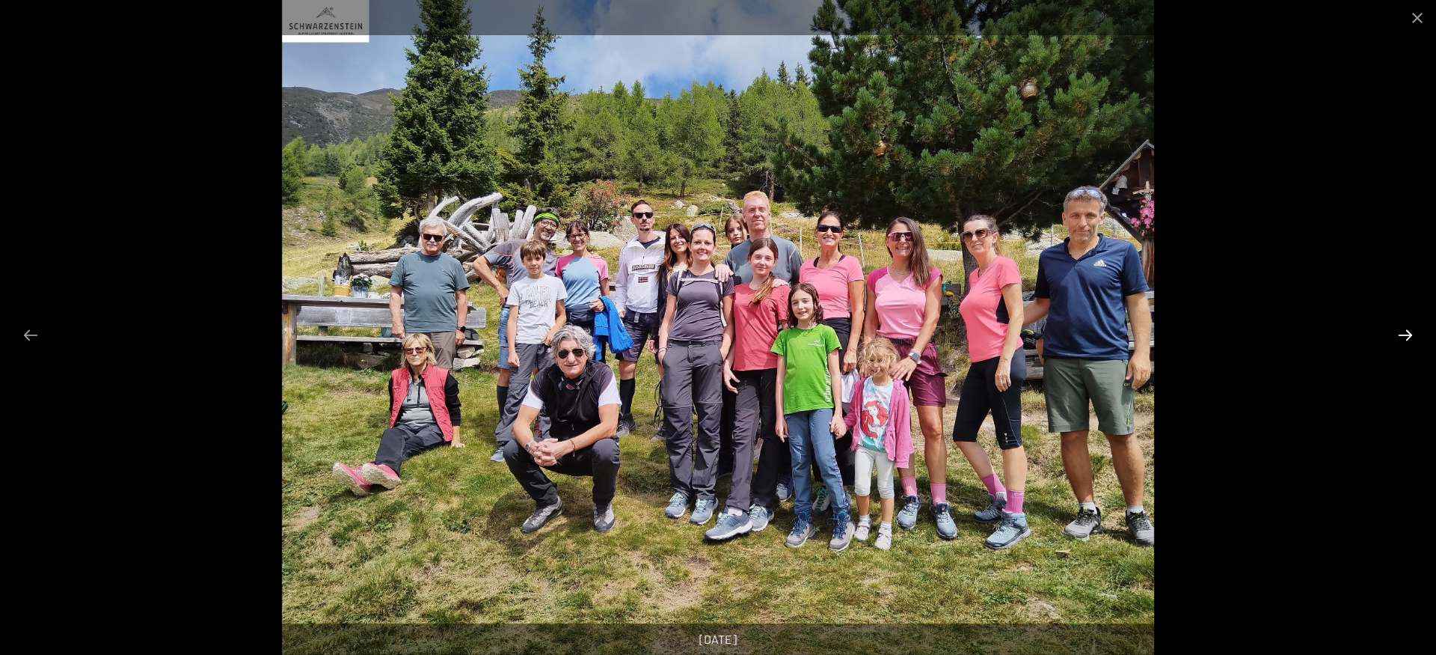
click at [1406, 331] on button "Next slide" at bounding box center [1405, 334] width 31 height 29
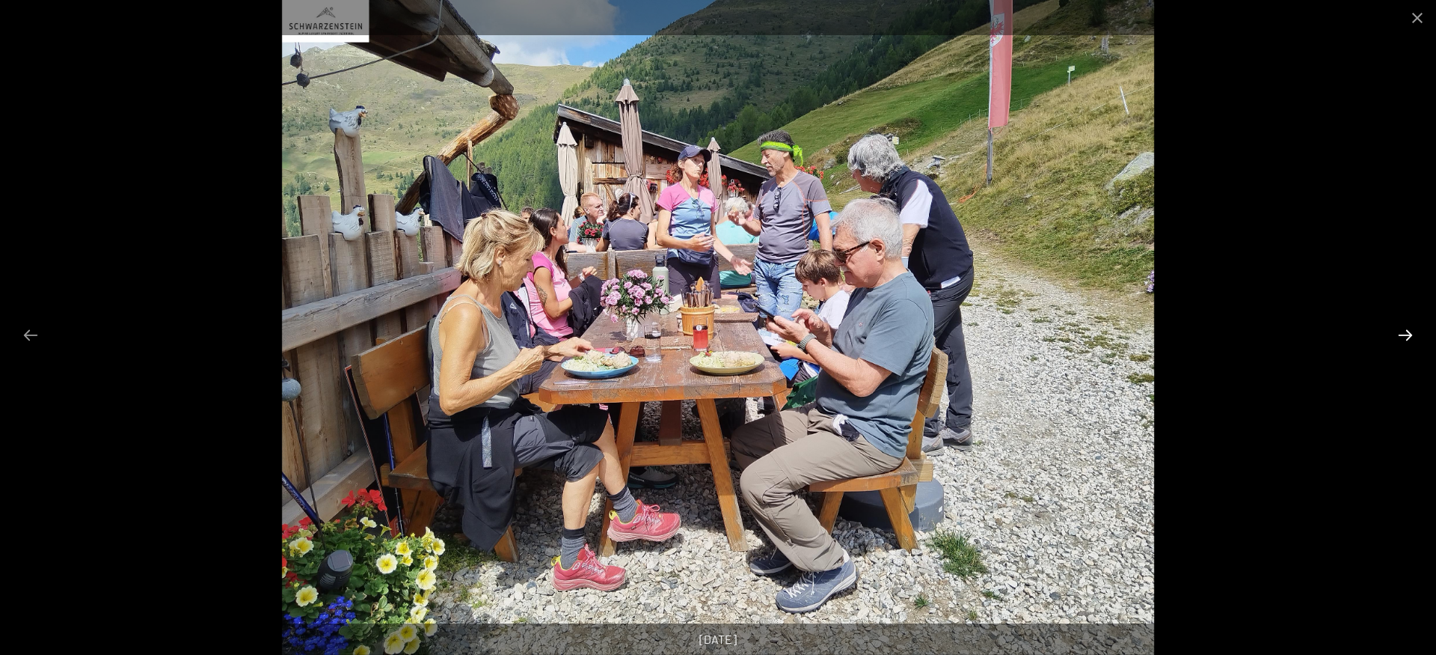
click at [1406, 331] on button "Next slide" at bounding box center [1405, 334] width 31 height 29
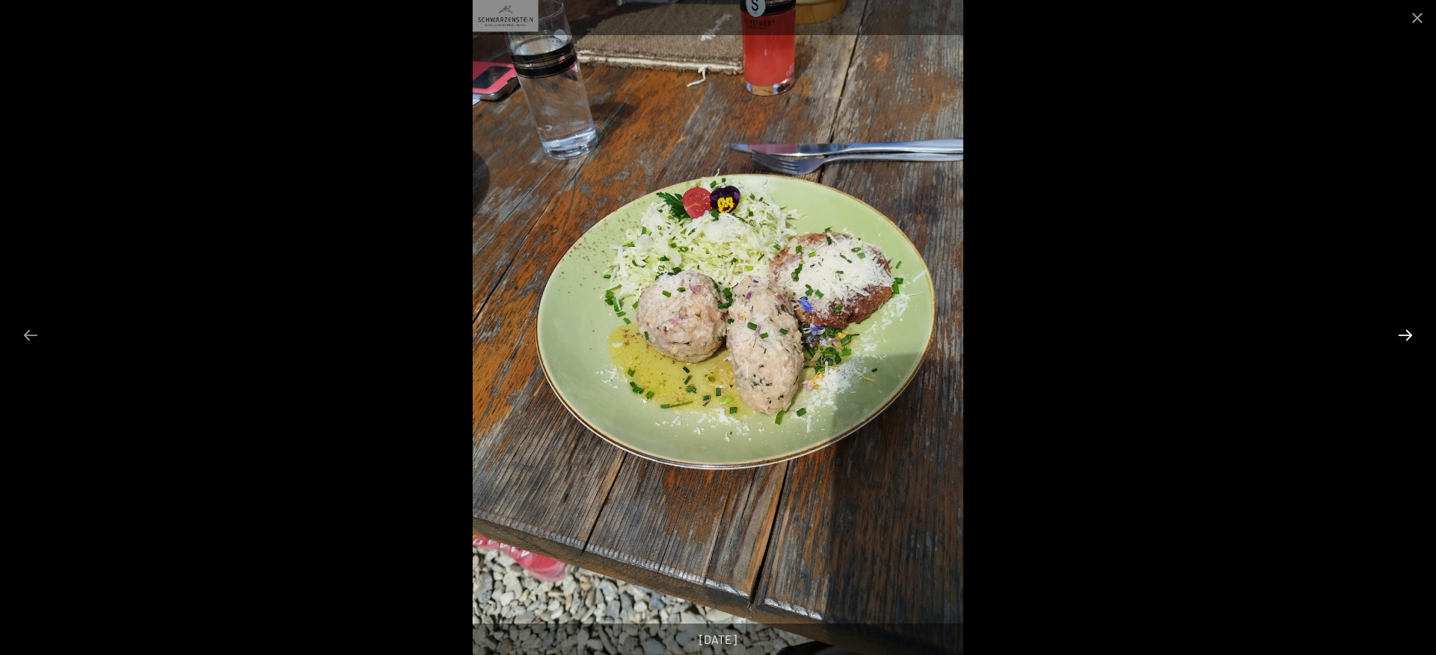
click at [1406, 331] on button "Next slide" at bounding box center [1405, 334] width 31 height 29
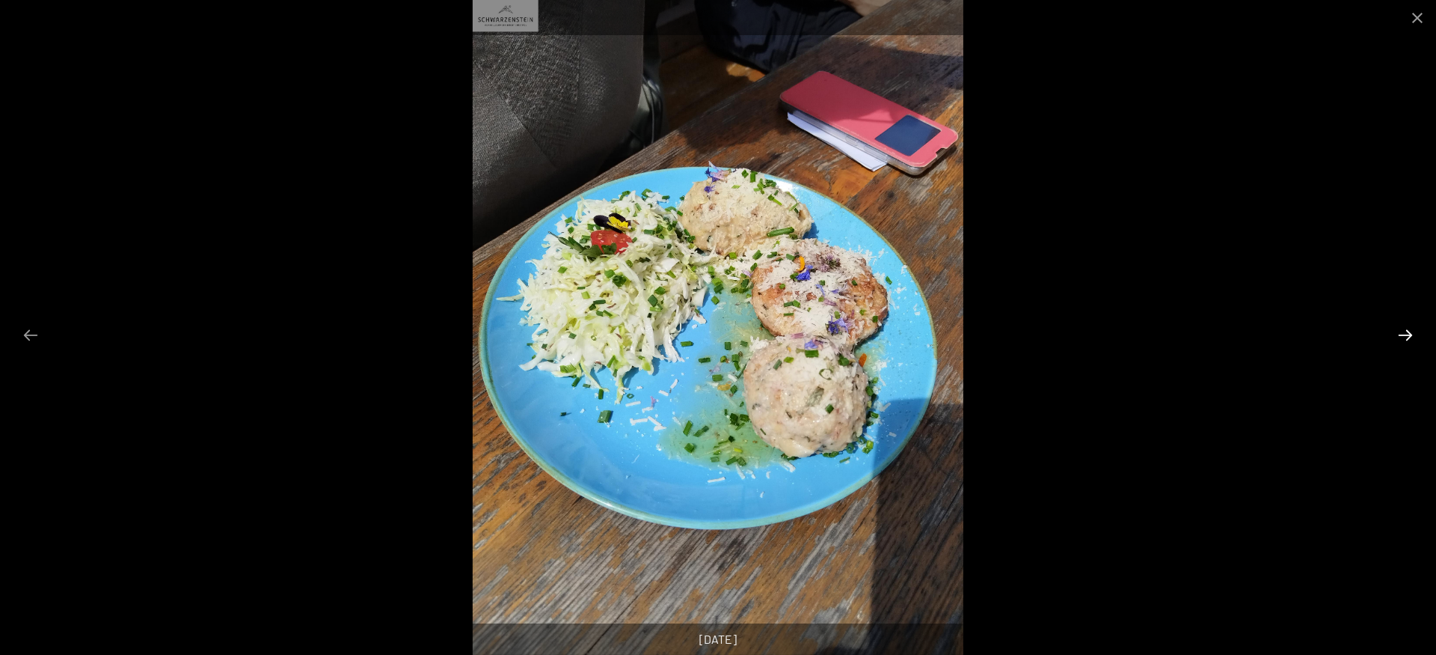
click at [1406, 331] on button "Next slide" at bounding box center [1405, 334] width 31 height 29
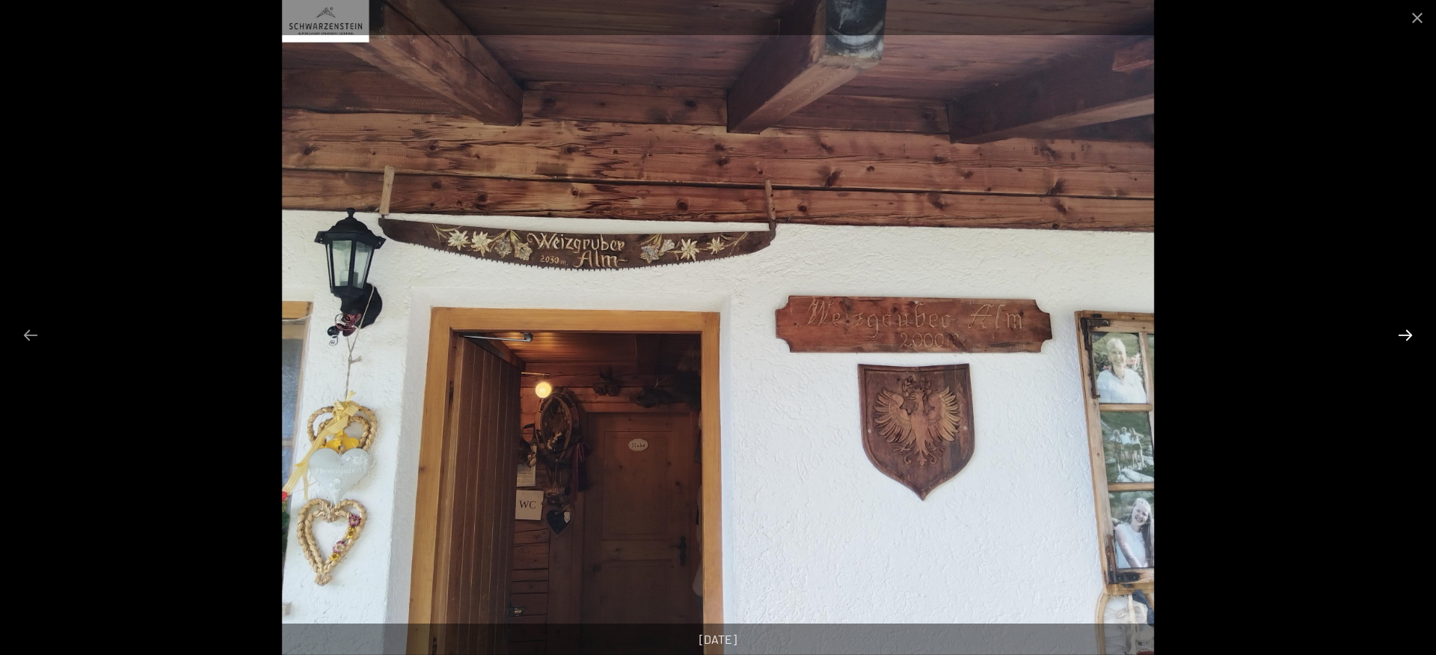
click at [1406, 331] on button "Next slide" at bounding box center [1405, 334] width 31 height 29
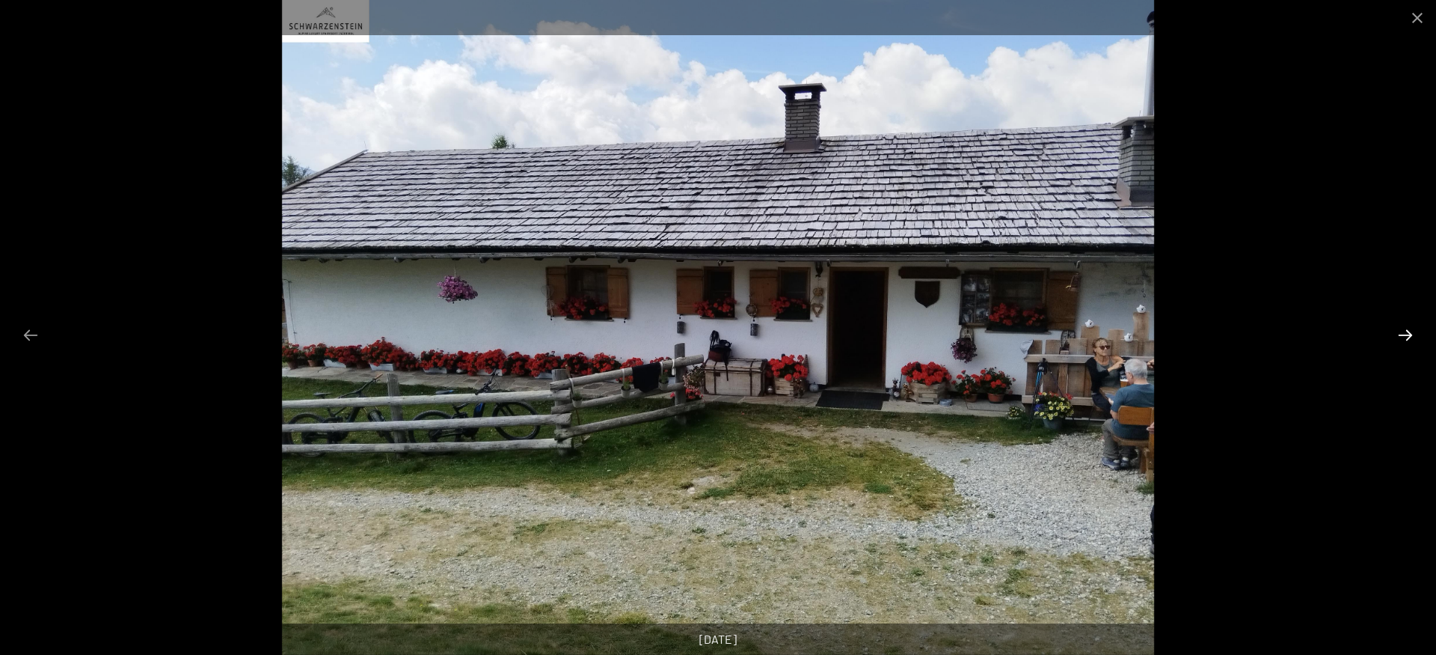
click at [1406, 331] on button "Next slide" at bounding box center [1405, 334] width 31 height 29
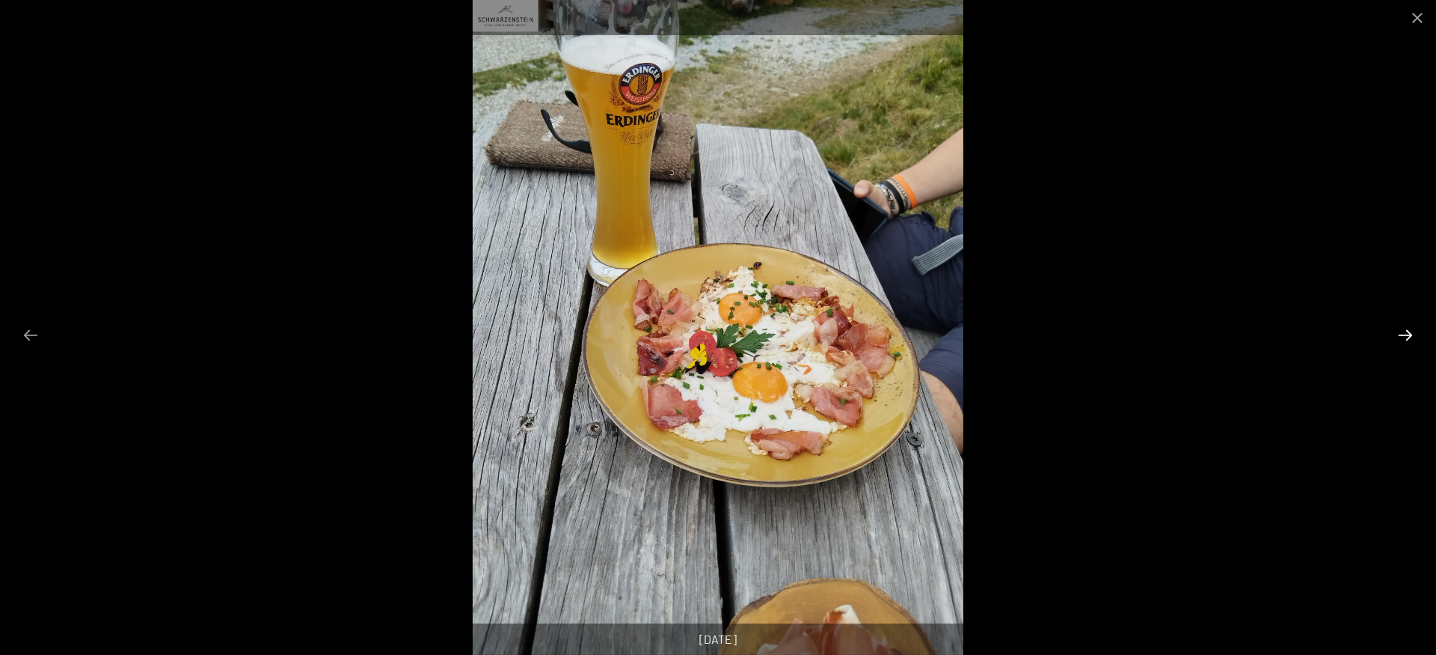
click at [1406, 331] on button "Next slide" at bounding box center [1405, 334] width 31 height 29
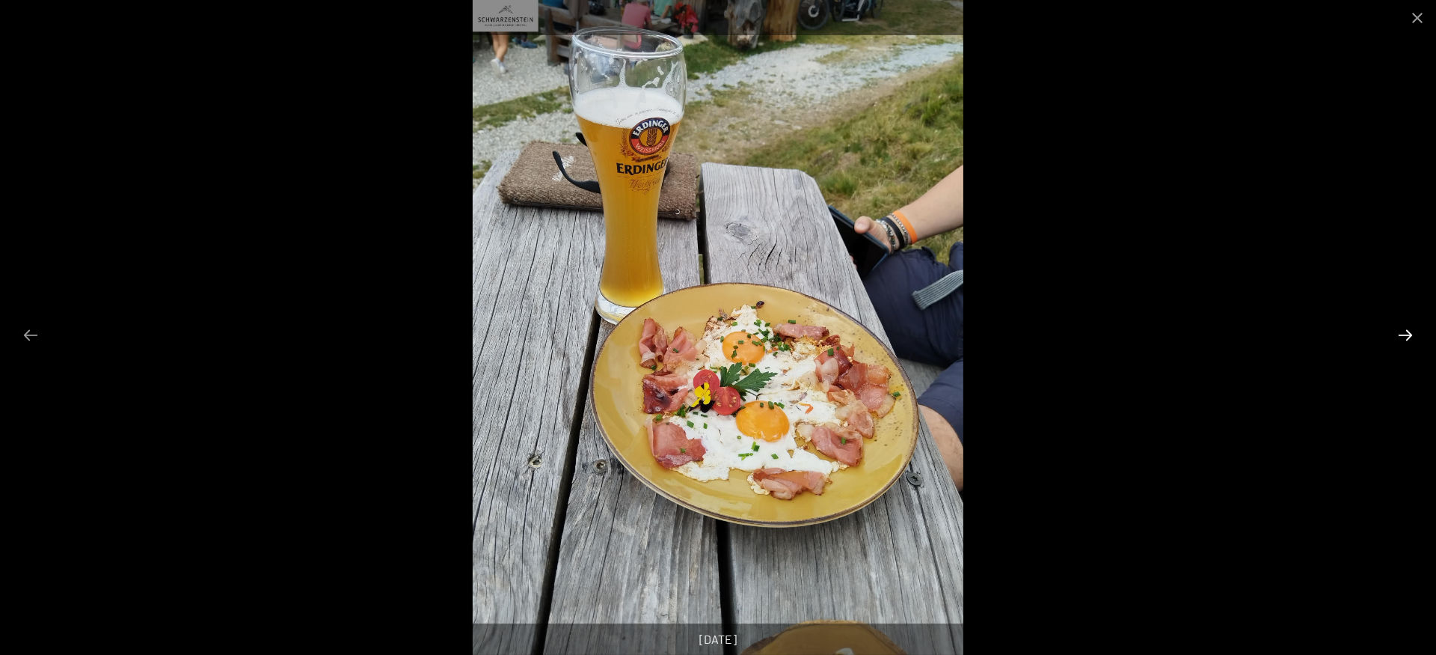
click at [1406, 331] on button "Next slide" at bounding box center [1405, 334] width 31 height 29
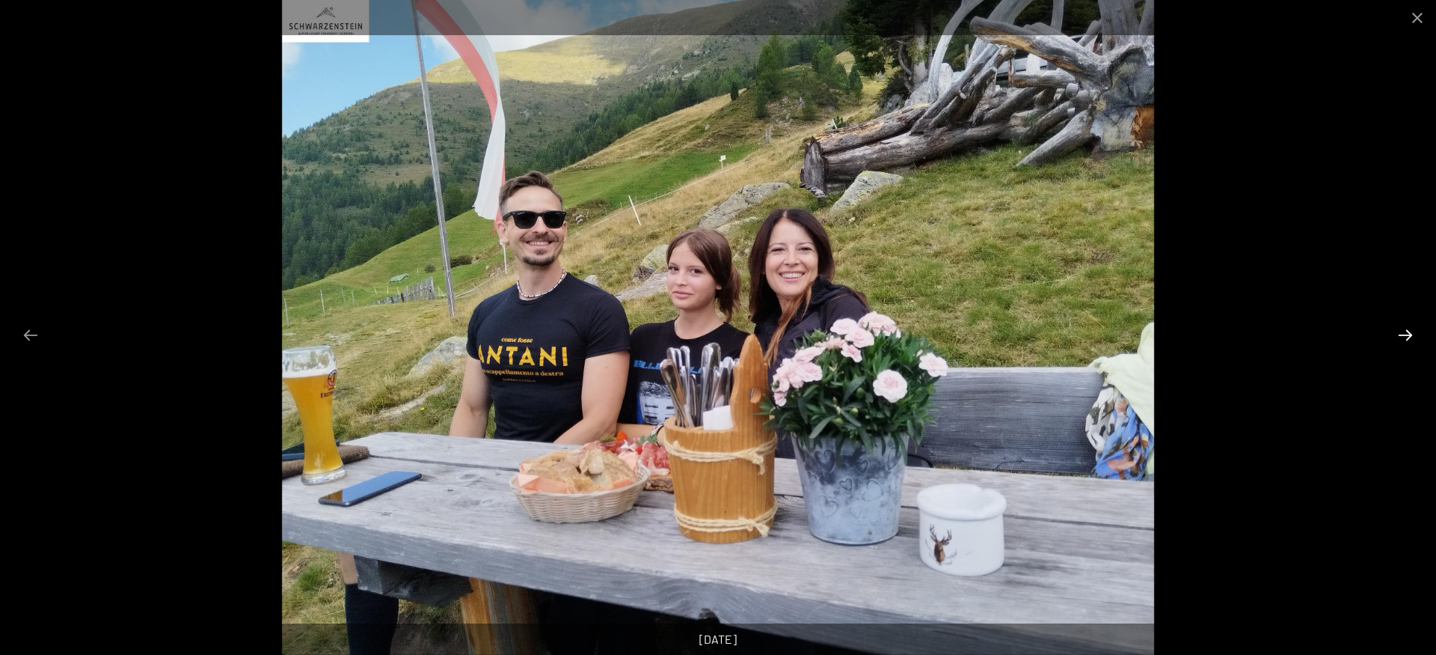
click at [1406, 331] on button "Next slide" at bounding box center [1405, 334] width 31 height 29
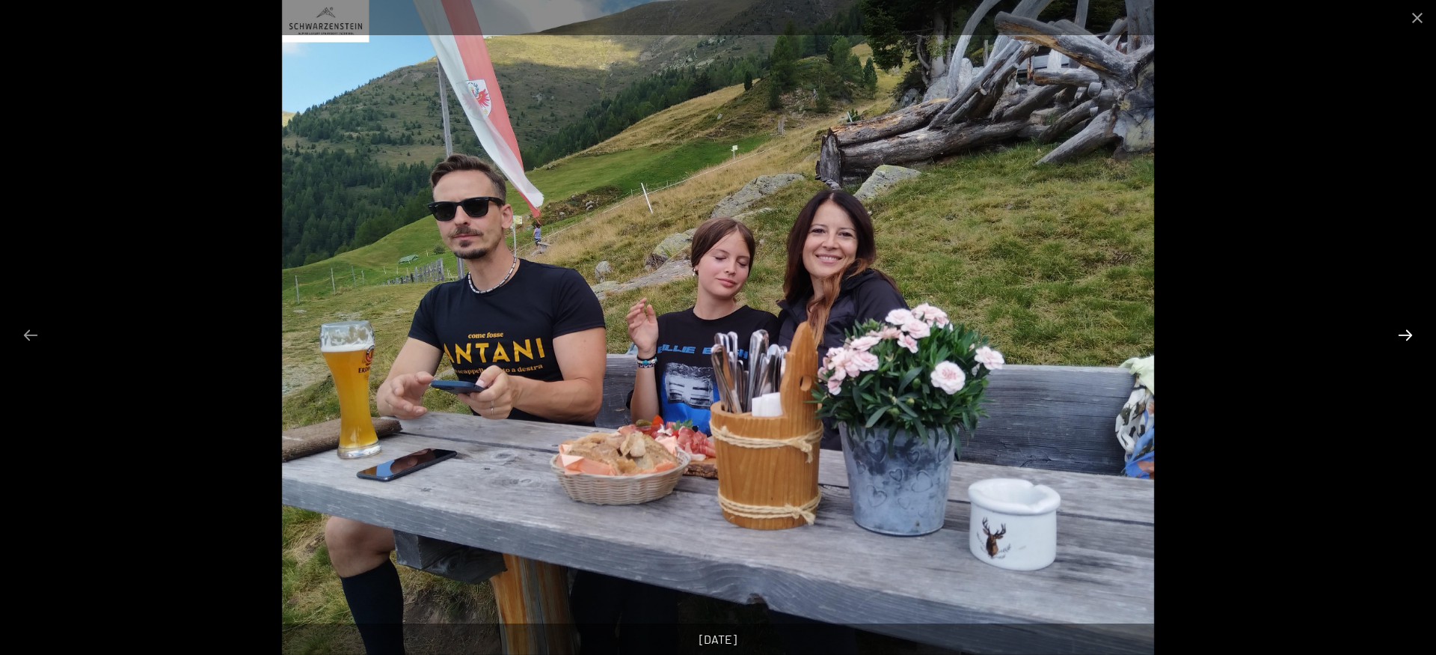
click at [1406, 331] on button "Next slide" at bounding box center [1405, 334] width 31 height 29
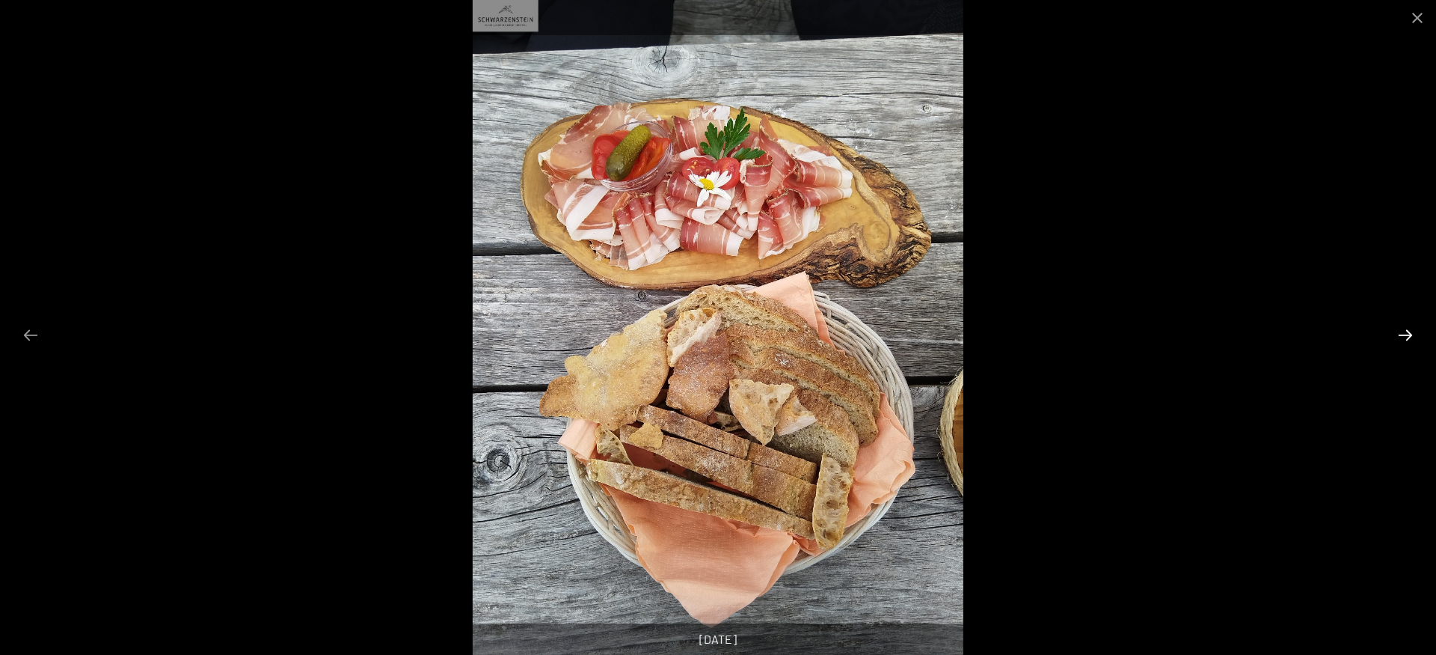
click at [1406, 331] on button "Next slide" at bounding box center [1405, 334] width 31 height 29
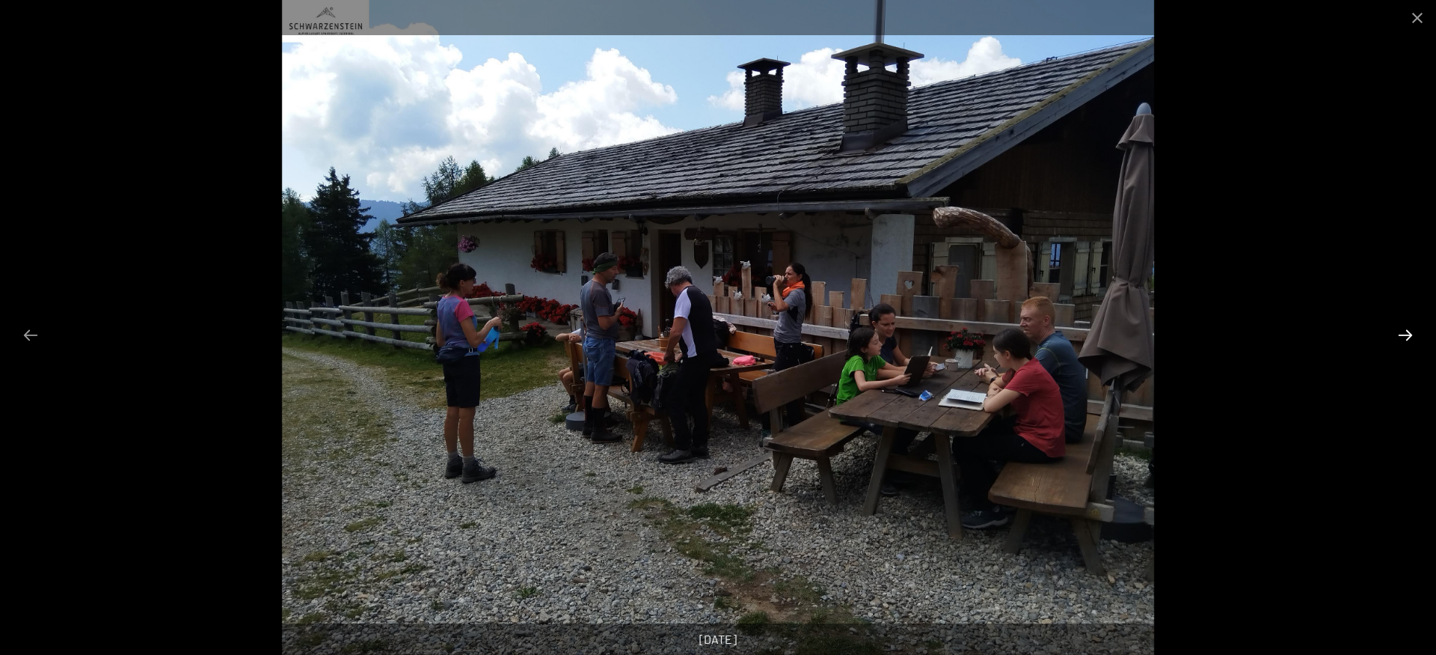
click at [1406, 331] on button "Next slide" at bounding box center [1405, 334] width 31 height 29
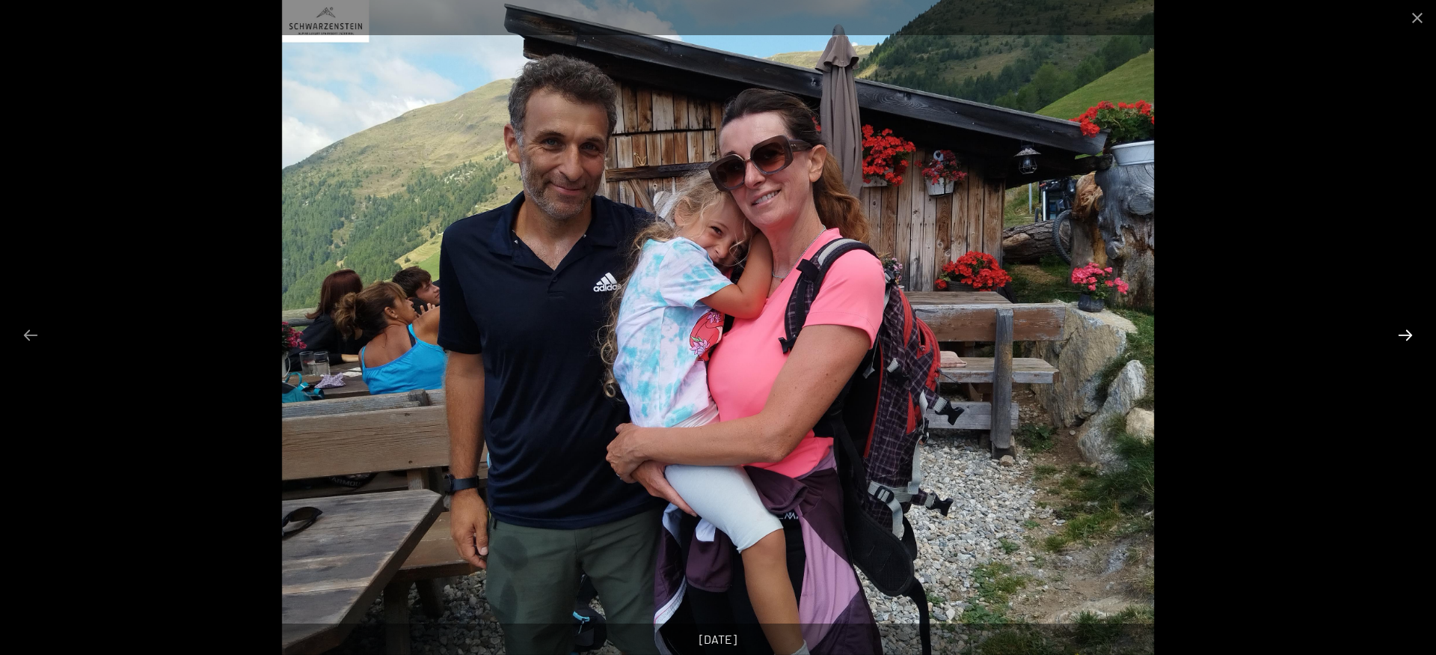
click at [1406, 331] on button "Next slide" at bounding box center [1405, 334] width 31 height 29
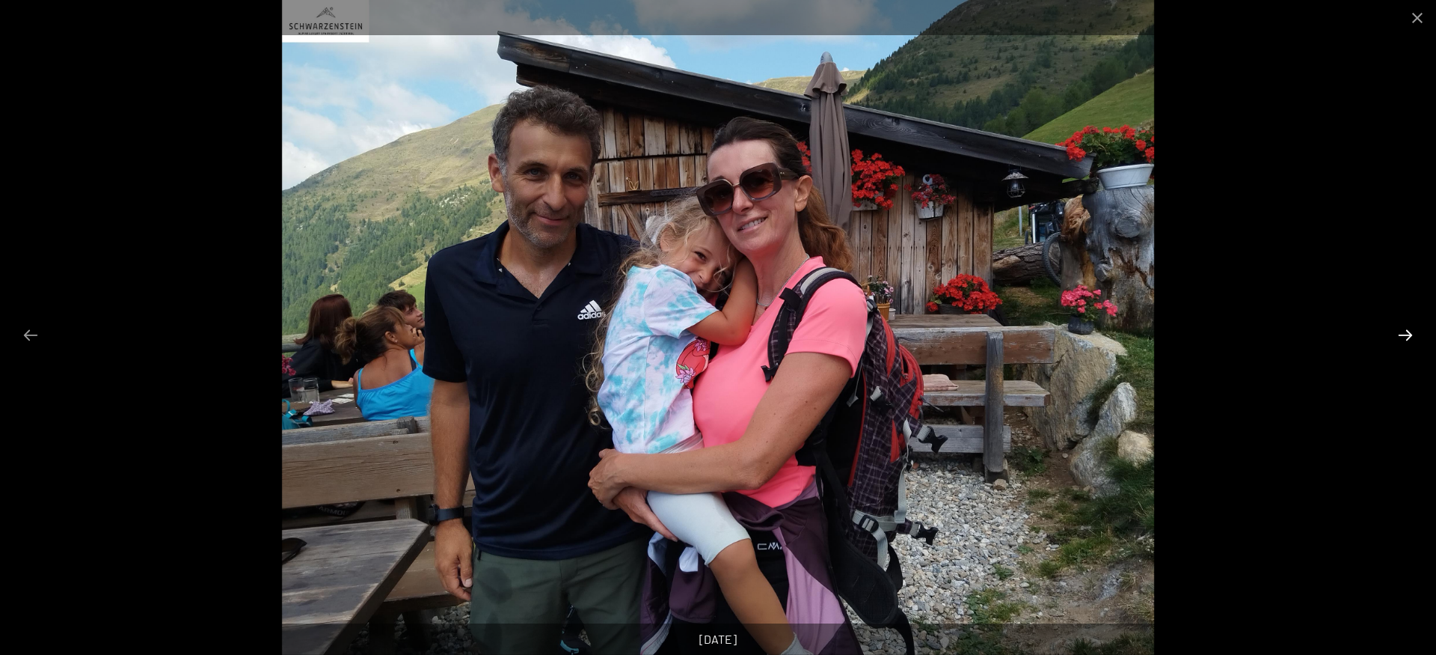
click at [1406, 331] on button "Next slide" at bounding box center [1405, 334] width 31 height 29
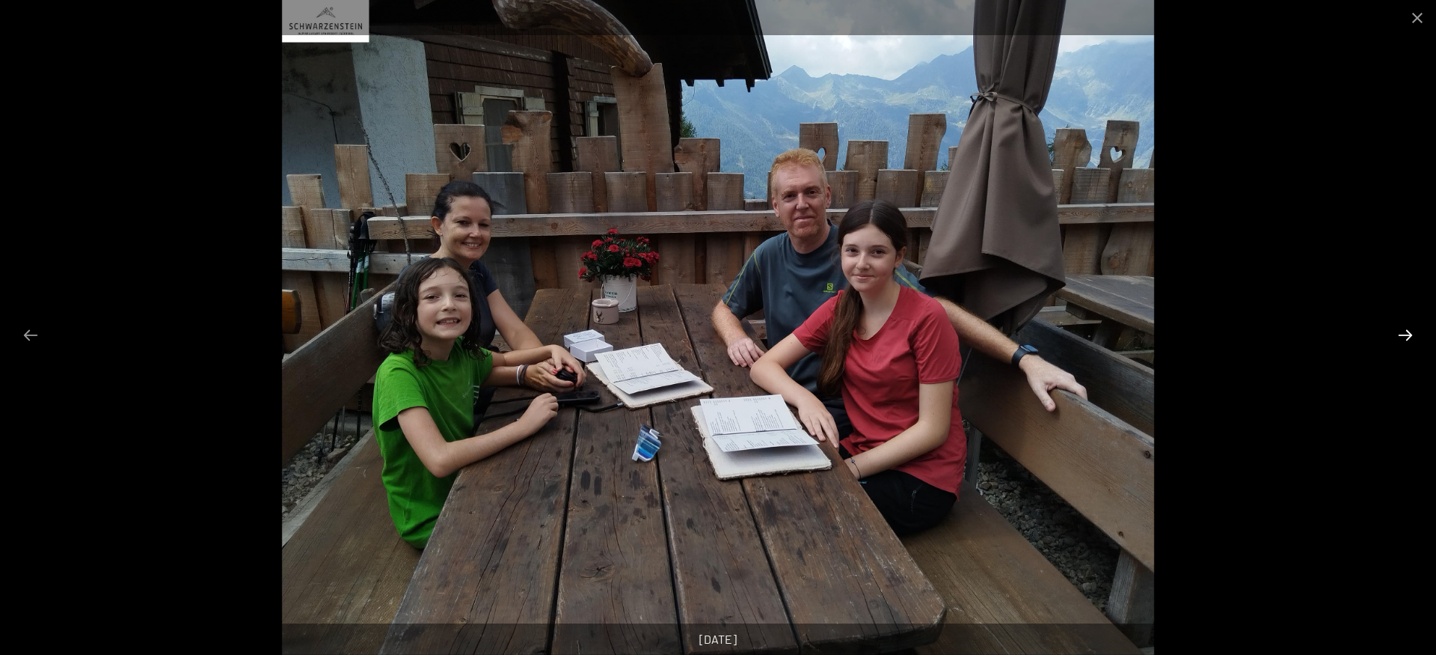
click at [1406, 331] on button "Next slide" at bounding box center [1405, 334] width 31 height 29
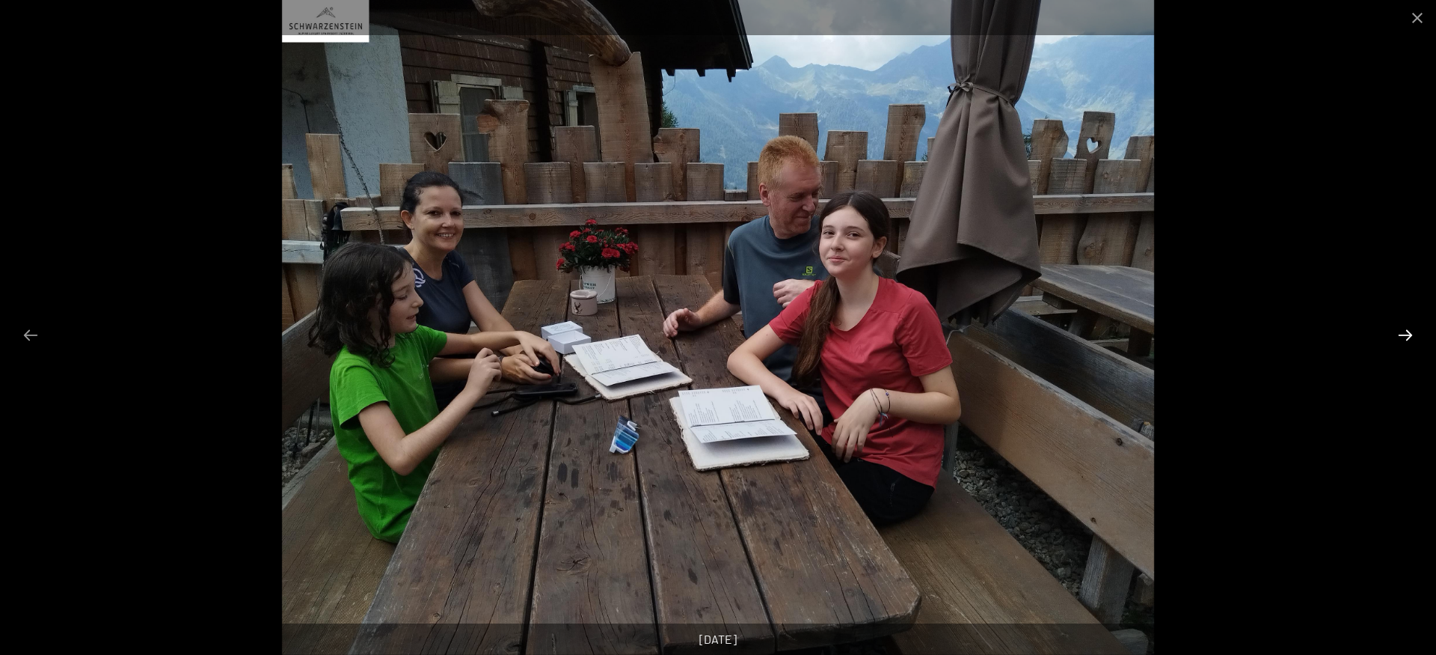
click at [1406, 331] on button "Next slide" at bounding box center [1405, 334] width 31 height 29
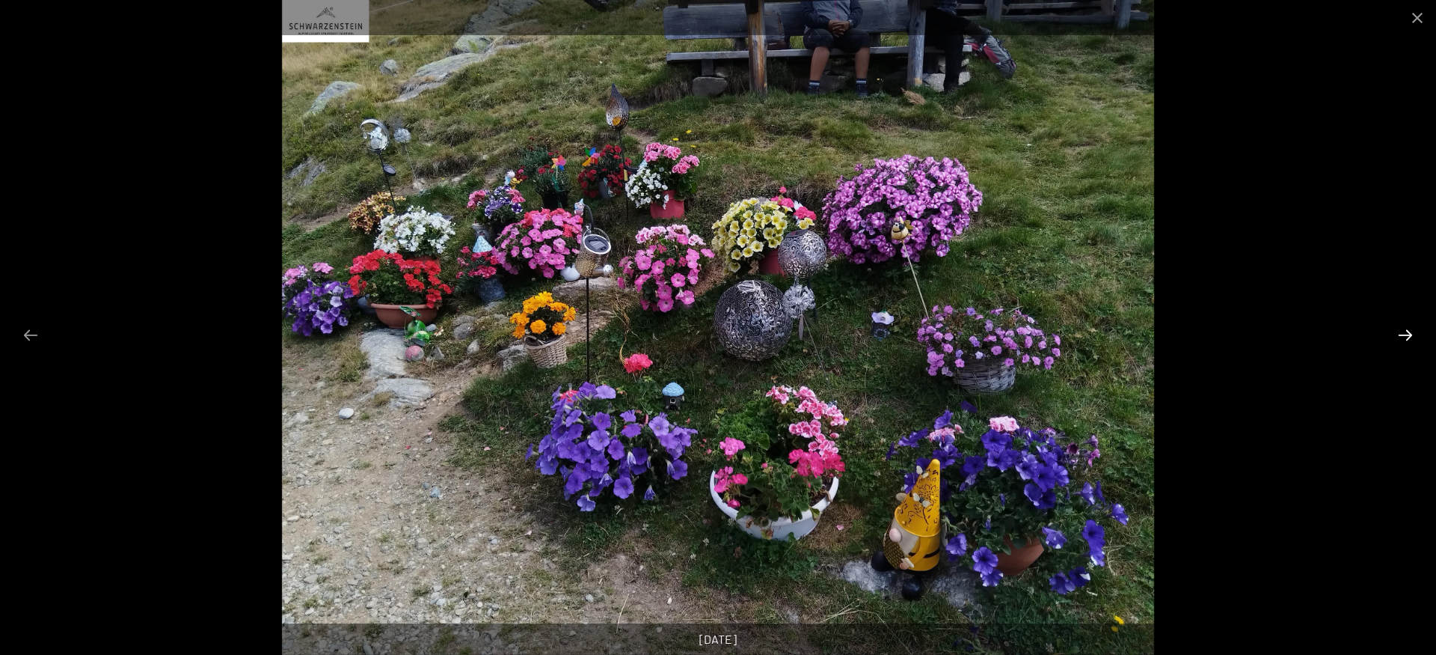
click at [1406, 331] on button "Next slide" at bounding box center [1405, 334] width 31 height 29
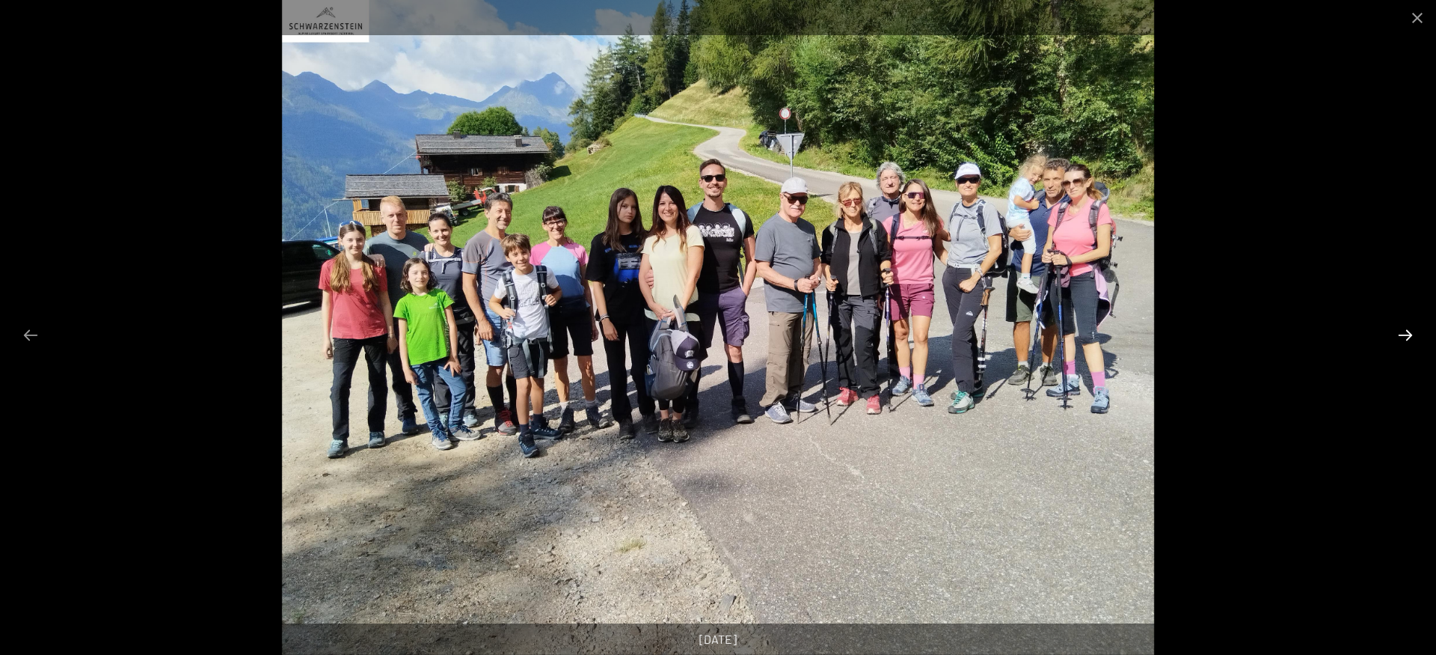
click at [1406, 331] on button "Next slide" at bounding box center [1405, 334] width 31 height 29
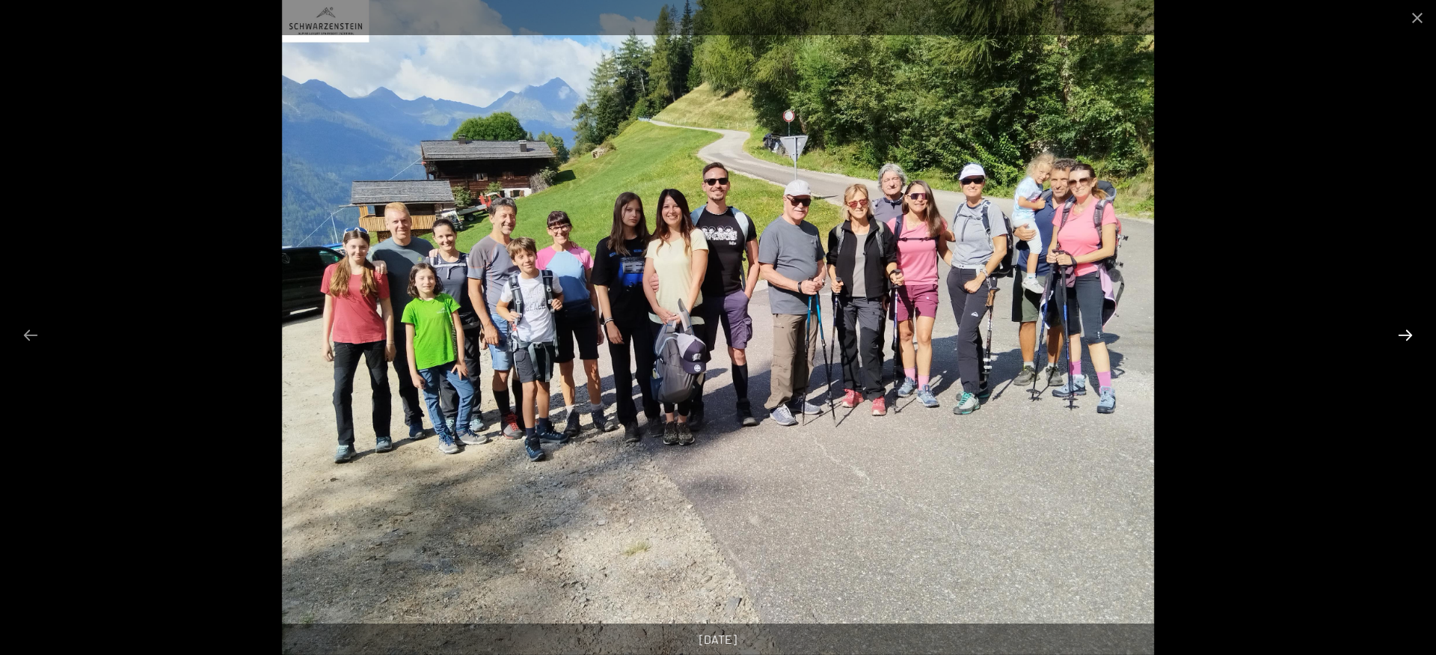
click at [1406, 331] on button "Next slide" at bounding box center [1405, 334] width 31 height 29
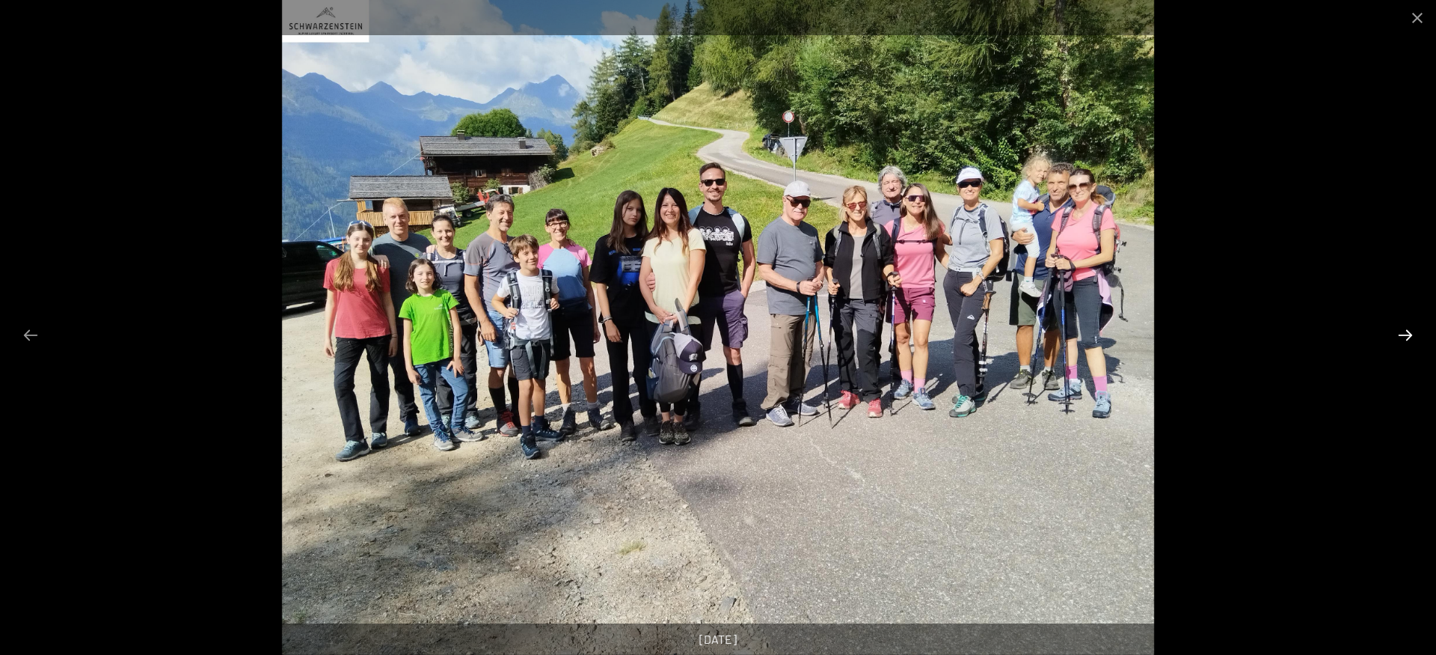
click at [1406, 331] on button "Next slide" at bounding box center [1405, 334] width 31 height 29
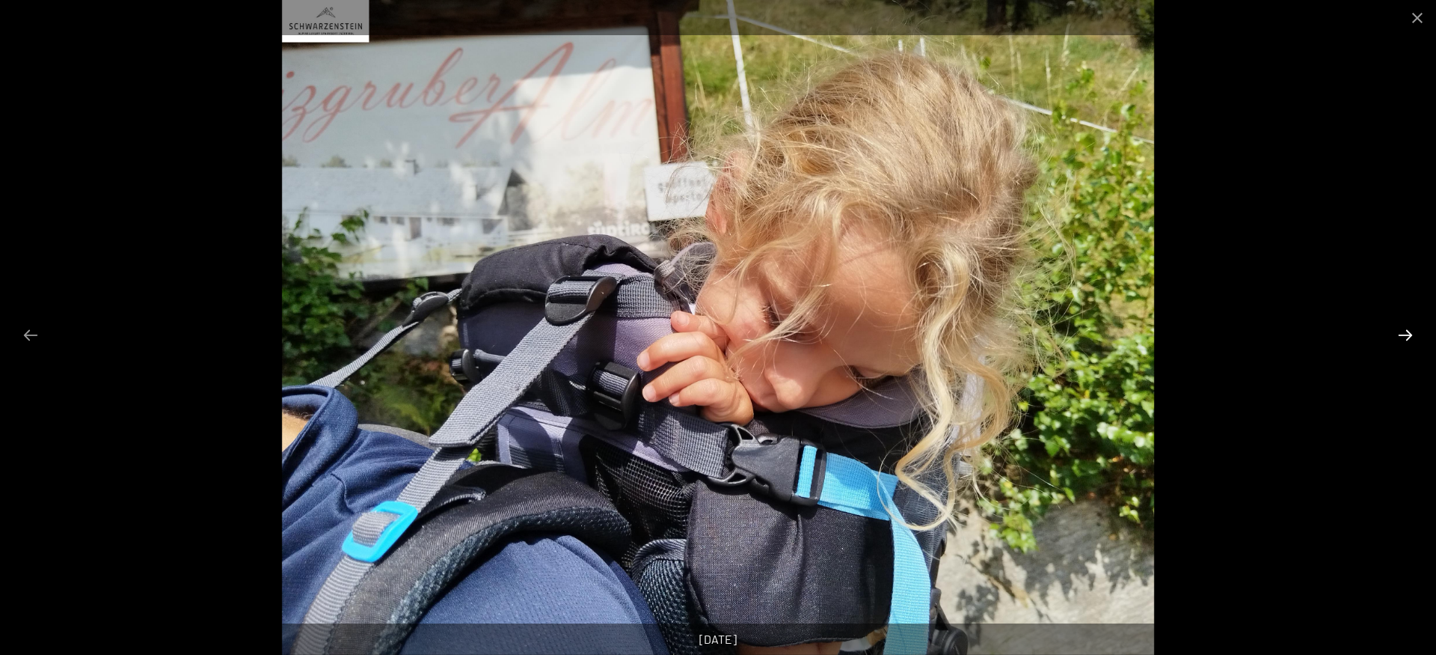
click at [1406, 331] on button "Next slide" at bounding box center [1405, 334] width 31 height 29
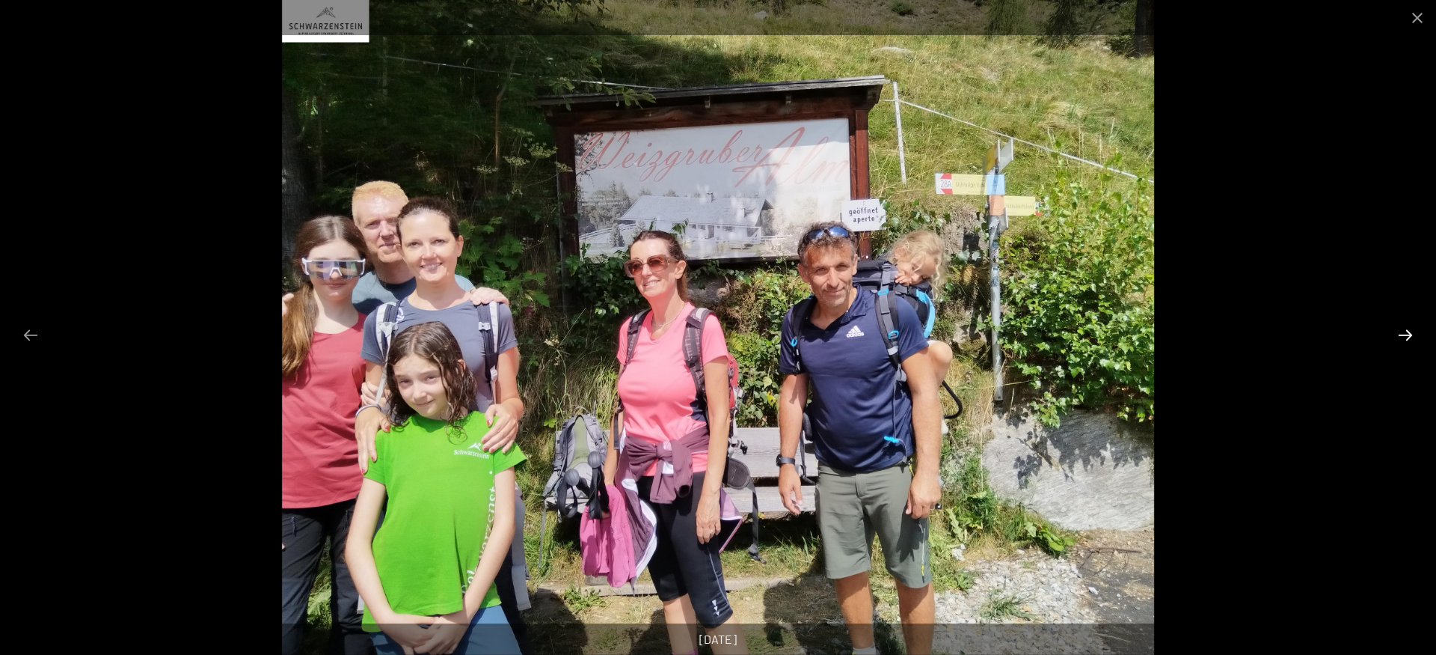
click at [1406, 331] on button "Next slide" at bounding box center [1405, 334] width 31 height 29
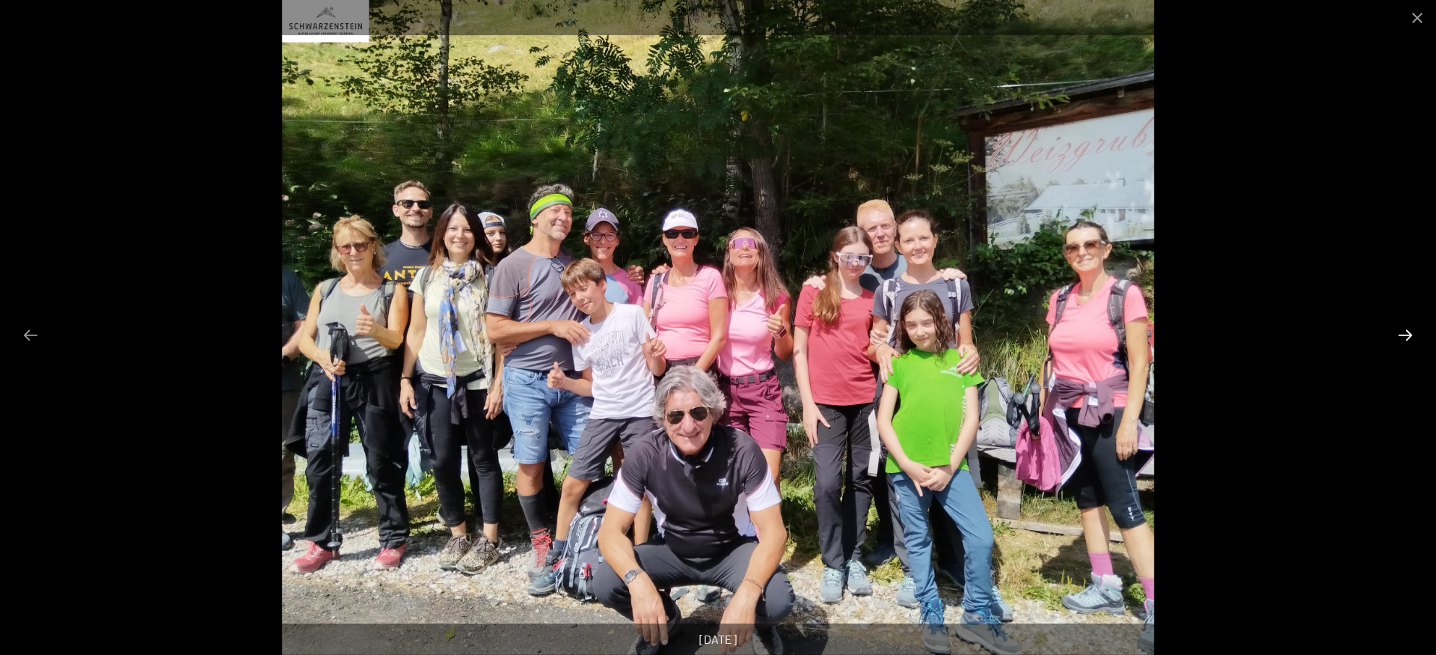
click at [1406, 331] on button "Next slide" at bounding box center [1405, 334] width 31 height 29
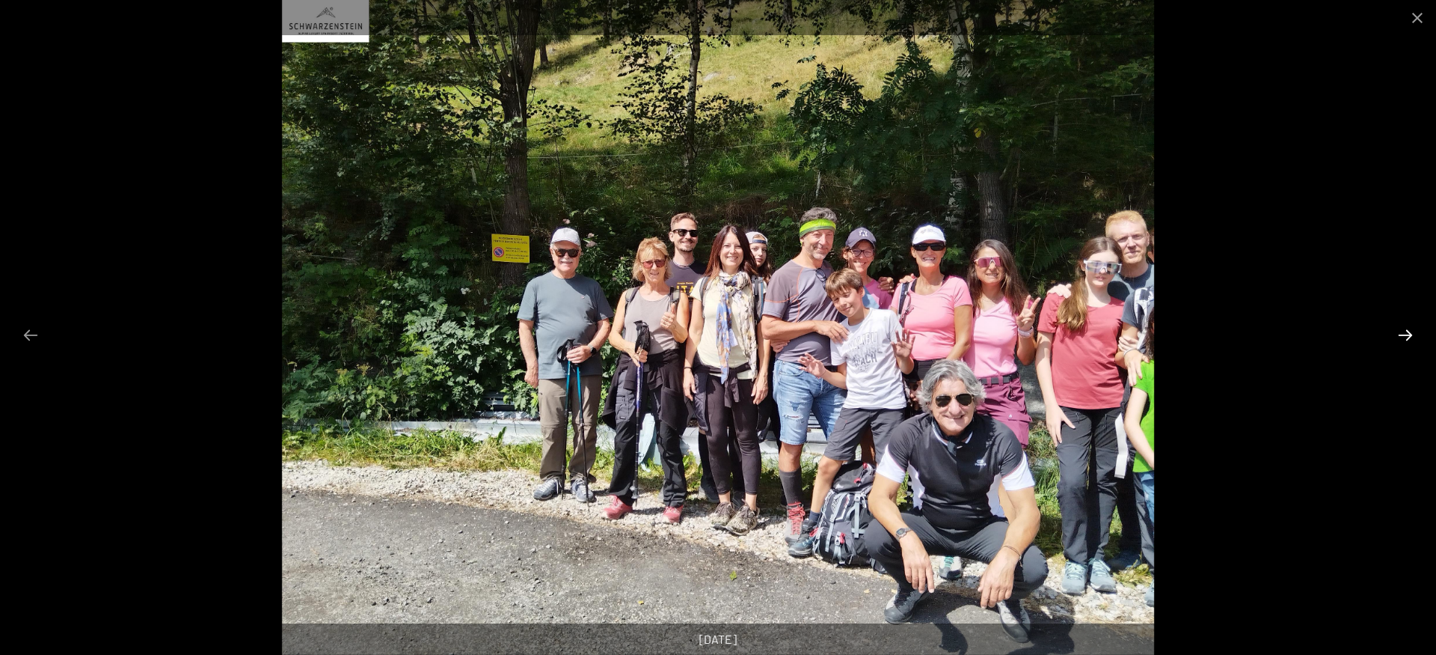
click at [1406, 331] on button "Next slide" at bounding box center [1405, 334] width 31 height 29
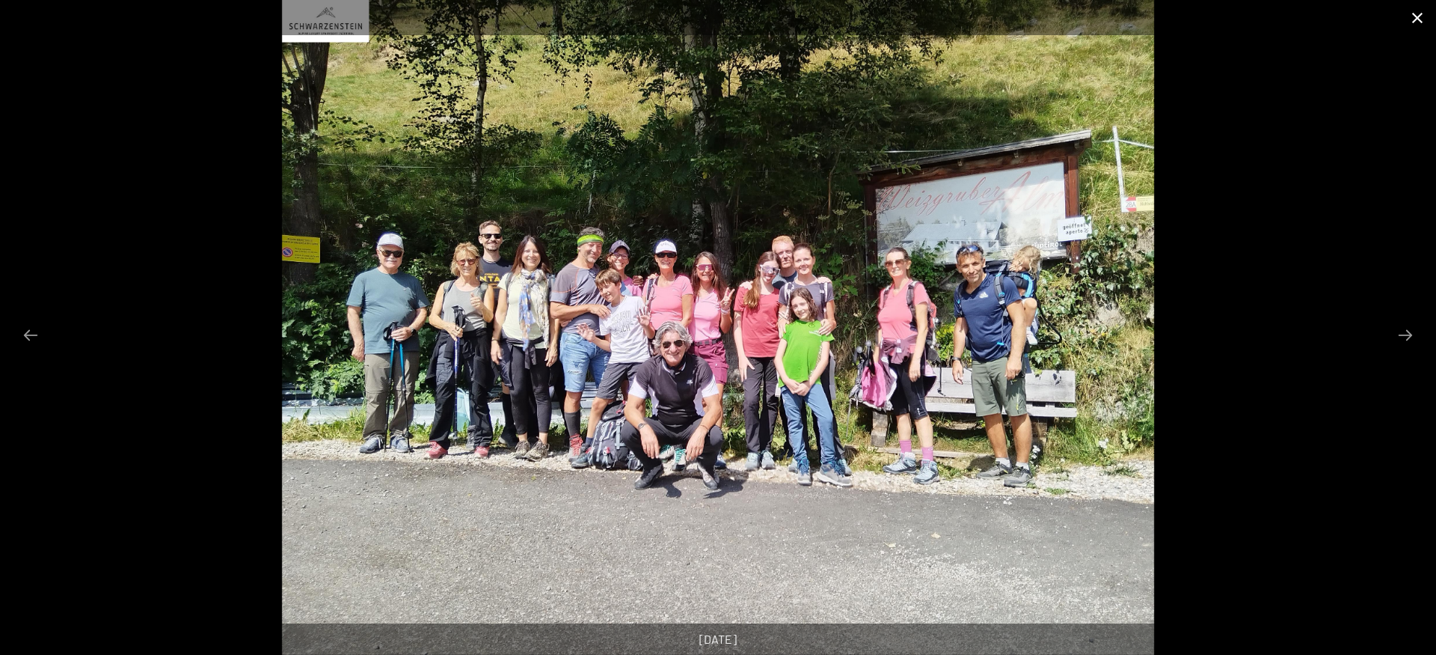
click at [1418, 15] on button "Close gallery" at bounding box center [1417, 17] width 37 height 35
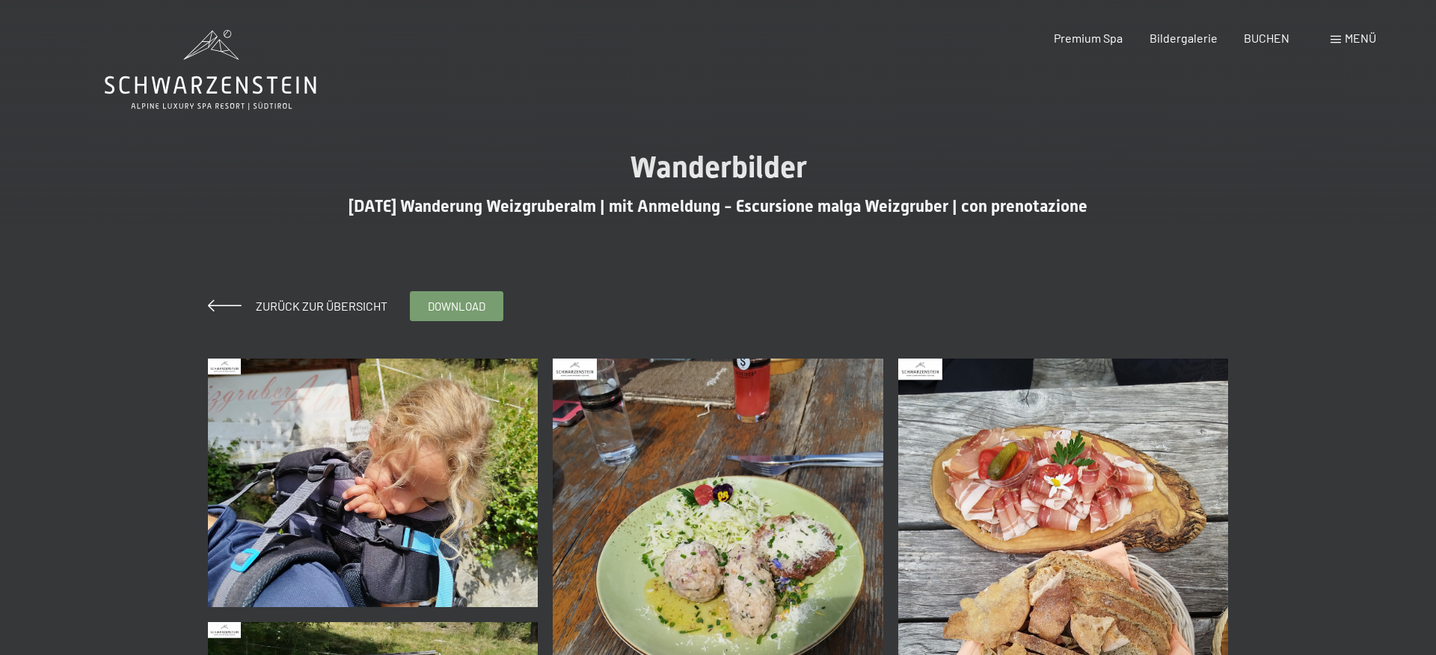
click at [1347, 33] on span "Menü" at bounding box center [1360, 38] width 31 height 14
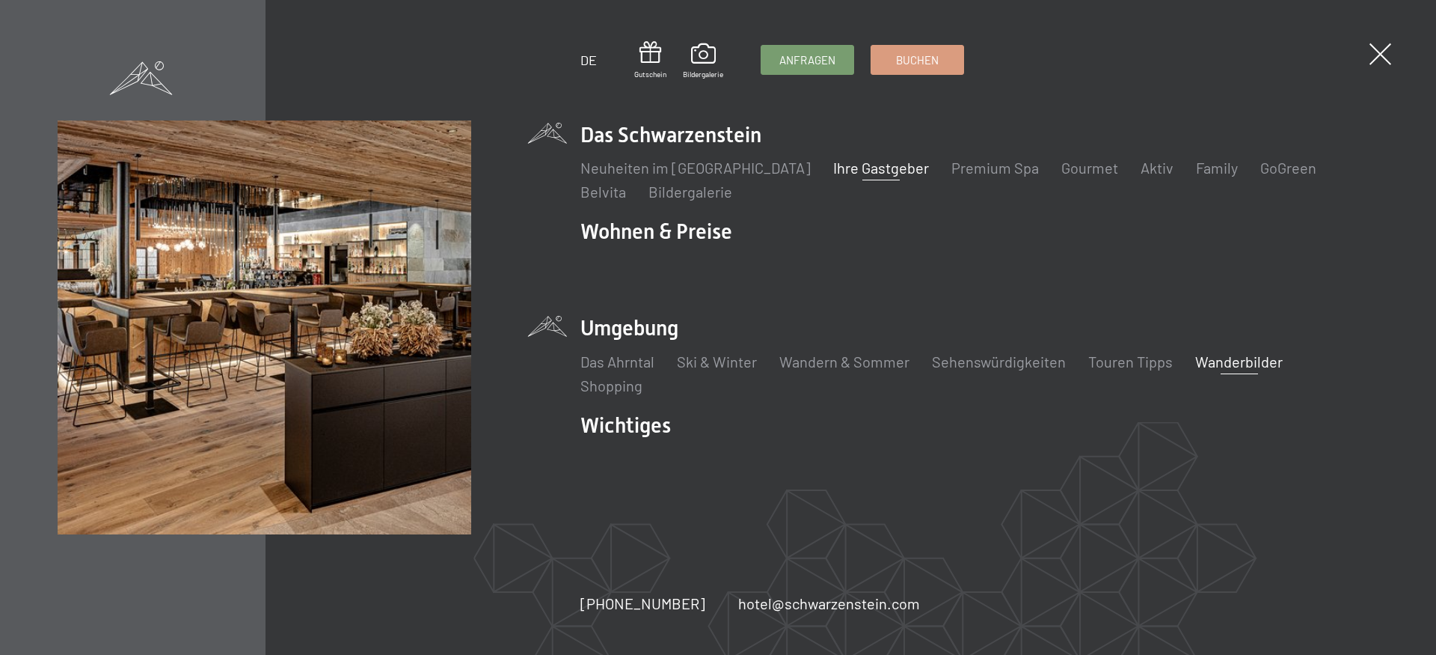
click at [867, 168] on link "Ihre Gastgeber" at bounding box center [881, 168] width 96 height 18
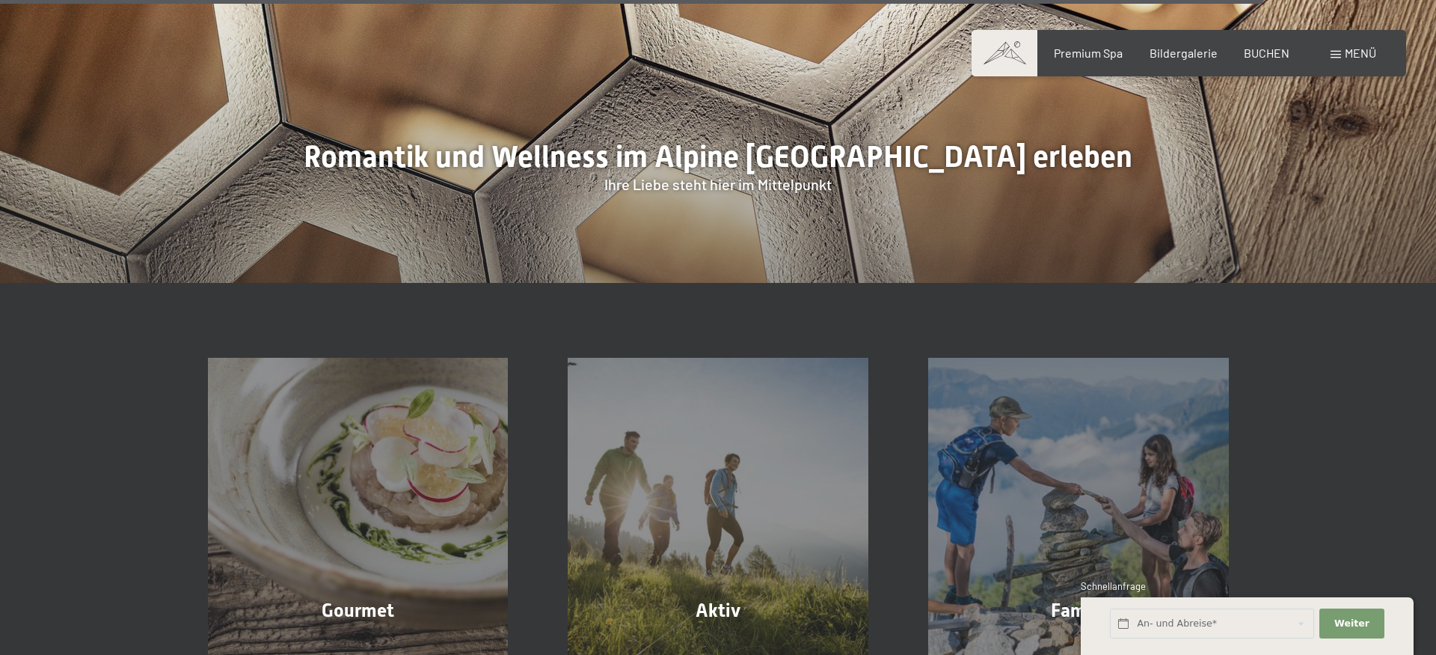
scroll to position [4807, 0]
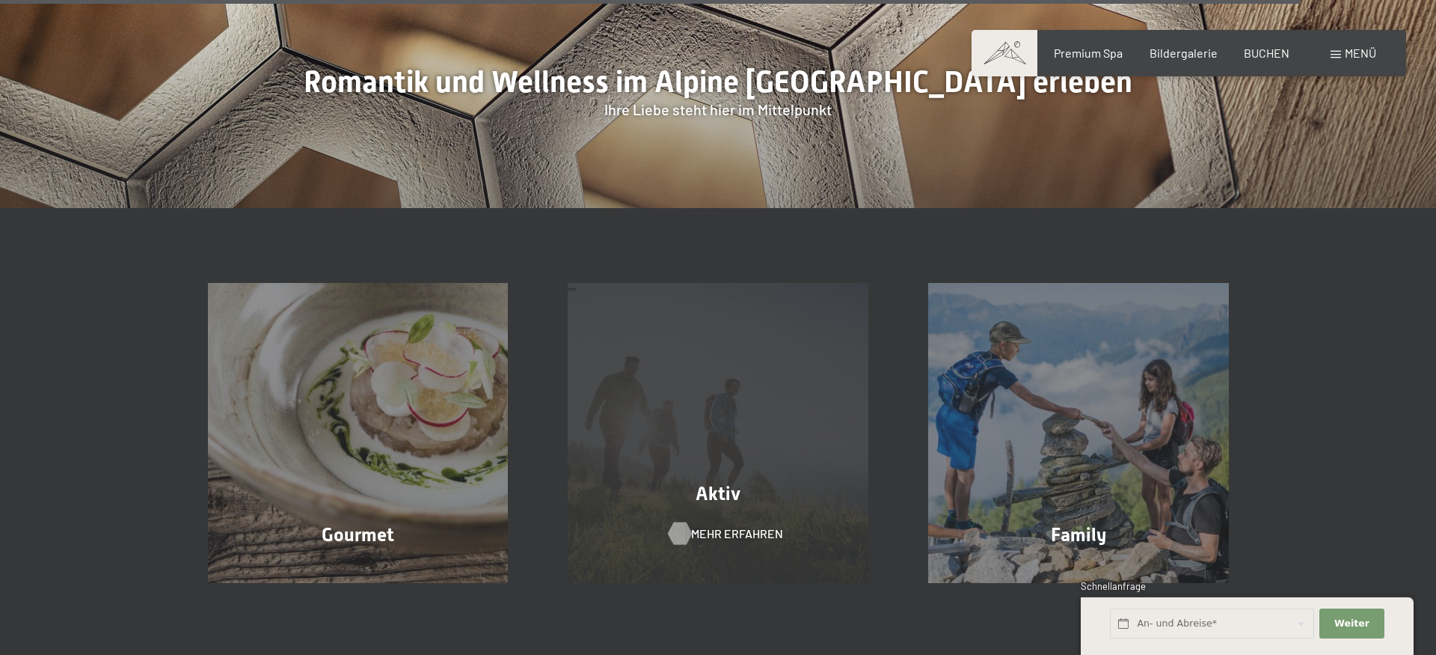
click at [679, 521] on div at bounding box center [679, 532] width 13 height 22
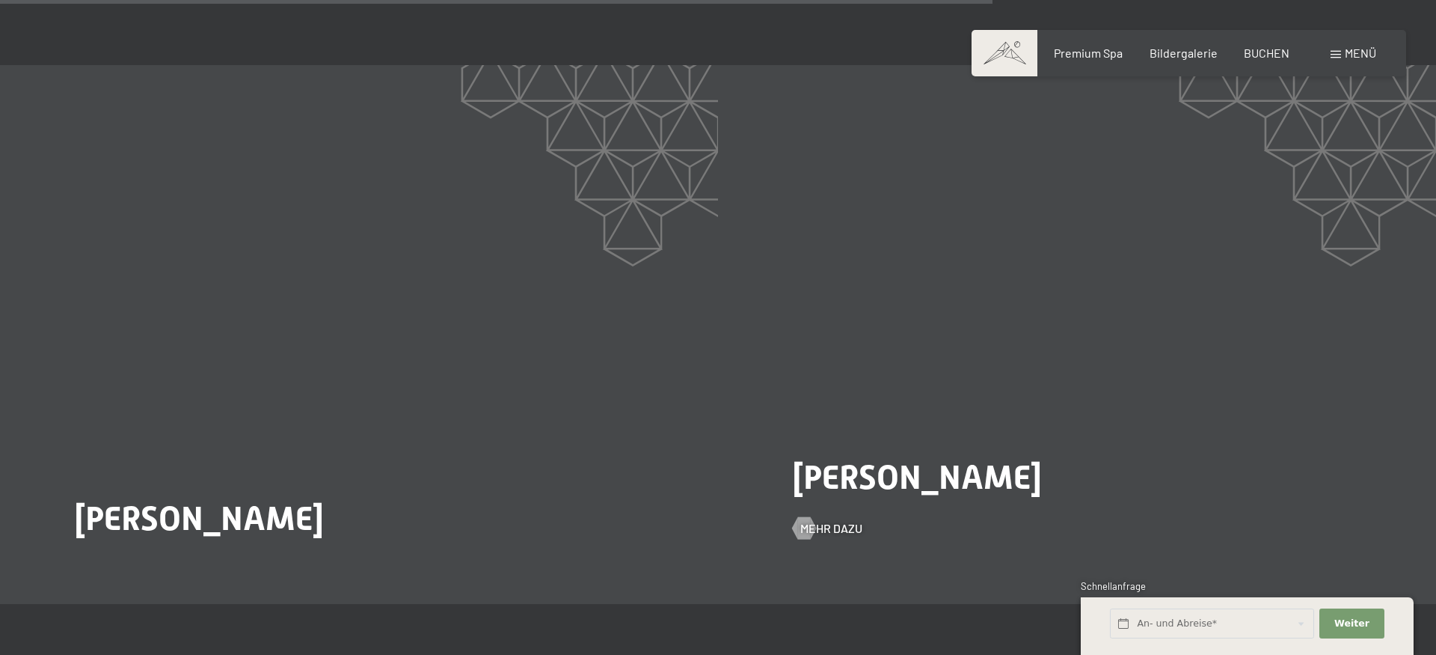
scroll to position [3052, 0]
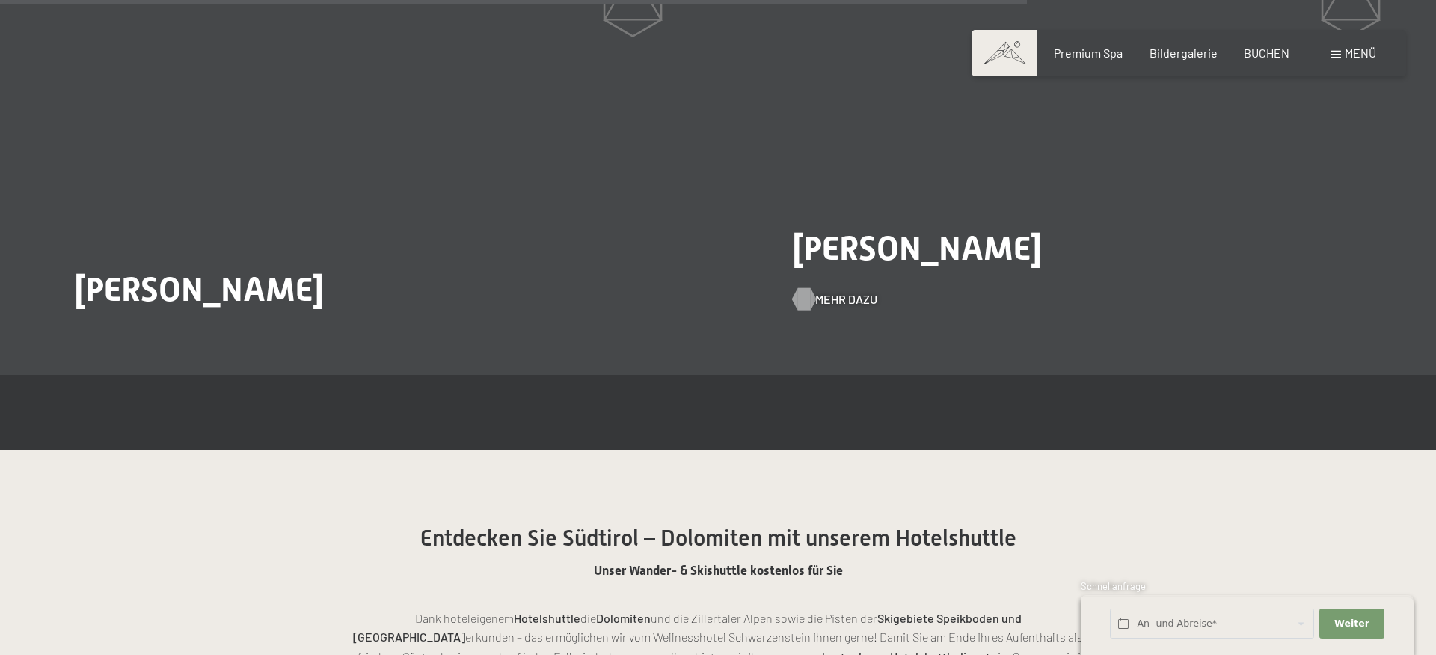
click at [807, 308] on div at bounding box center [803, 299] width 13 height 22
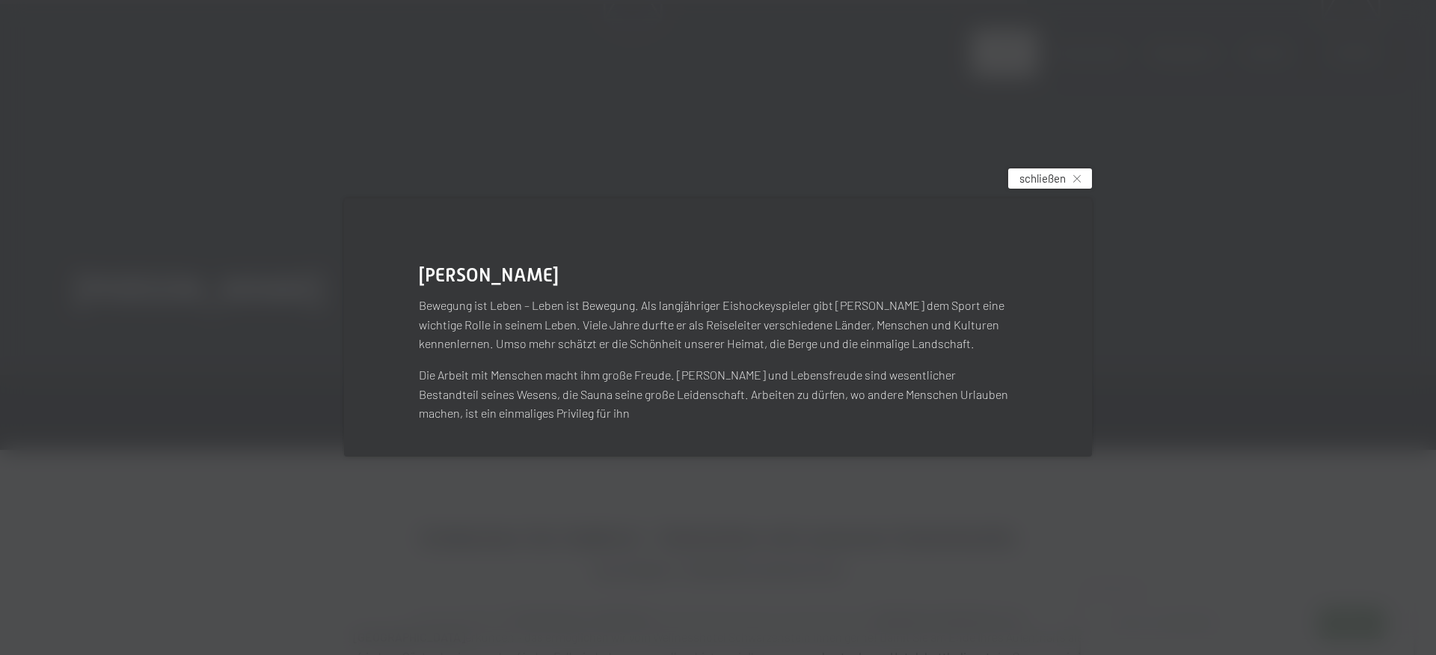
click at [1047, 177] on span "schließen" at bounding box center [1043, 179] width 46 height 16
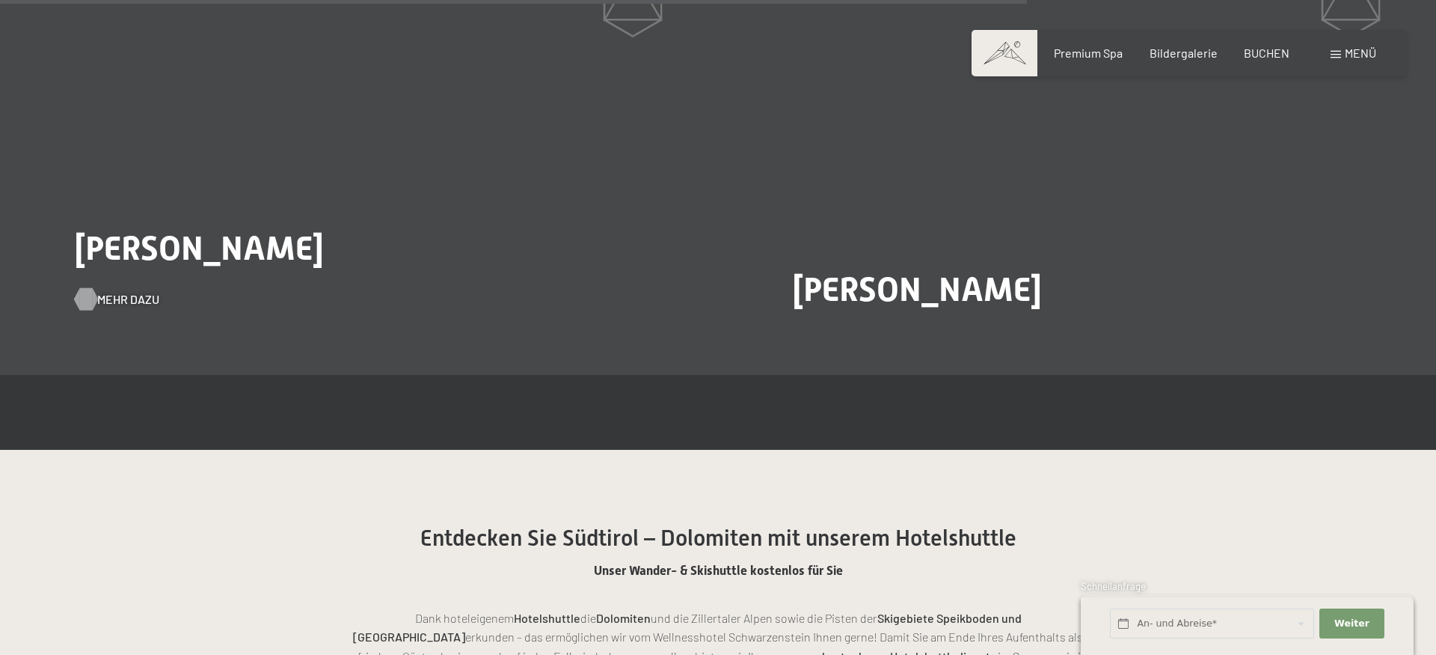
click at [90, 305] on div at bounding box center [85, 299] width 13 height 22
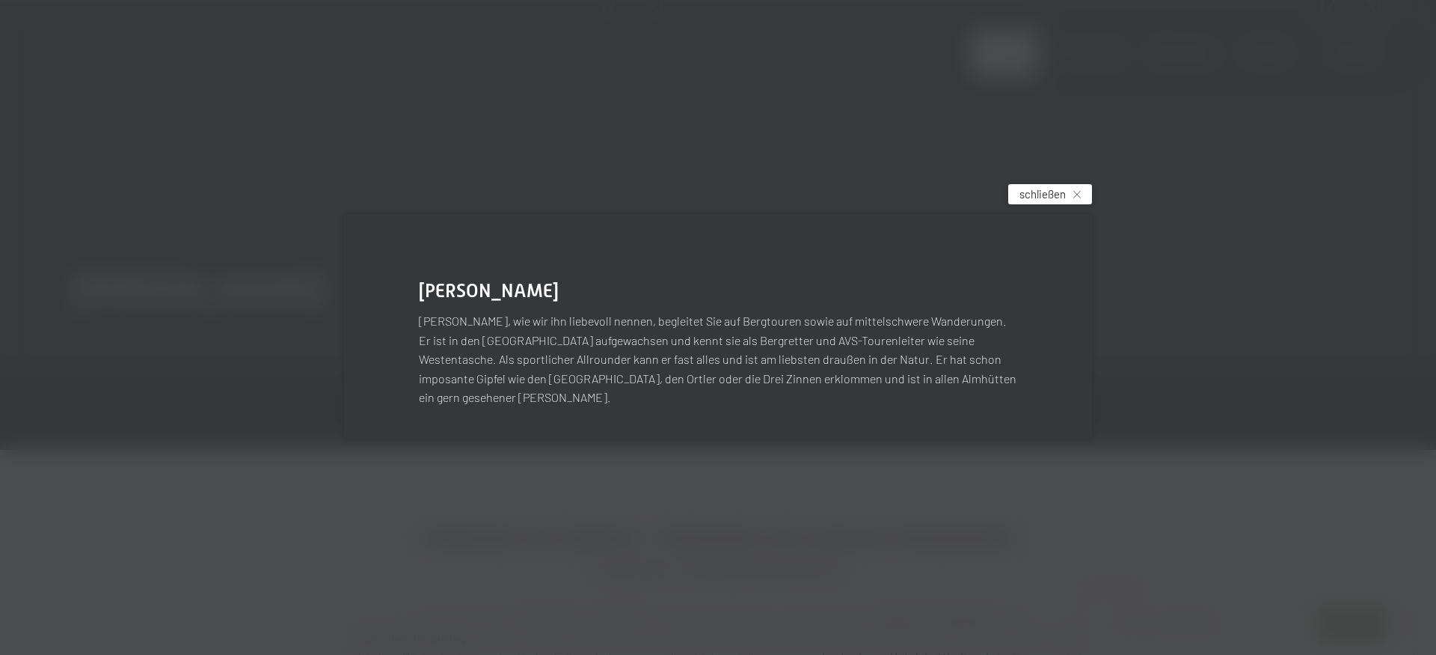
click at [1023, 202] on span "schließen" at bounding box center [1043, 194] width 46 height 16
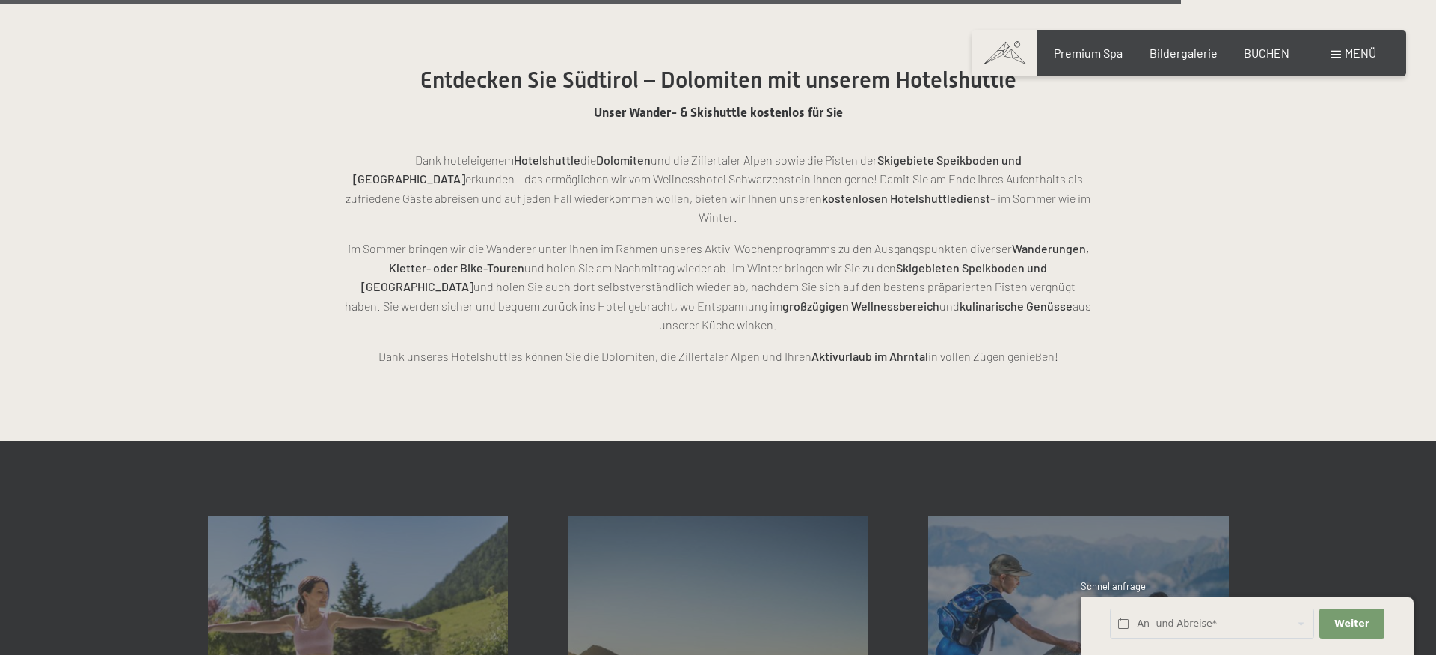
scroll to position [3815, 0]
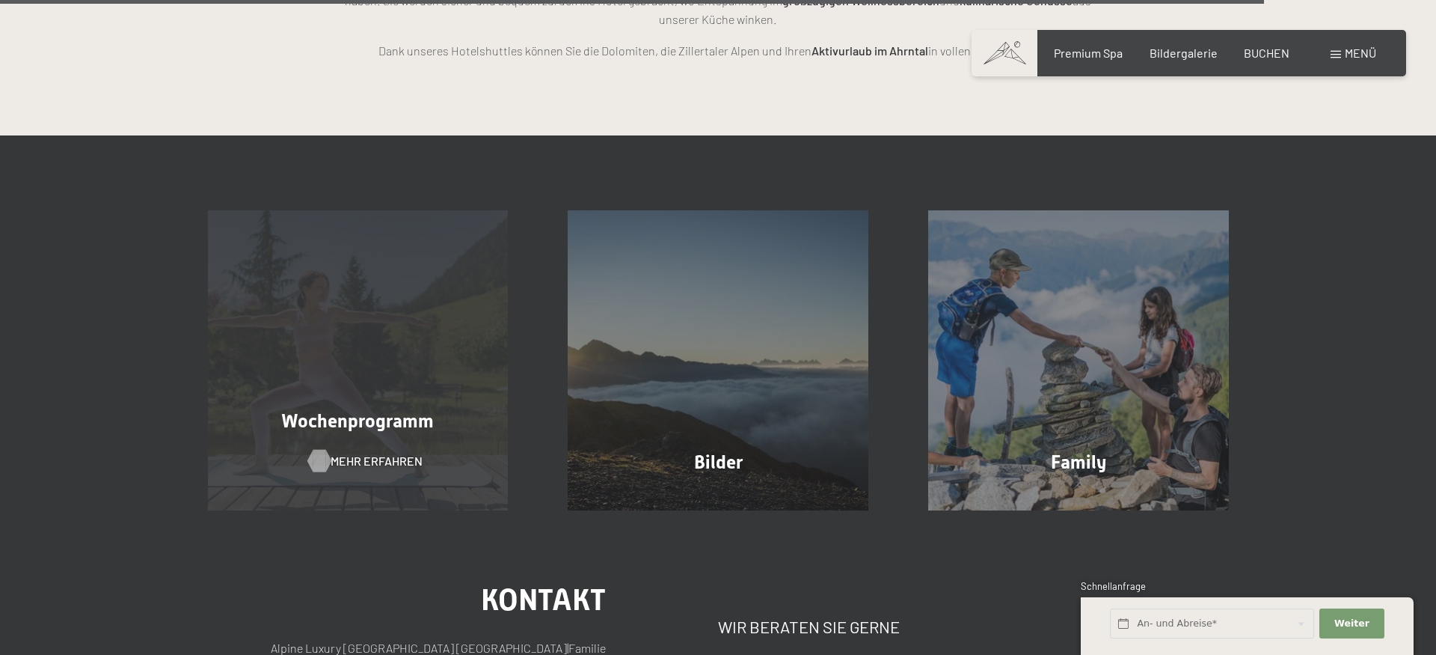
click at [316, 450] on div at bounding box center [319, 461] width 13 height 22
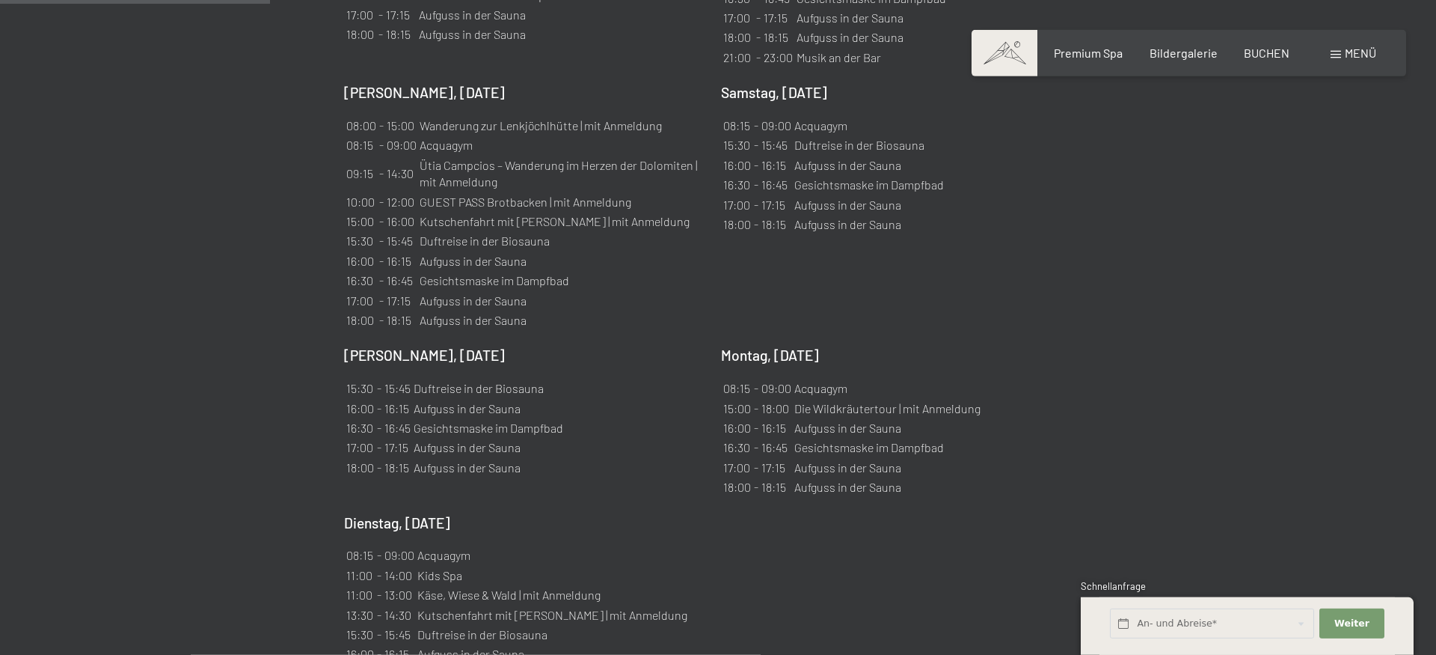
scroll to position [1373, 0]
